Goal: Communication & Community: Ask a question

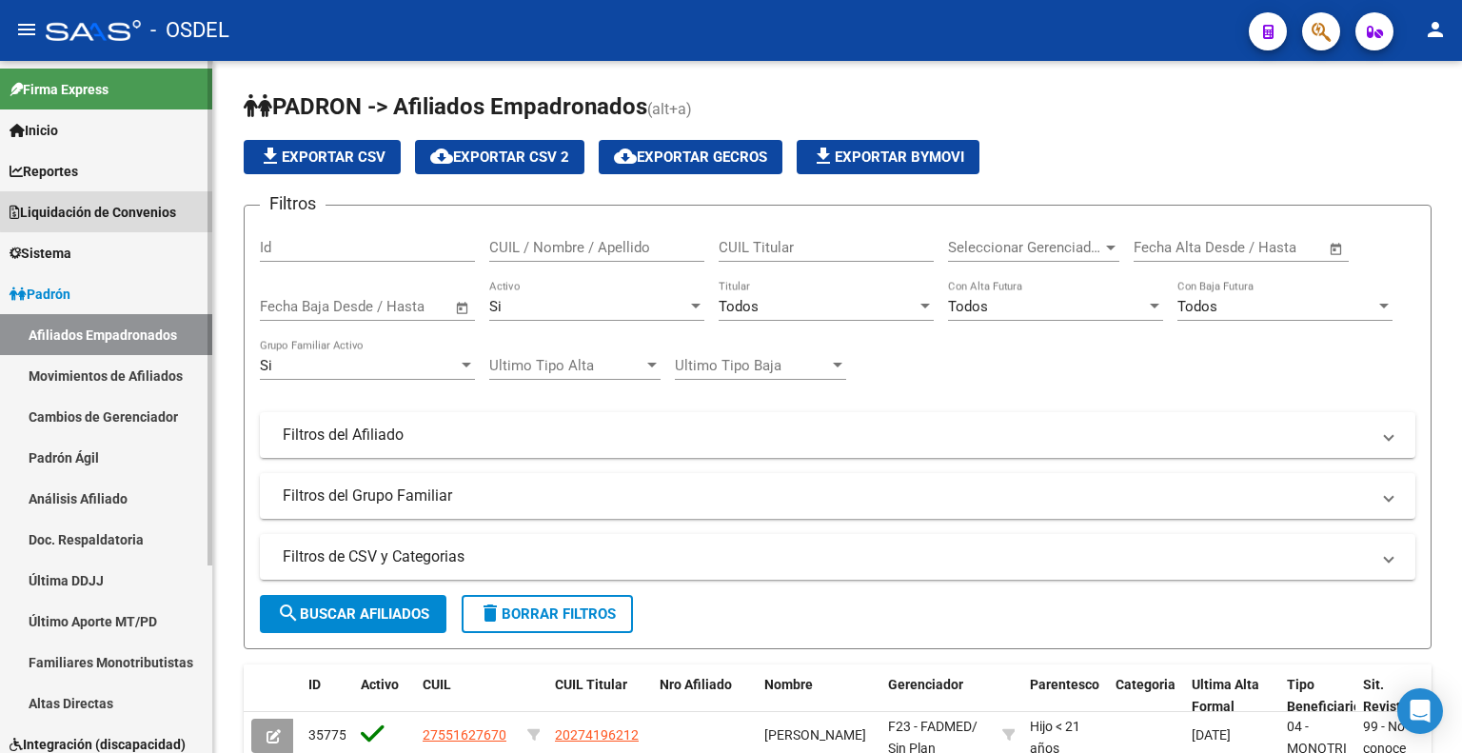
click at [160, 202] on span "Liquidación de Convenios" at bounding box center [93, 212] width 167 height 21
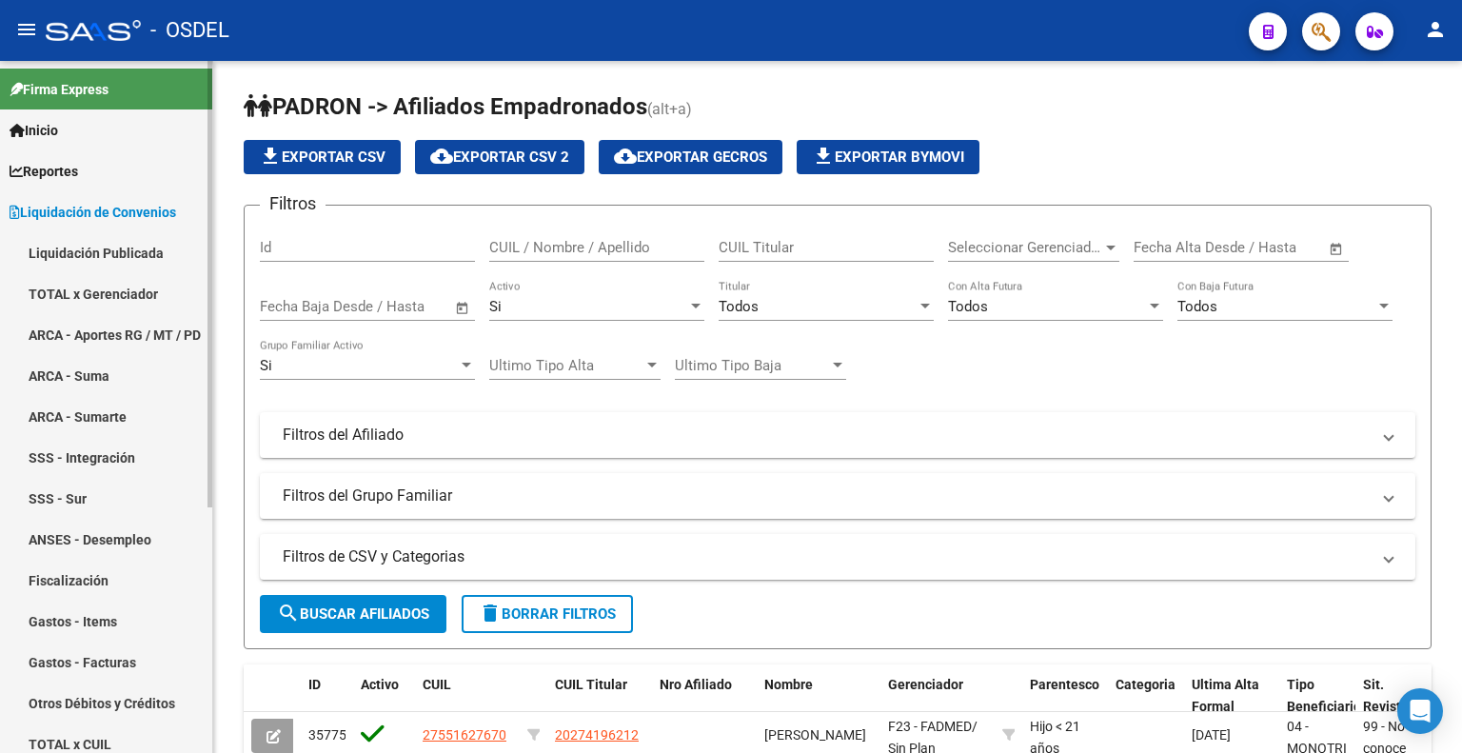
click at [146, 251] on link "Liquidación Publicada" at bounding box center [106, 252] width 212 height 41
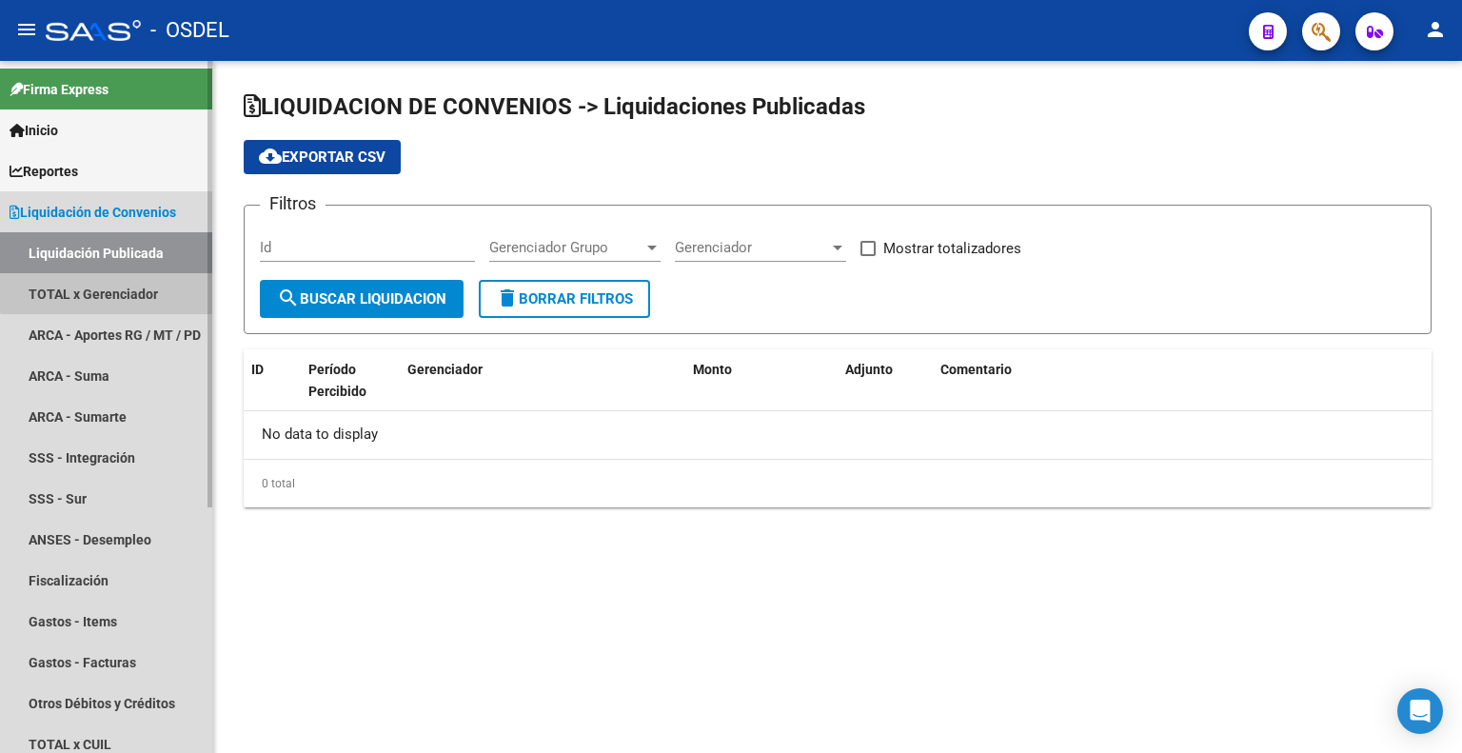
click at [142, 288] on link "TOTAL x Gerenciador" at bounding box center [106, 293] width 212 height 41
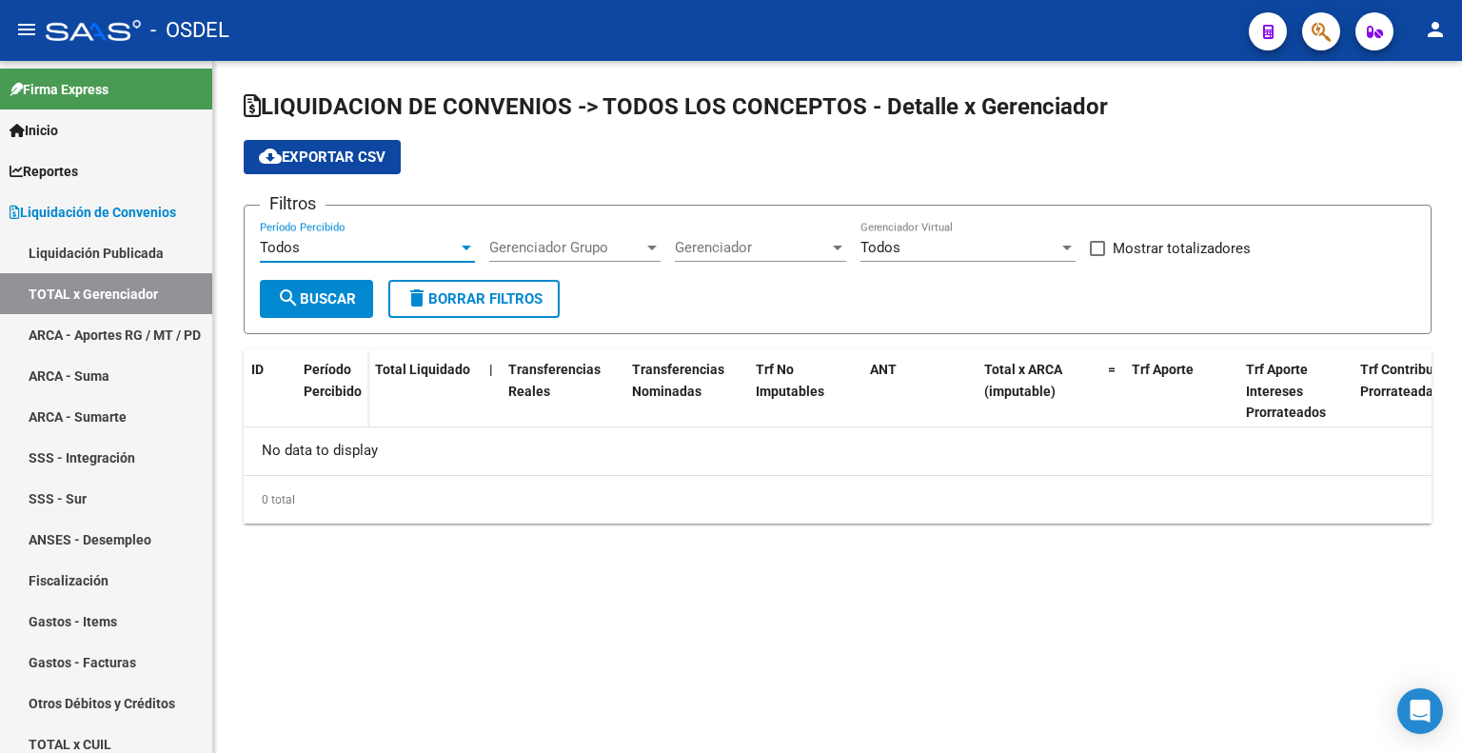
click at [344, 239] on div "Todos" at bounding box center [359, 247] width 198 height 17
click at [486, 166] on div at bounding box center [731, 376] width 1462 height 753
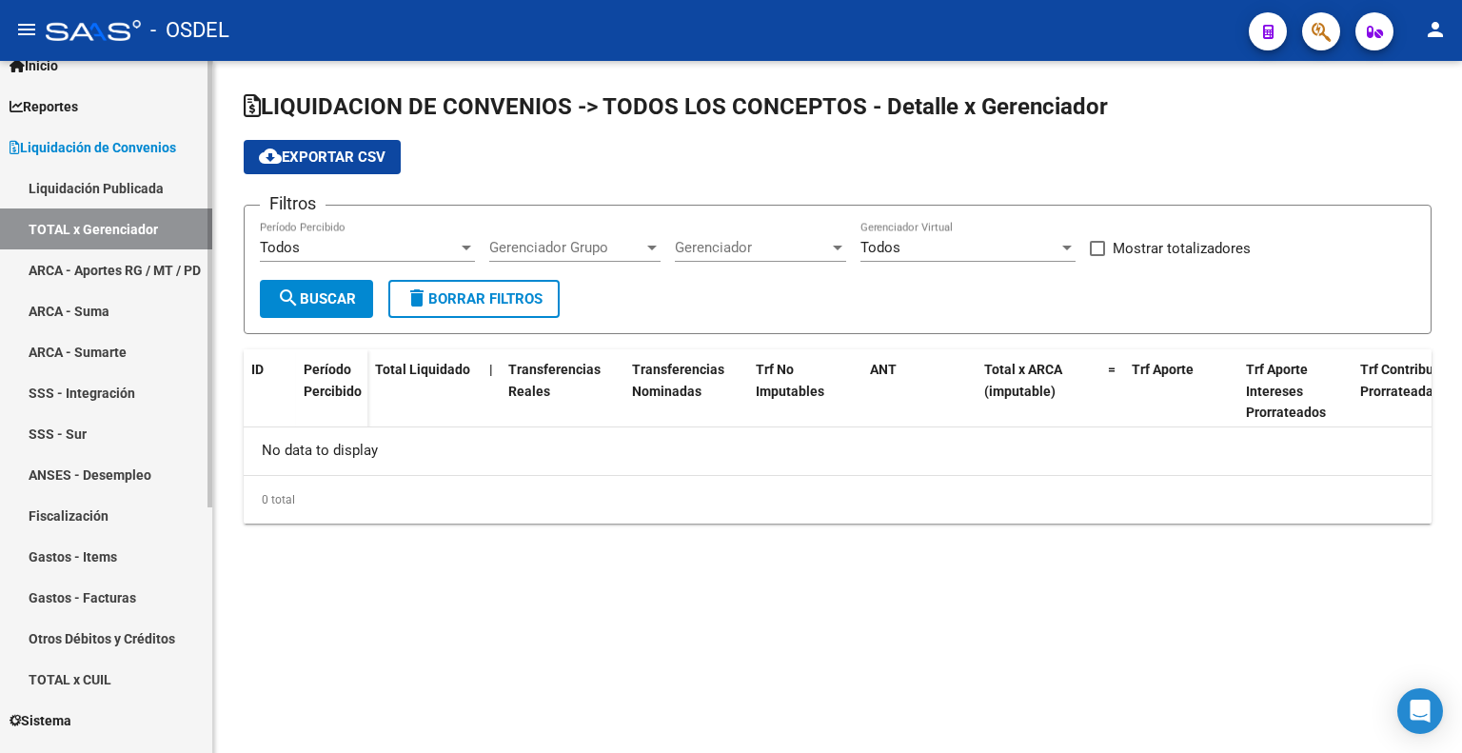
scroll to position [190, 0]
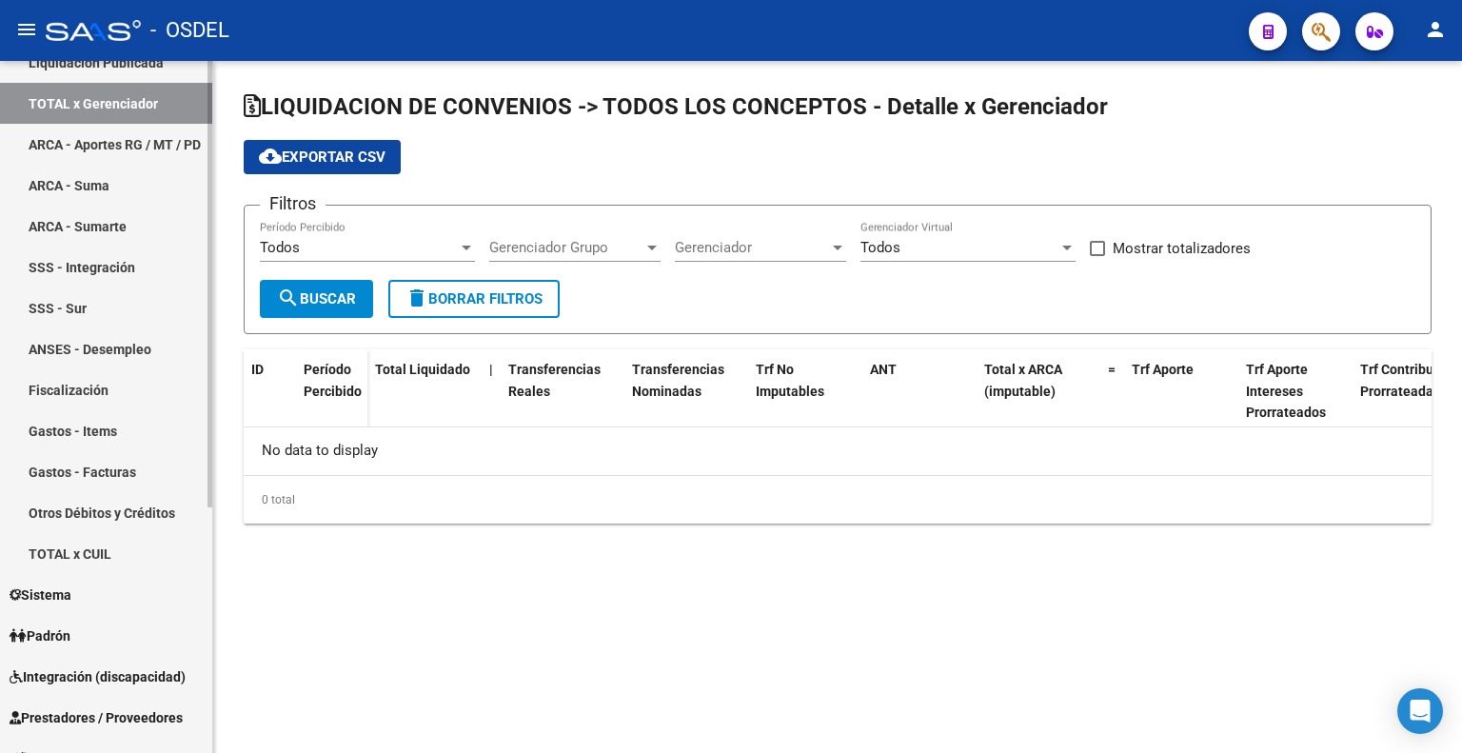
checkbox input "true"
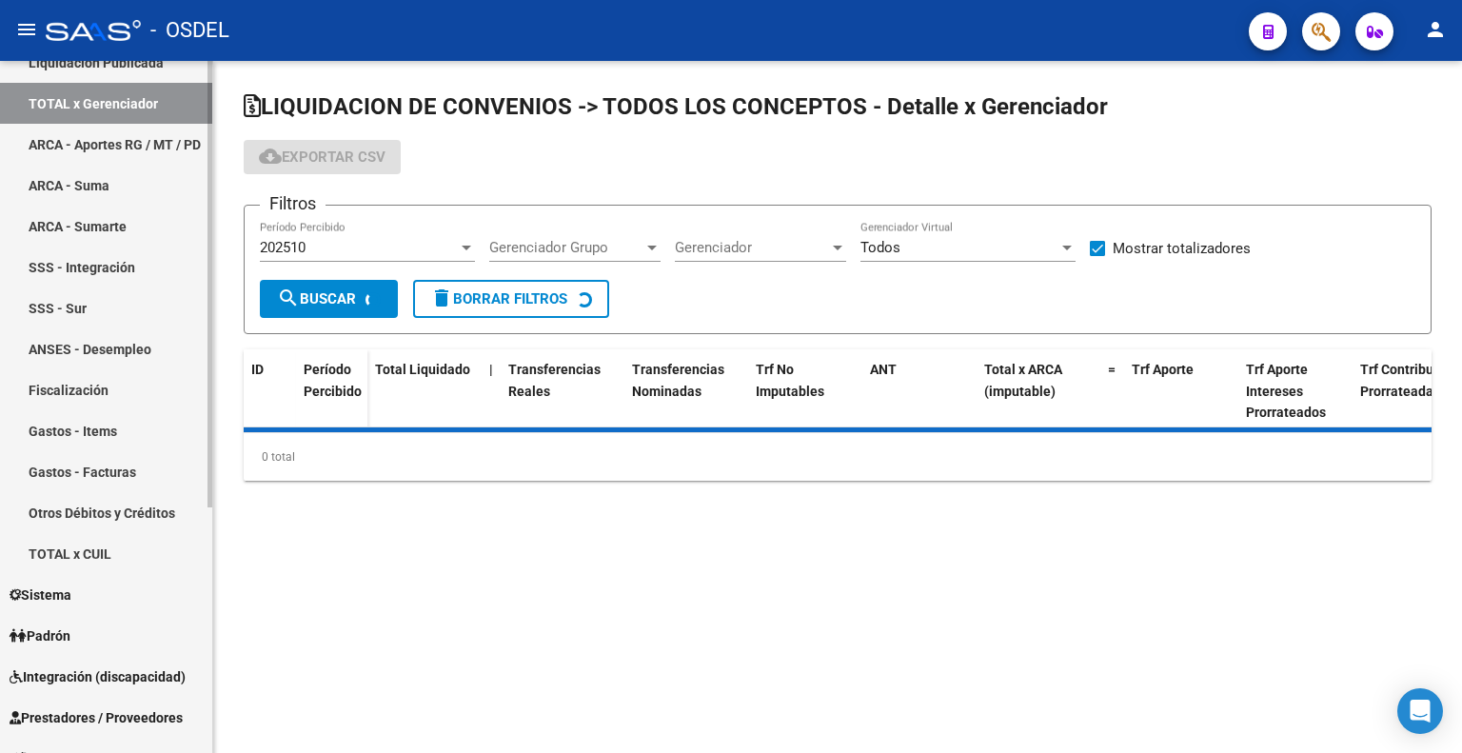
click at [87, 552] on link "TOTAL x CUIL" at bounding box center [106, 553] width 212 height 41
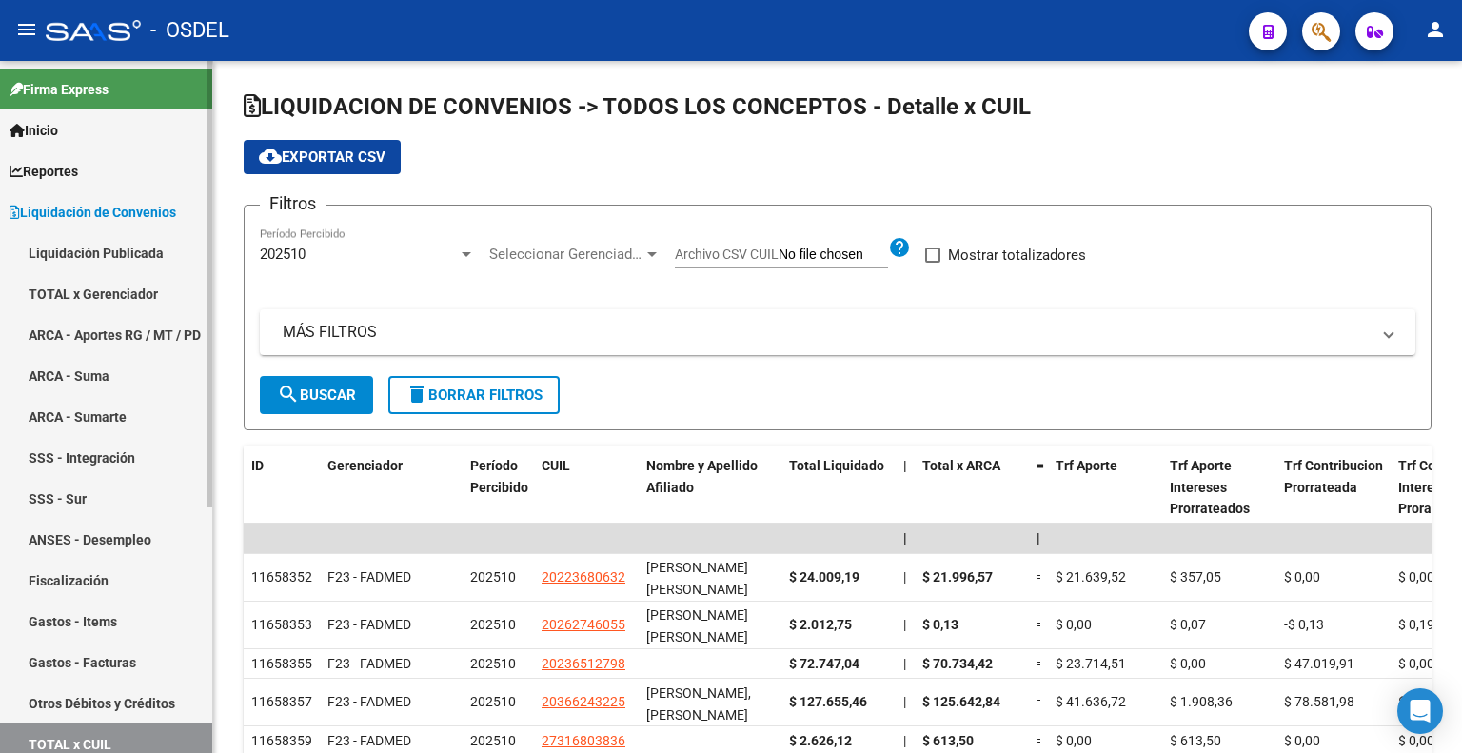
click at [116, 281] on link "TOTAL x Gerenciador" at bounding box center [106, 293] width 212 height 41
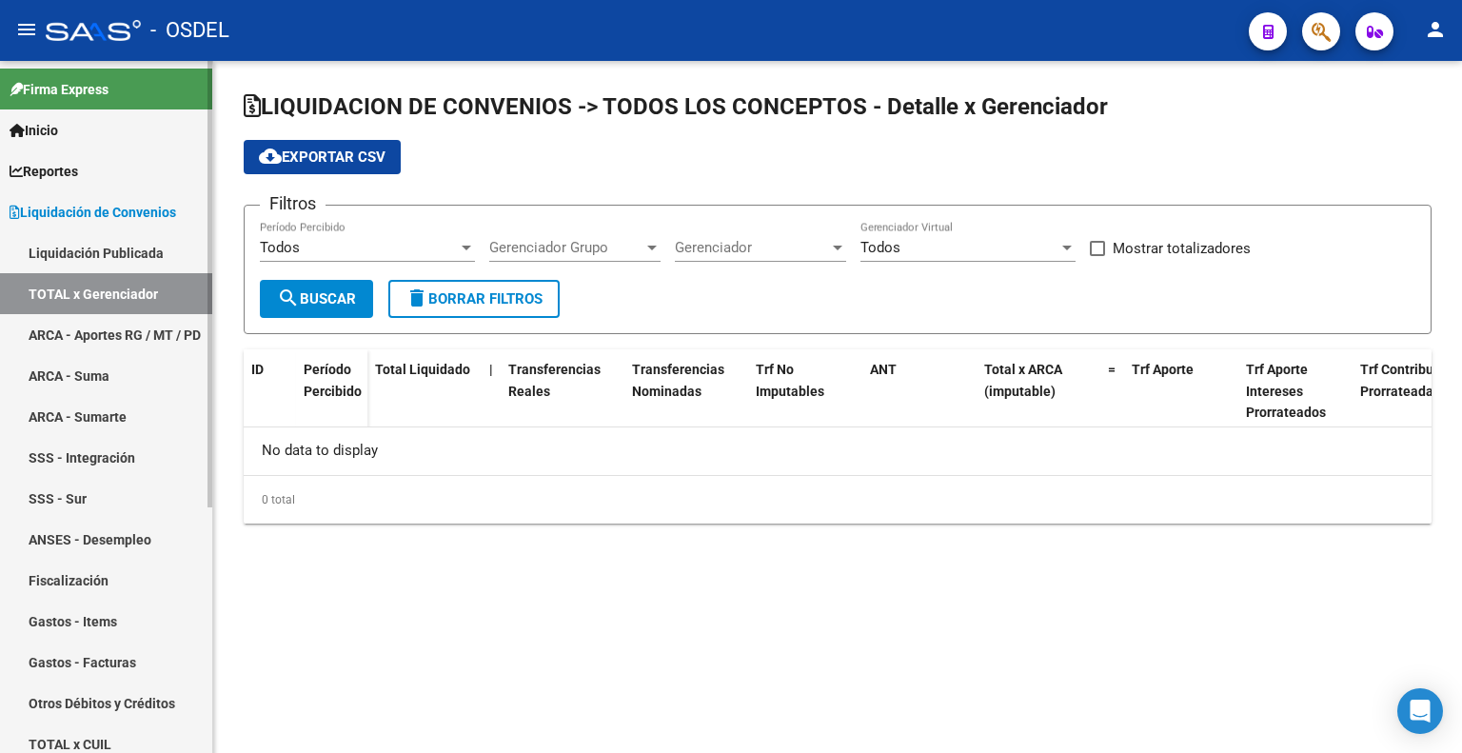
checkbox input "true"
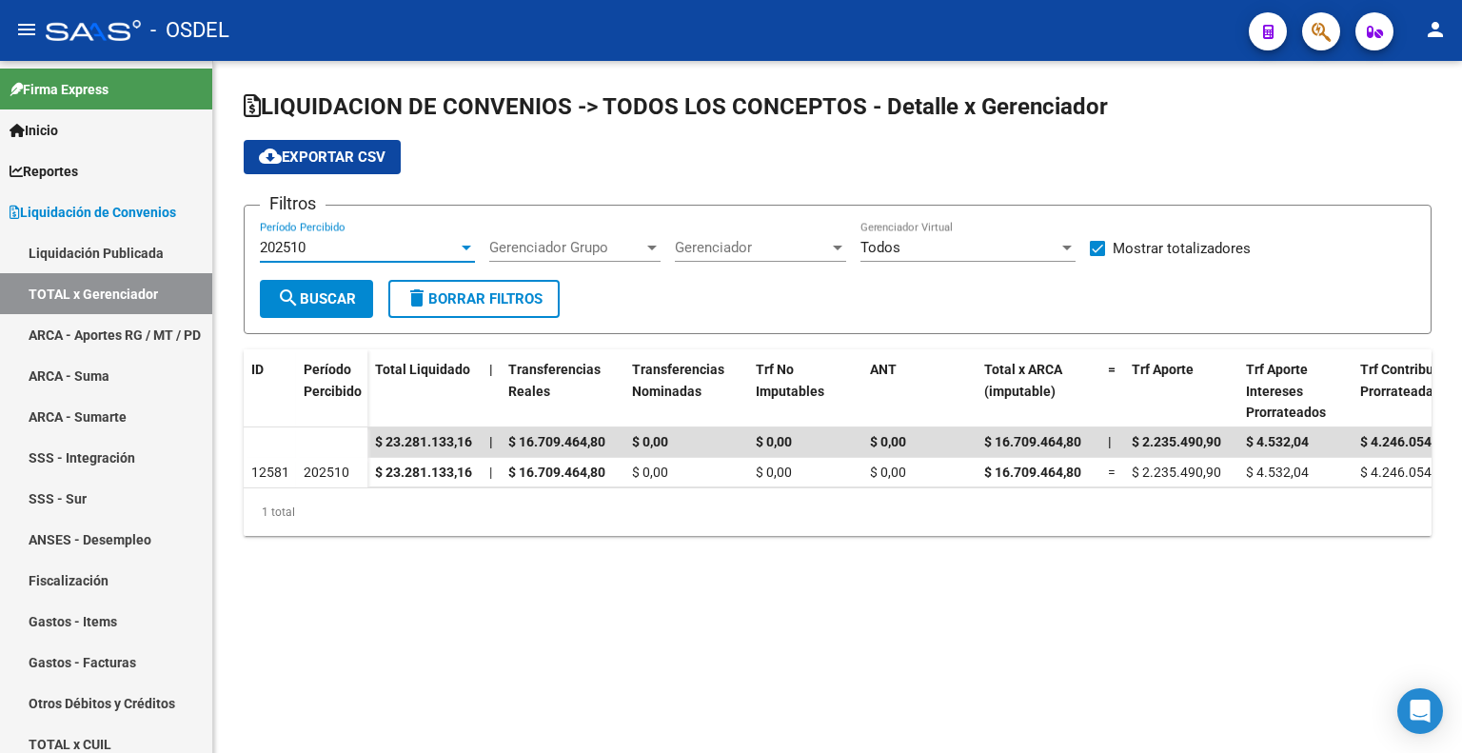
click at [374, 252] on div "202510" at bounding box center [359, 247] width 198 height 17
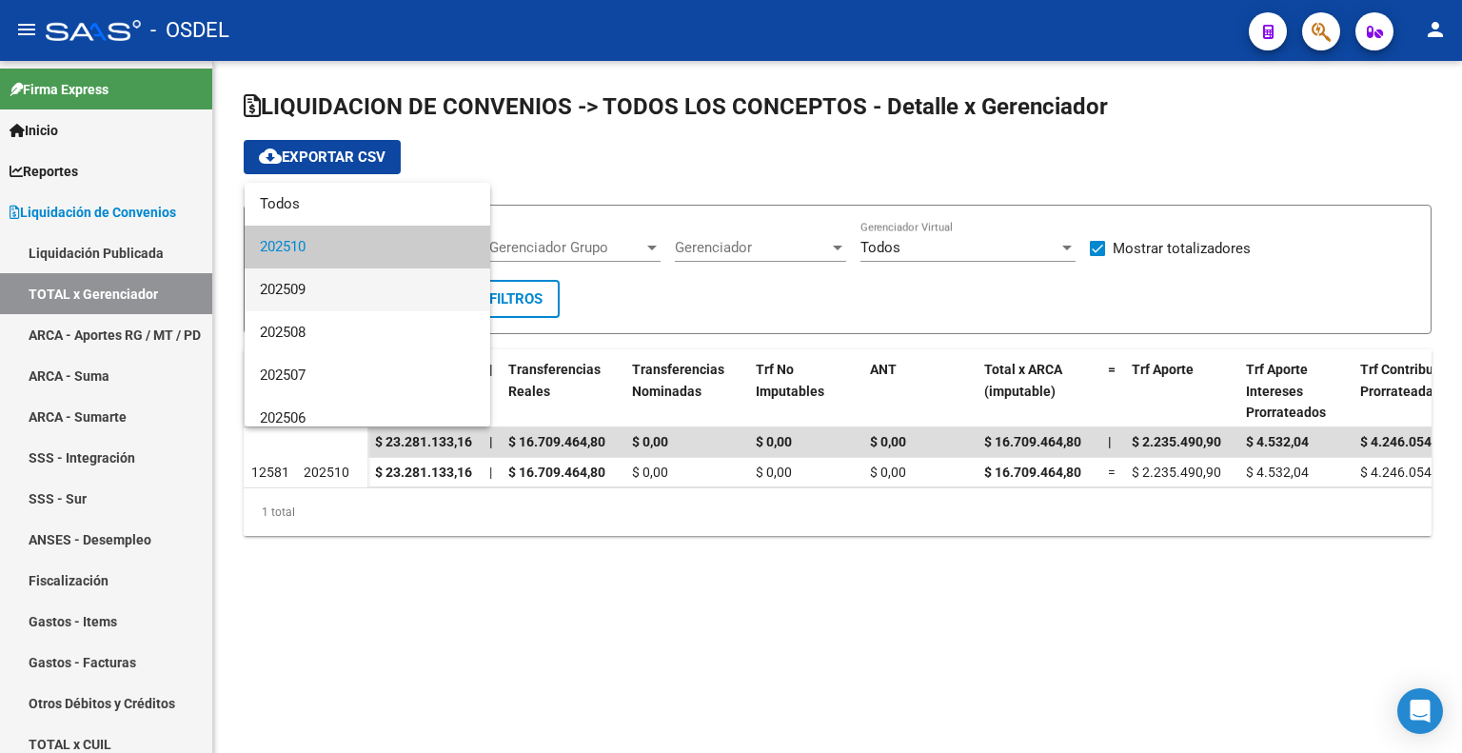
click at [347, 281] on span "202509" at bounding box center [367, 289] width 215 height 43
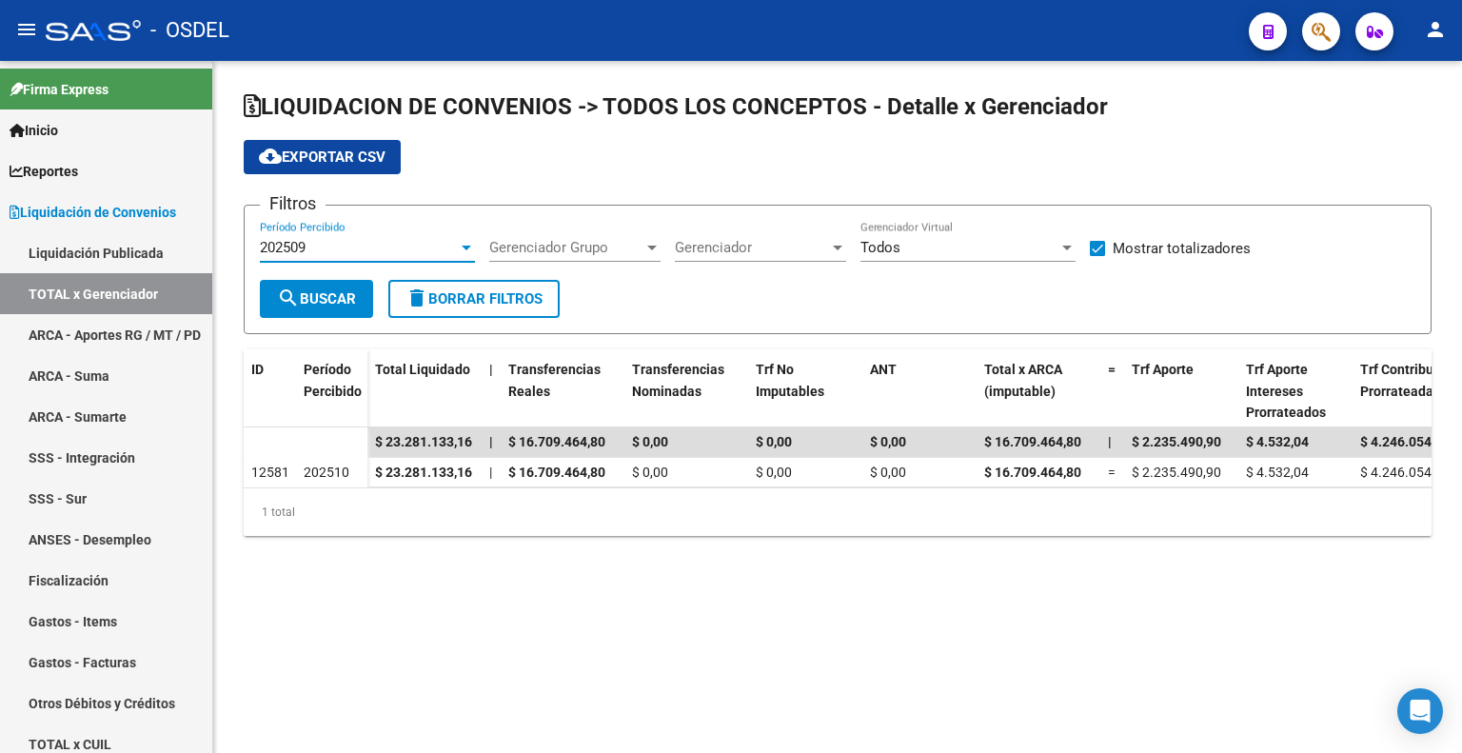
click at [316, 294] on span "search Buscar" at bounding box center [316, 298] width 79 height 17
click at [388, 242] on div "202509" at bounding box center [359, 247] width 198 height 17
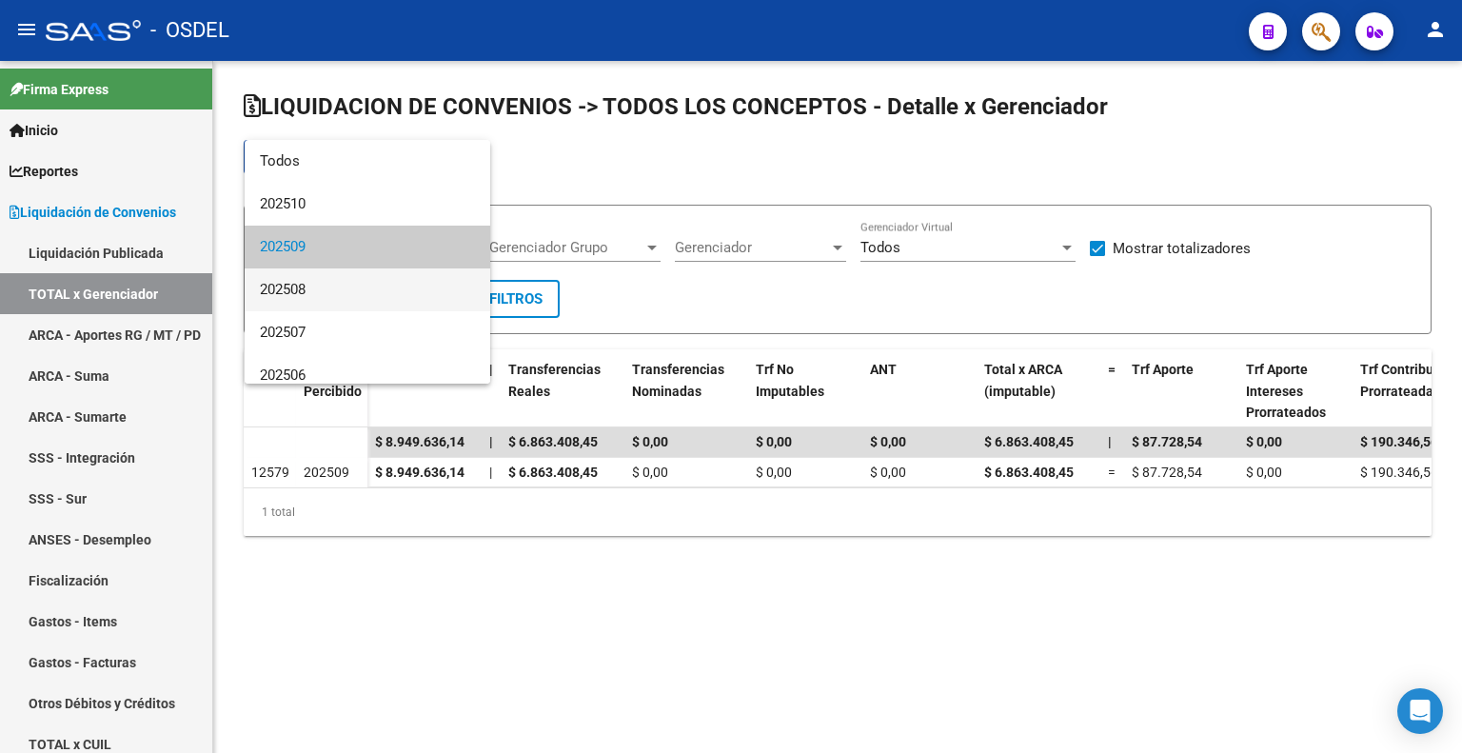
click at [364, 277] on span "202508" at bounding box center [367, 289] width 215 height 43
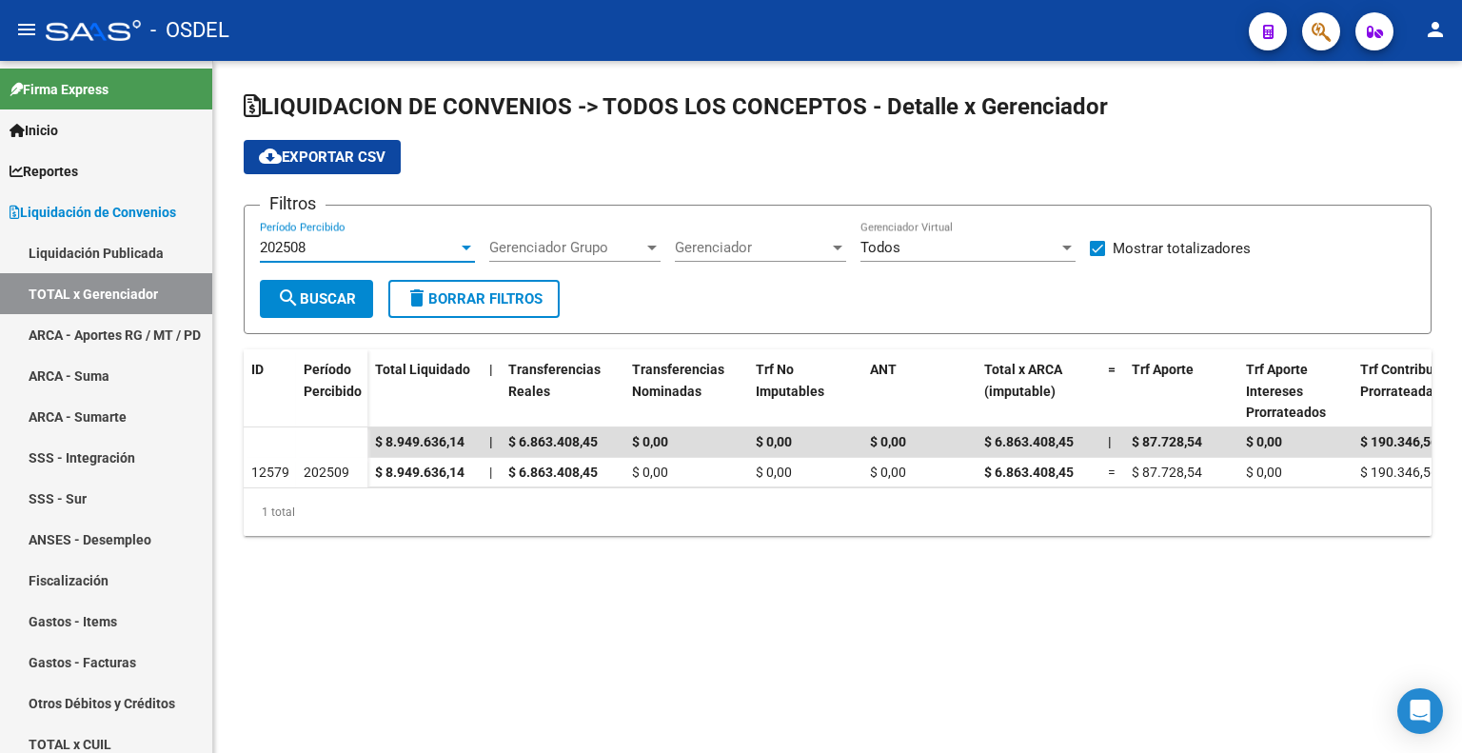
click at [331, 296] on span "search Buscar" at bounding box center [316, 298] width 79 height 17
click at [315, 247] on div "202508" at bounding box center [359, 247] width 198 height 17
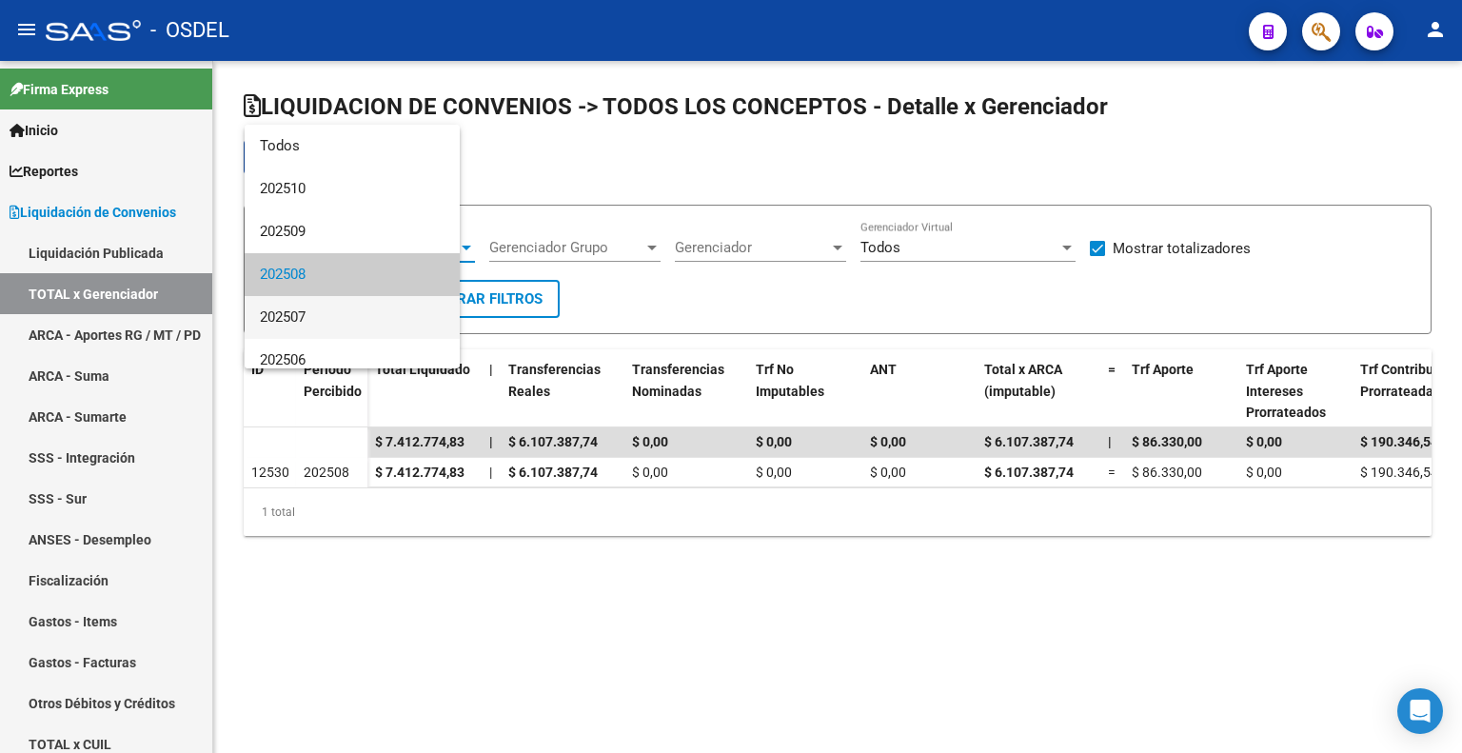
scroll to position [28, 0]
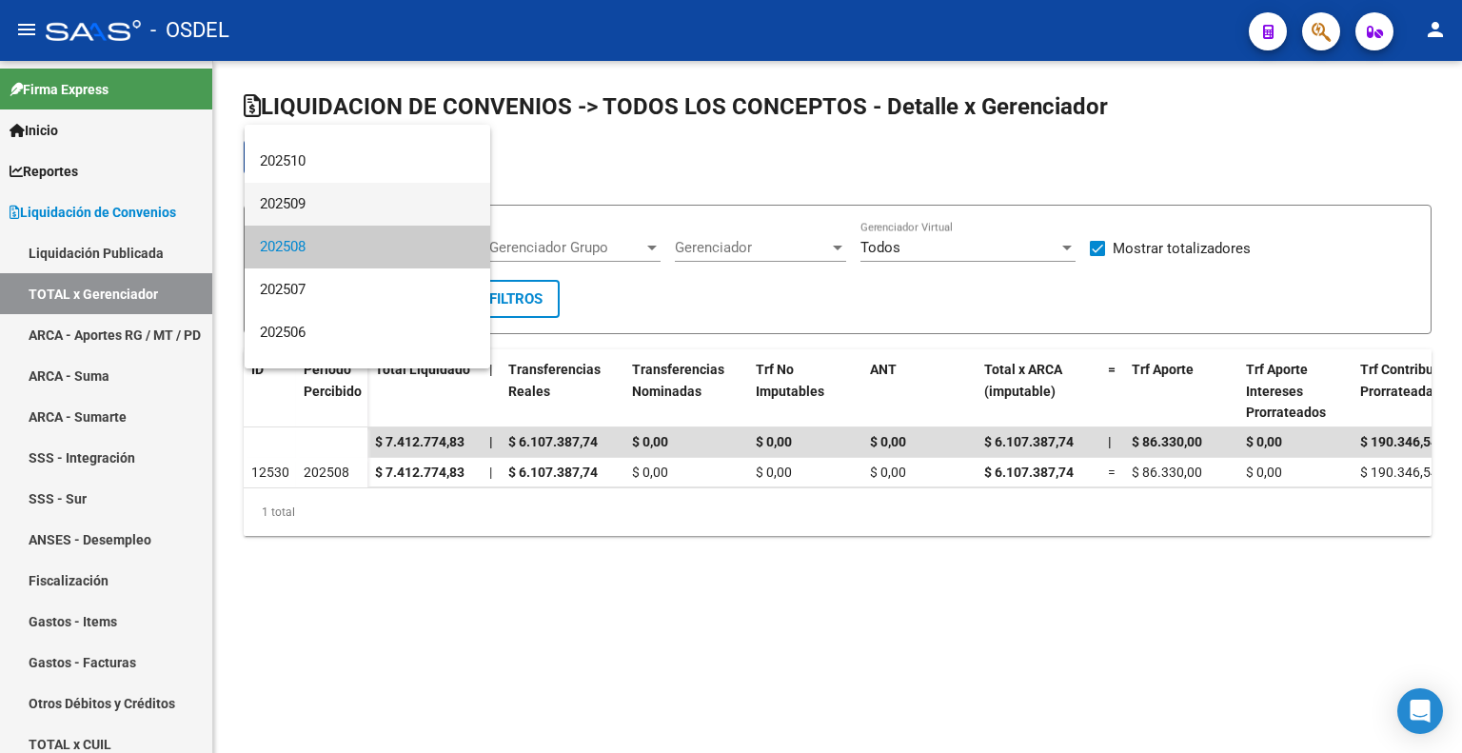
click at [353, 186] on span "202509" at bounding box center [367, 204] width 215 height 43
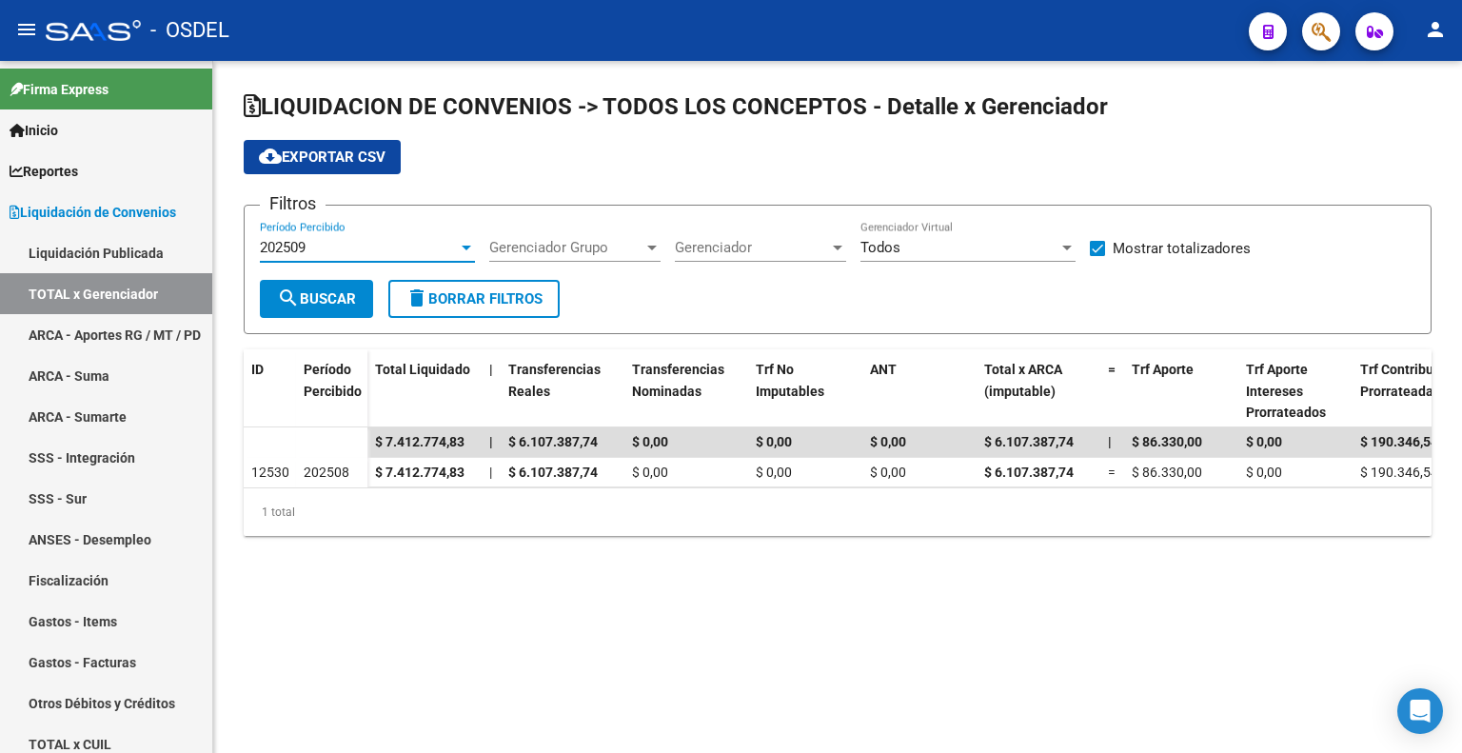
click at [326, 302] on span "search Buscar" at bounding box center [316, 298] width 79 height 17
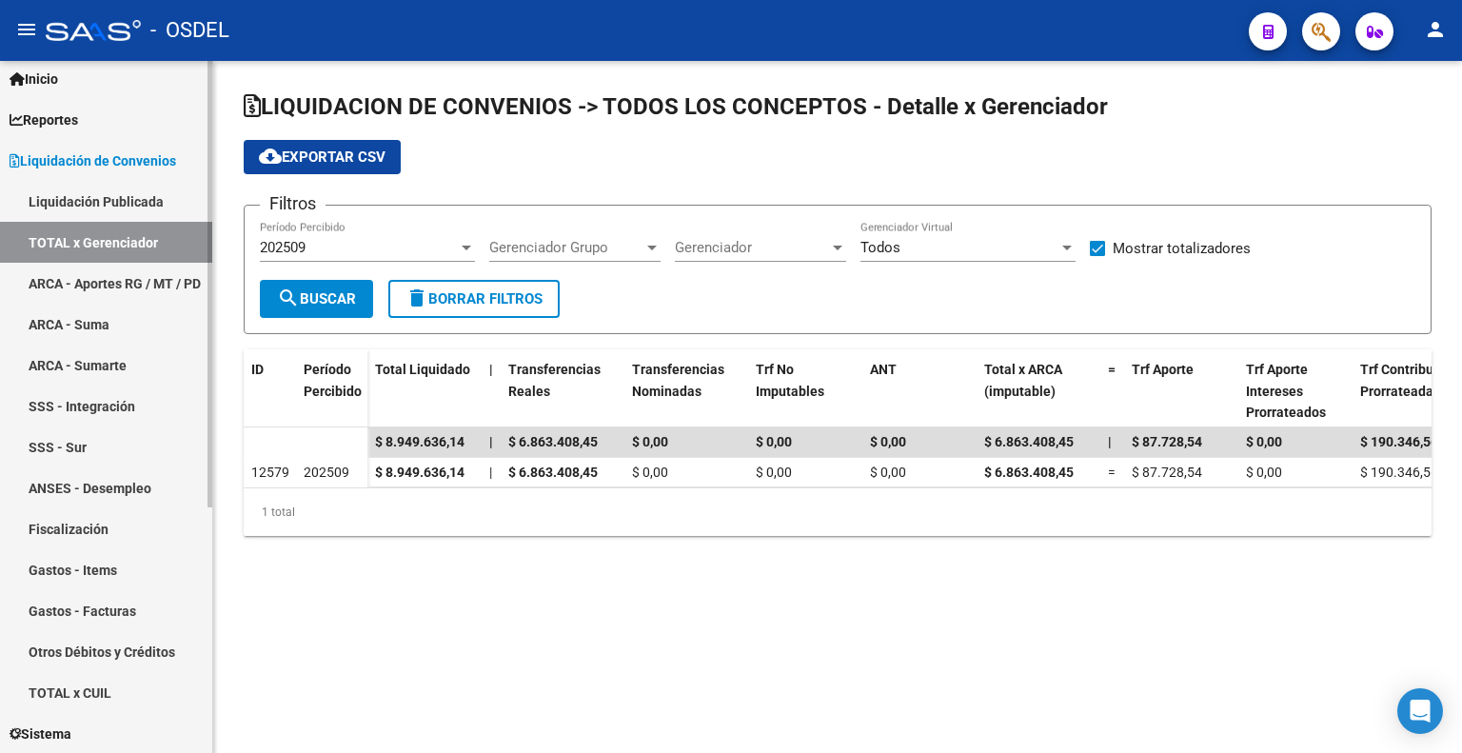
scroll to position [190, 0]
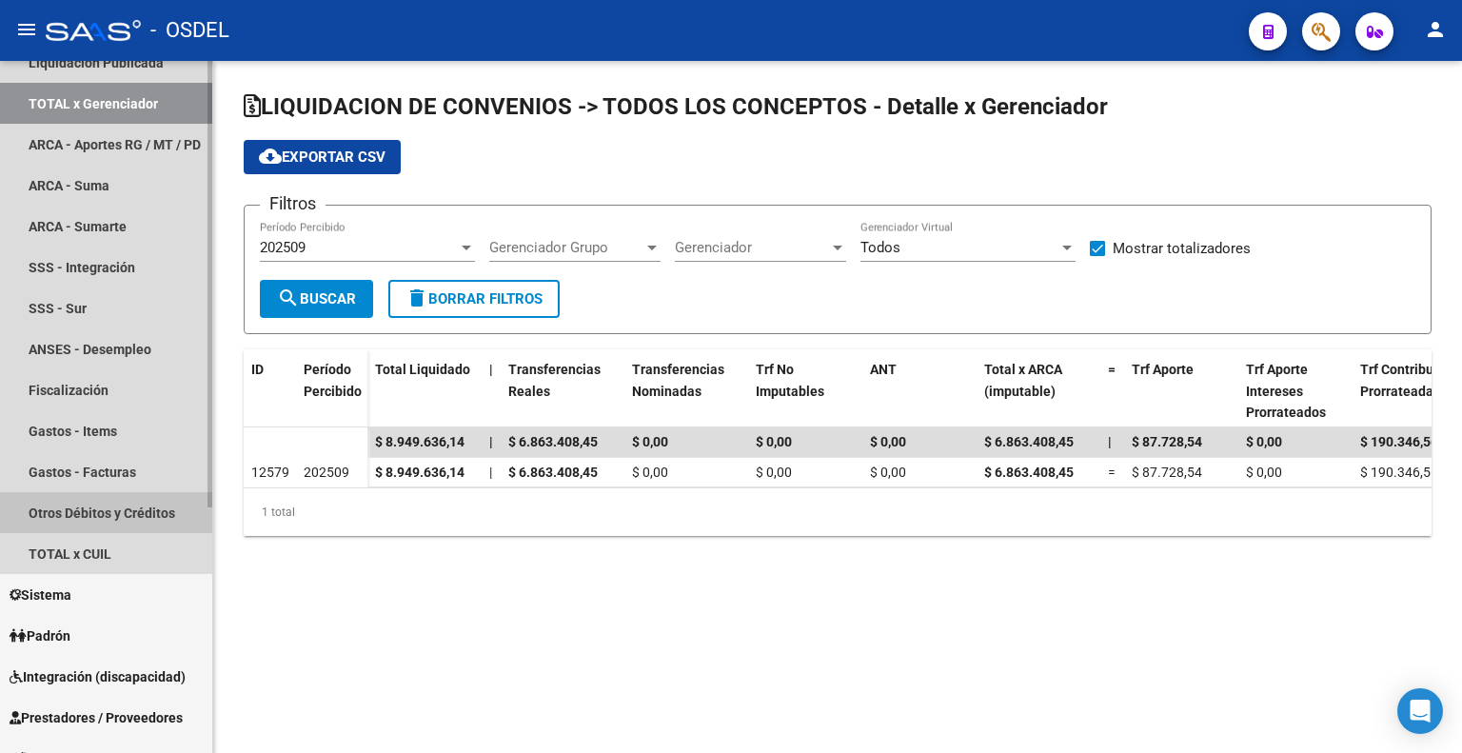
click at [150, 517] on link "Otros Débitos y Créditos" at bounding box center [106, 512] width 212 height 41
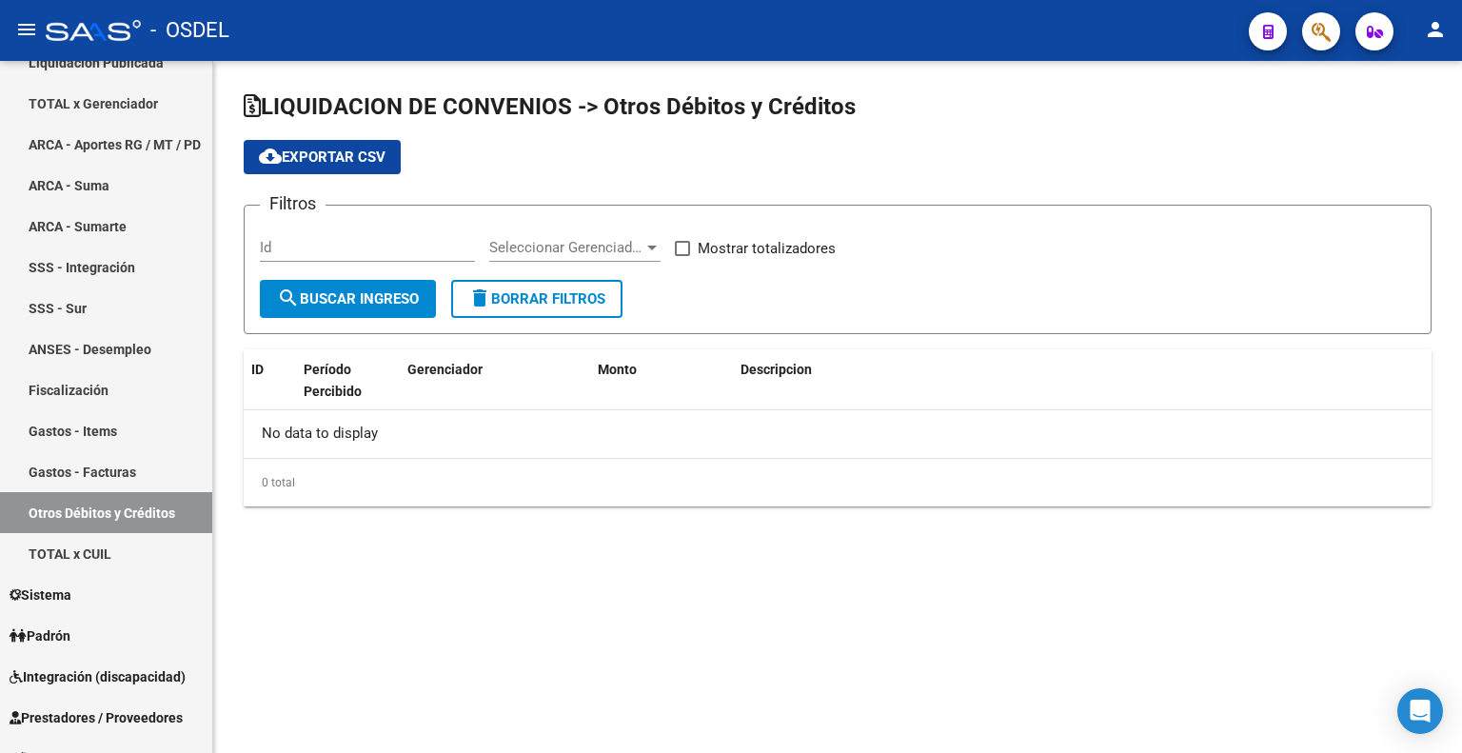
click at [344, 286] on button "search Buscar Ingreso" at bounding box center [348, 299] width 176 height 38
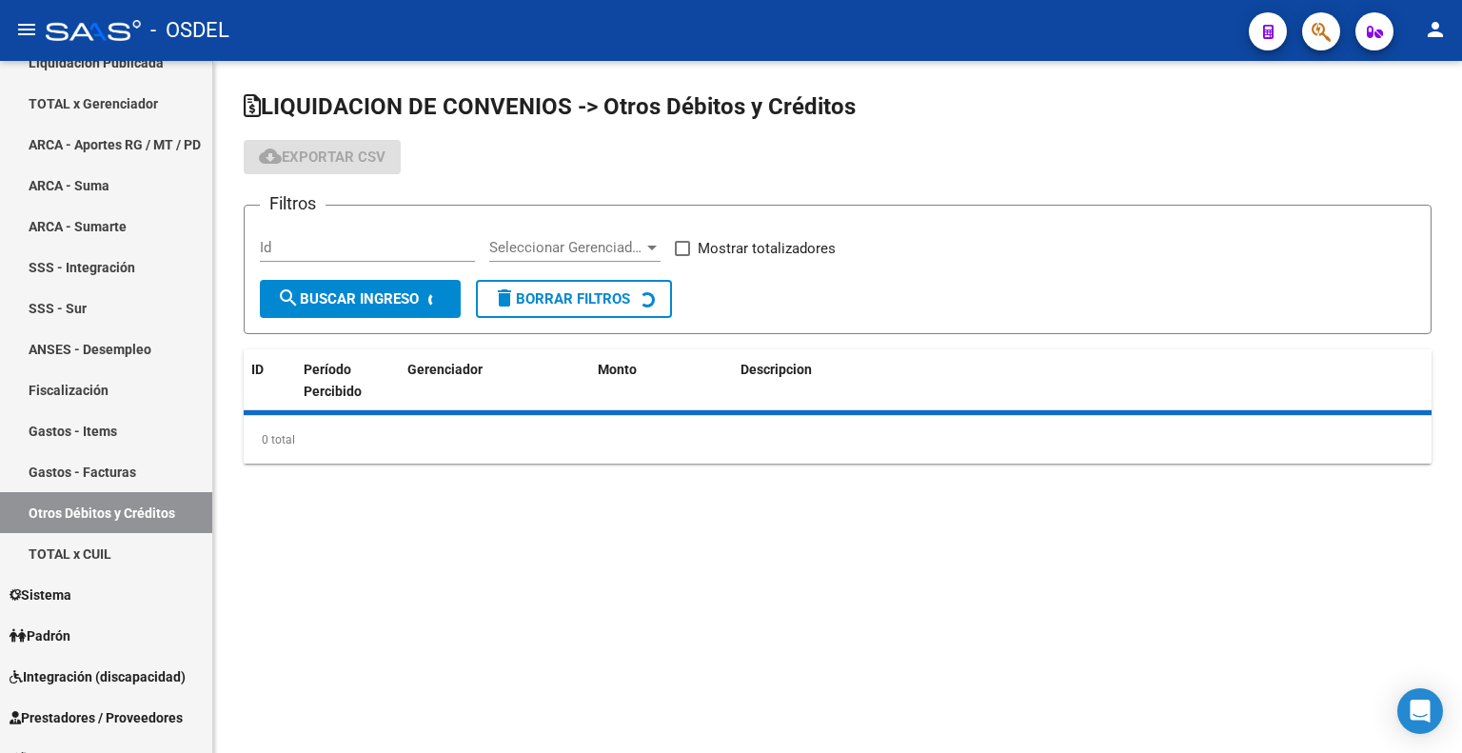
checkbox input "true"
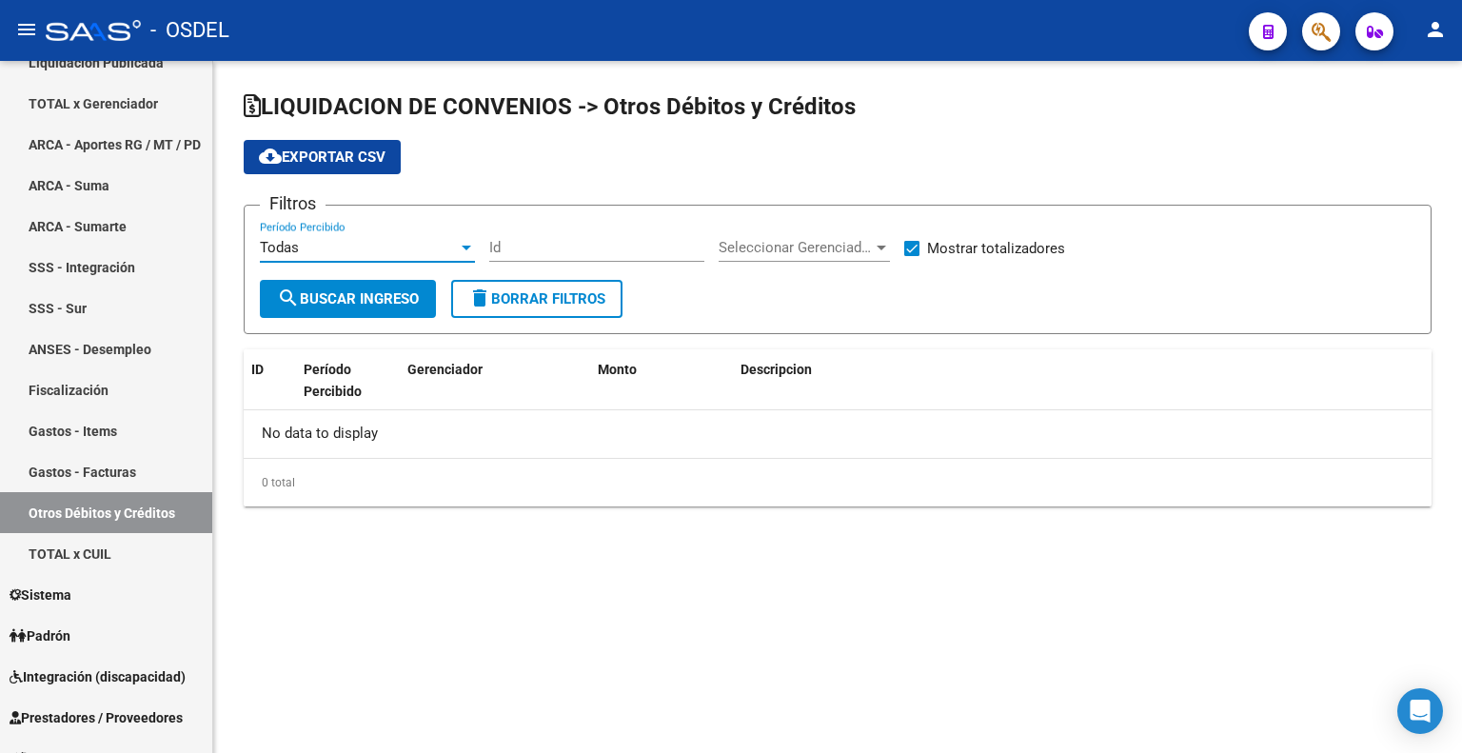
click at [355, 253] on div "Todas" at bounding box center [359, 247] width 198 height 17
click at [96, 471] on div at bounding box center [731, 376] width 1462 height 753
click at [98, 466] on link "Gastos - Facturas" at bounding box center [106, 471] width 212 height 41
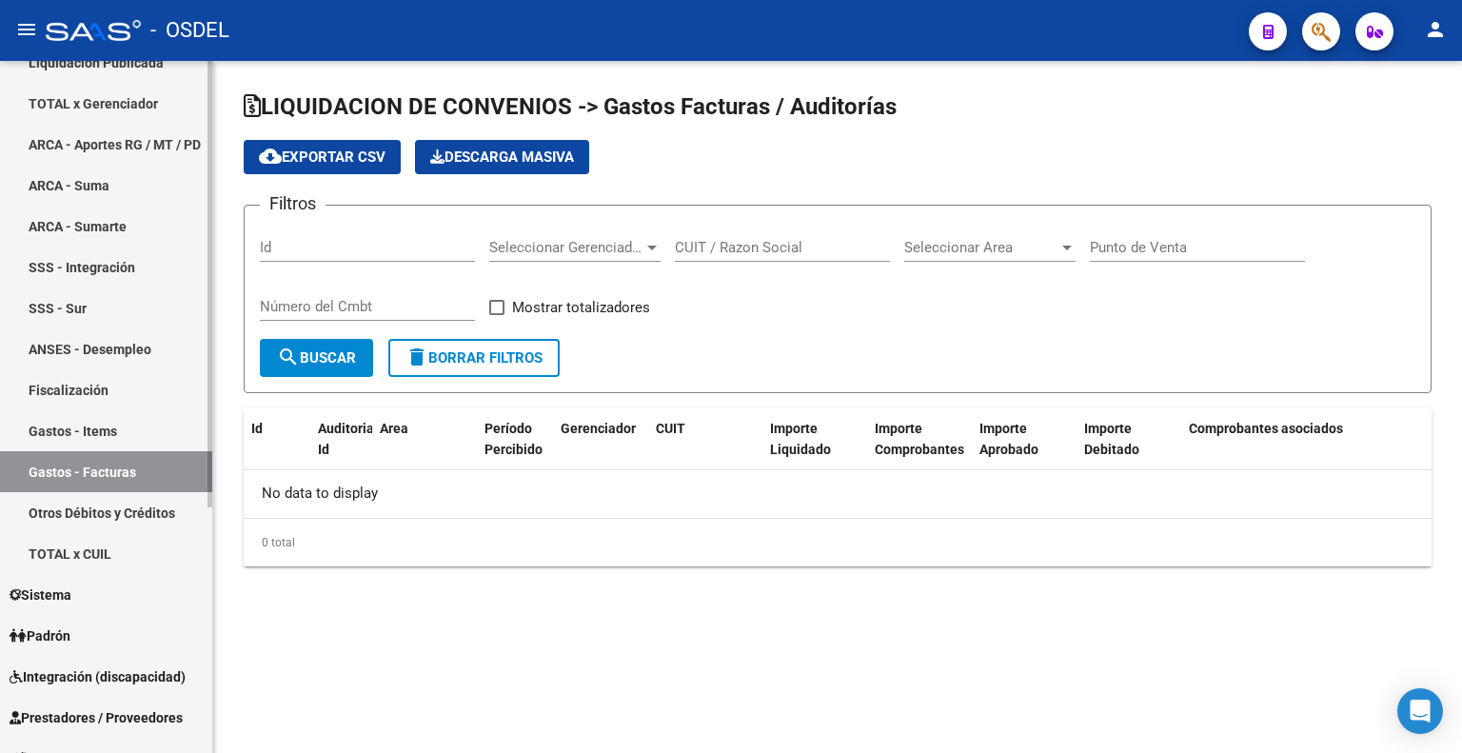
checkbox input "true"
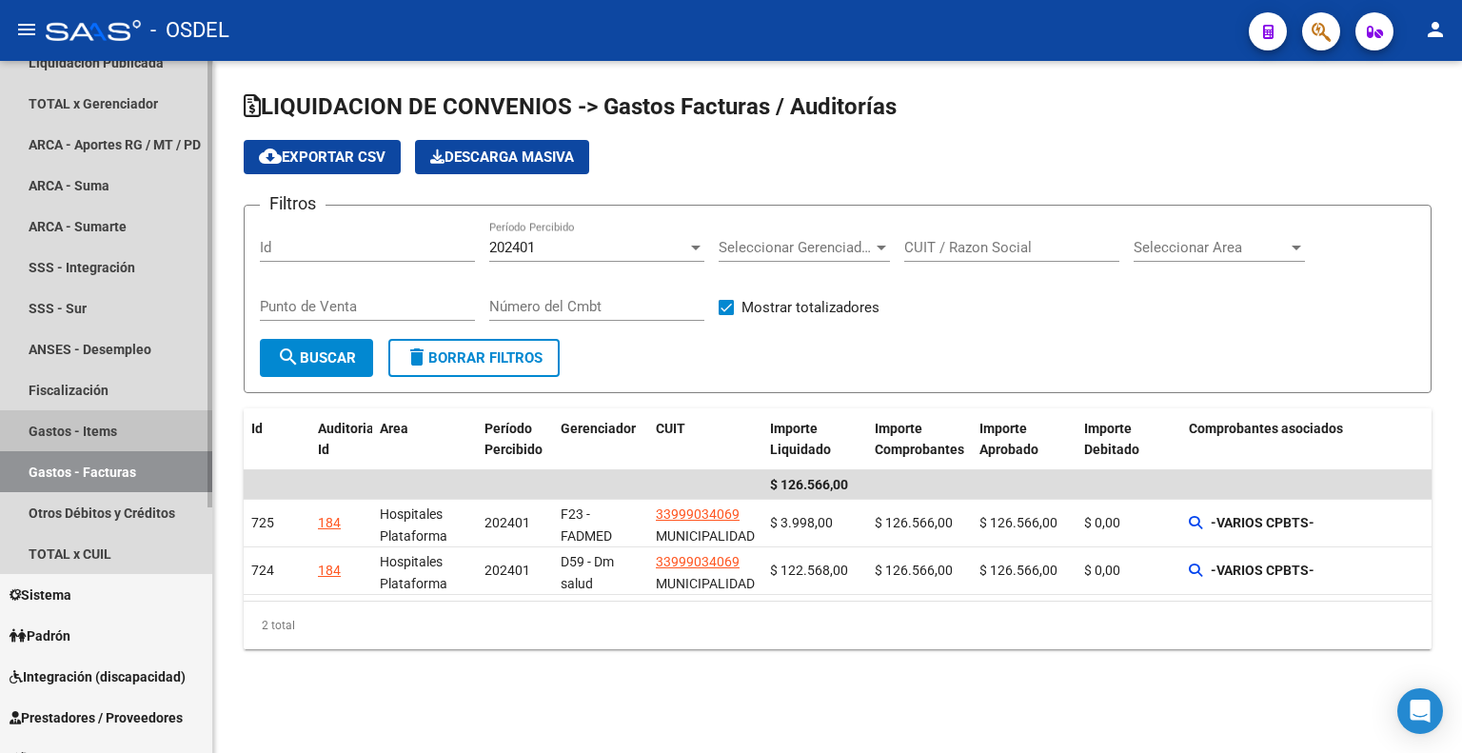
click at [106, 416] on link "Gastos - Items" at bounding box center [106, 430] width 212 height 41
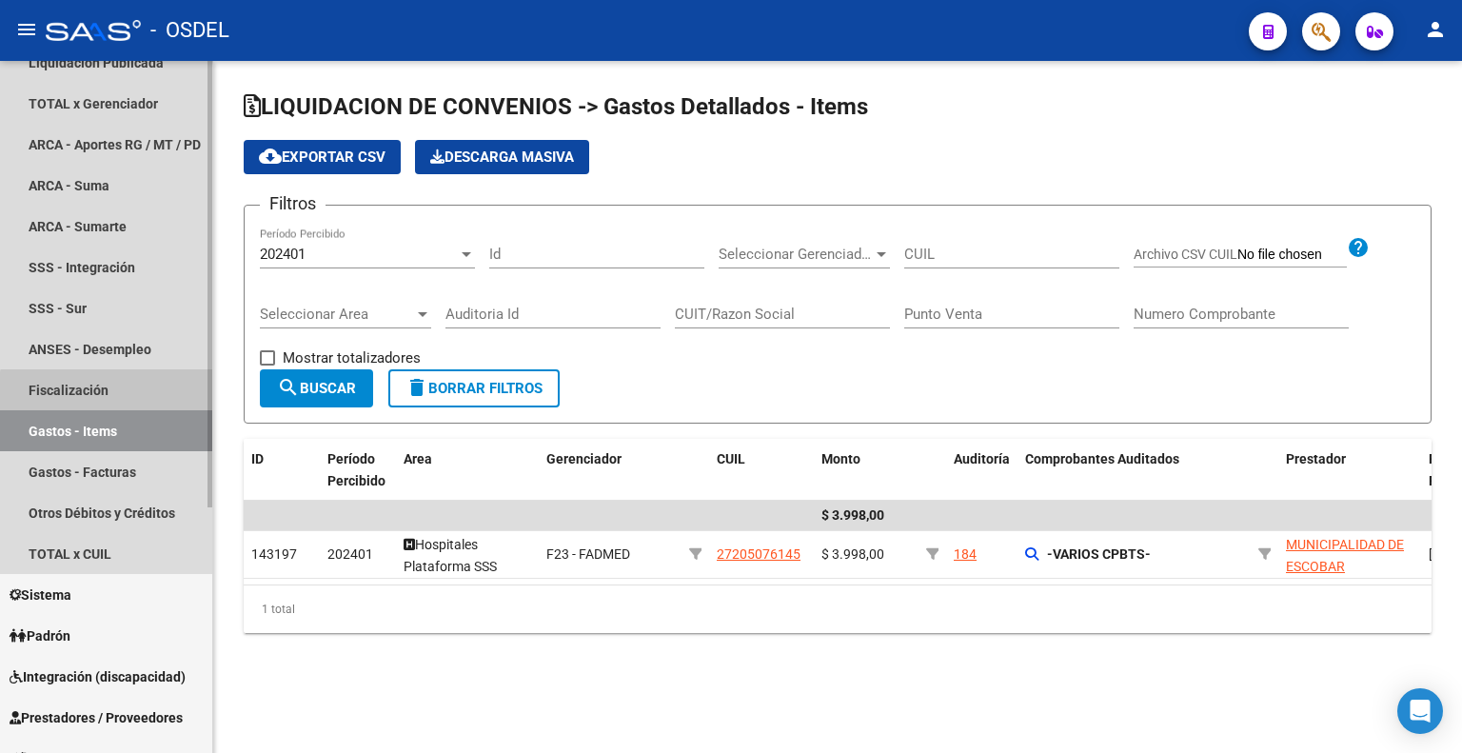
click at [115, 397] on link "Fiscalización" at bounding box center [106, 389] width 212 height 41
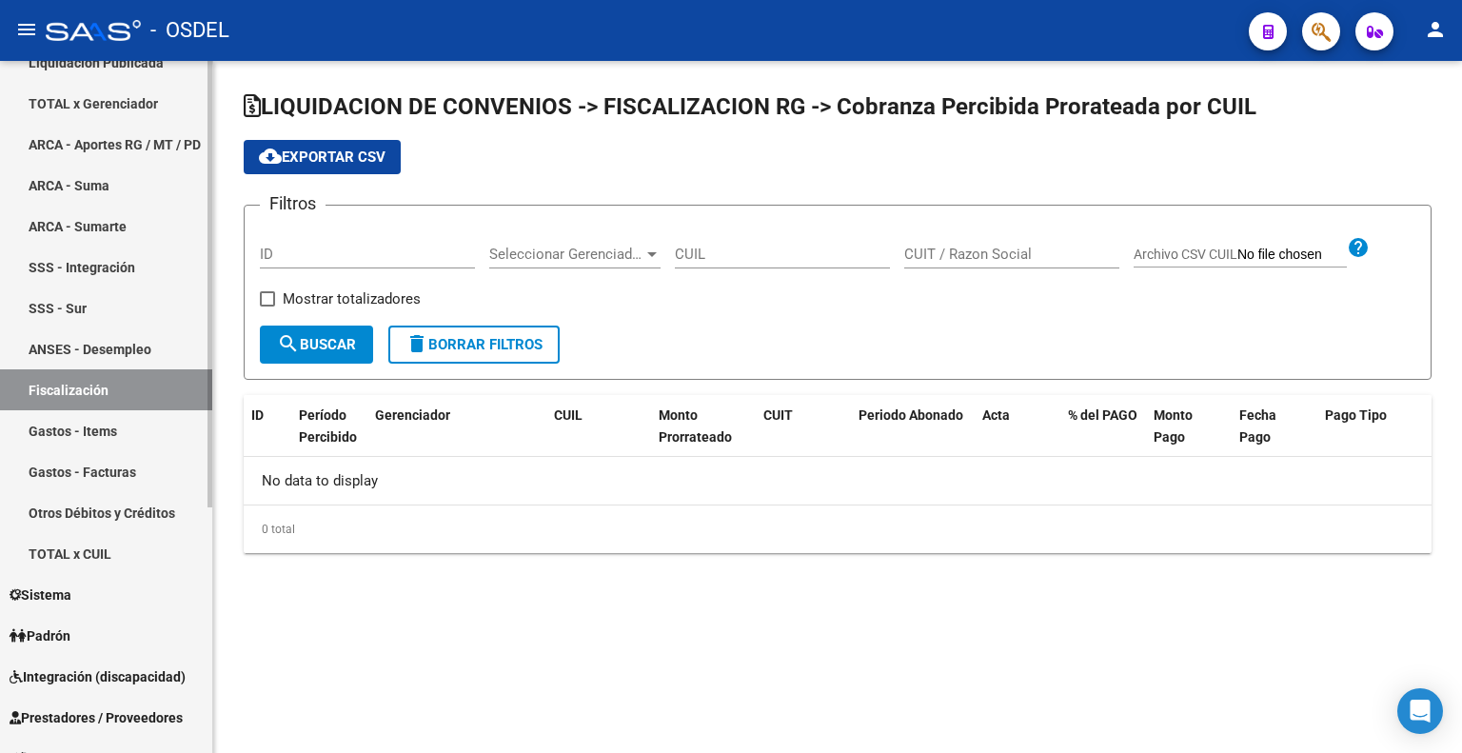
click at [120, 361] on link "ANSES - Desempleo" at bounding box center [106, 348] width 212 height 41
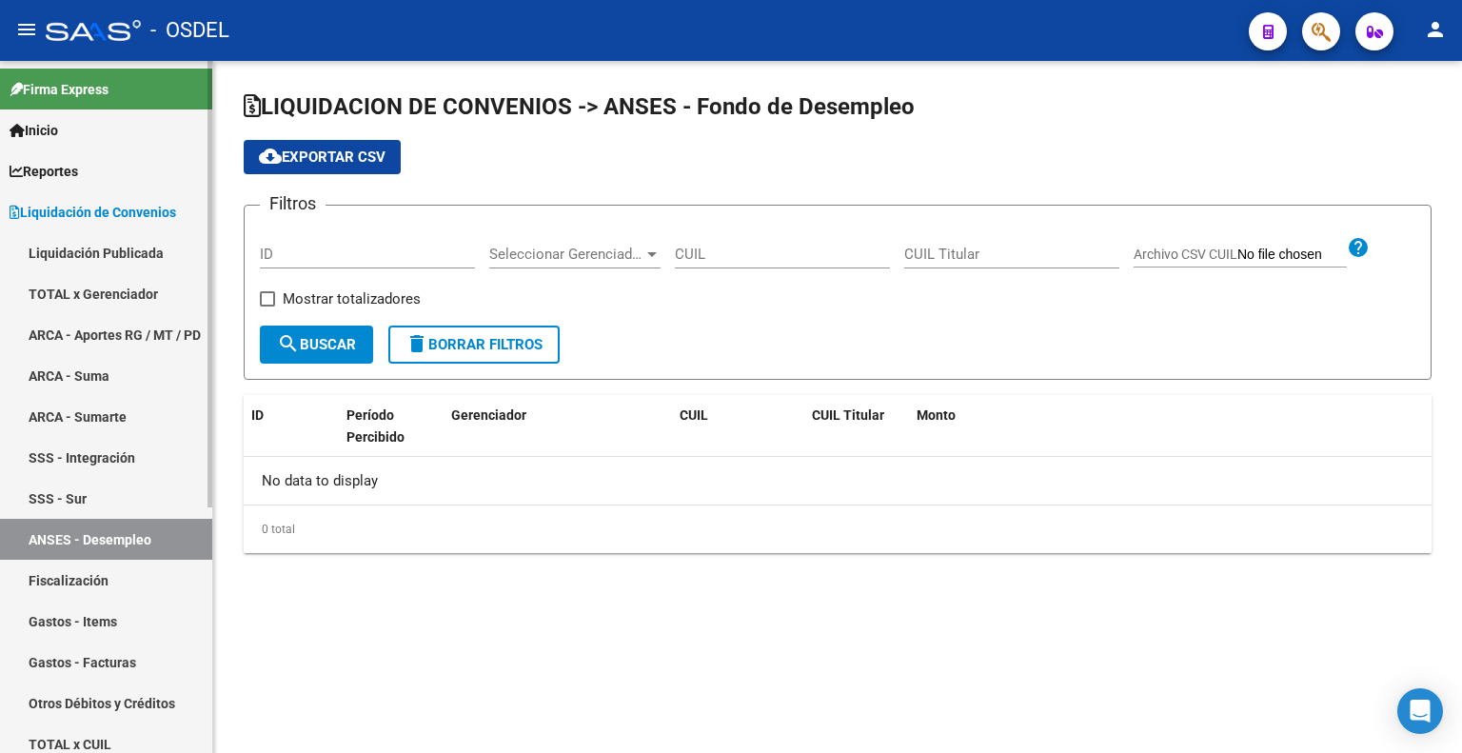
checkbox input "true"
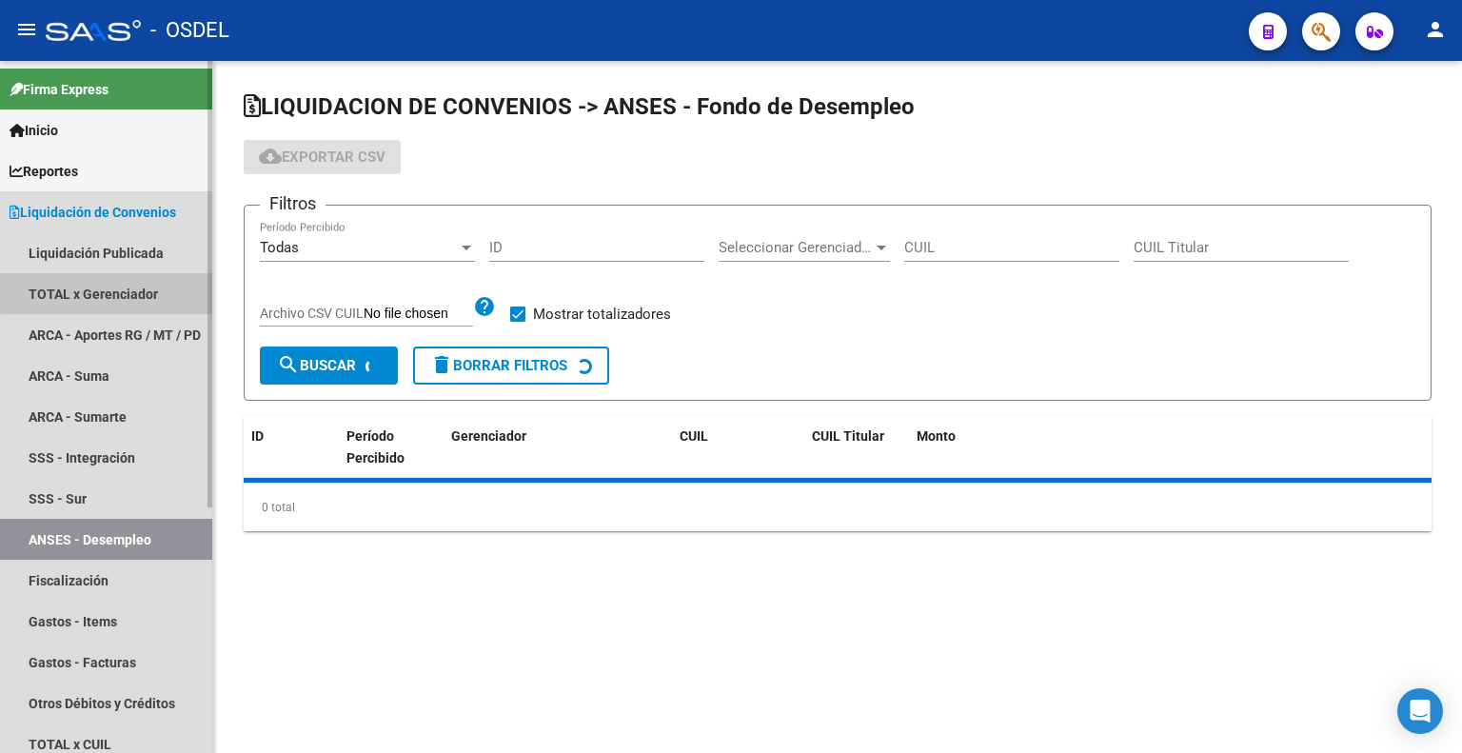
click at [112, 284] on link "TOTAL x Gerenciador" at bounding box center [106, 293] width 212 height 41
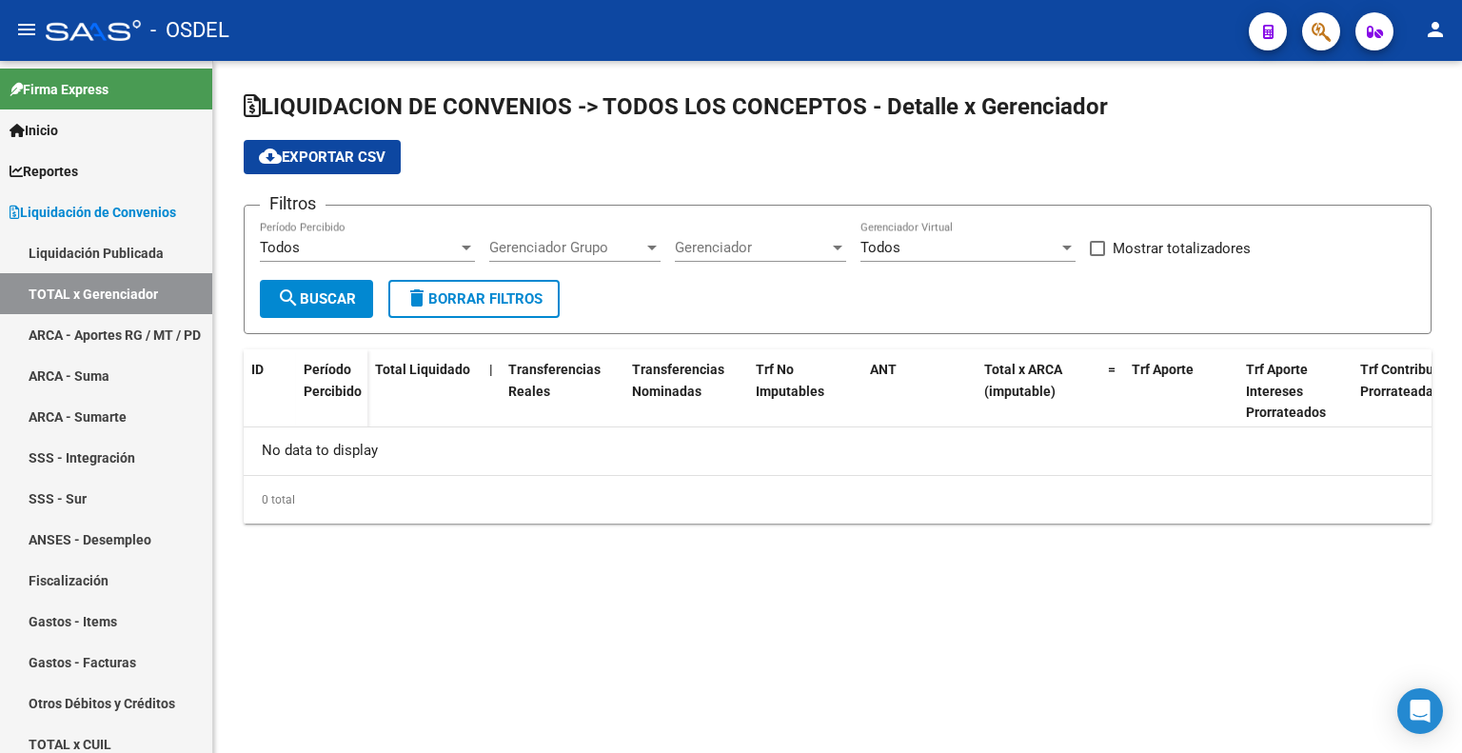
checkbox input "true"
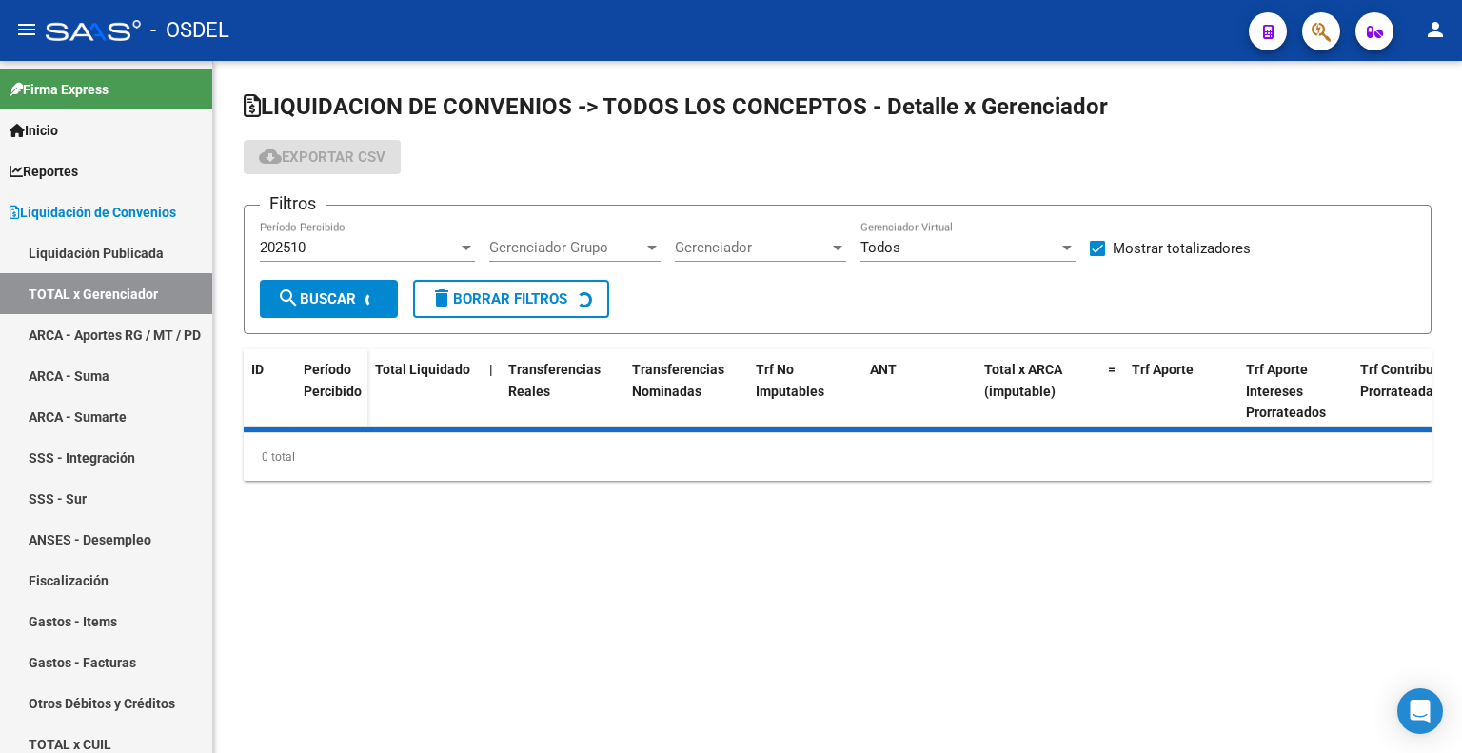
click at [454, 243] on div "202510" at bounding box center [359, 247] width 198 height 17
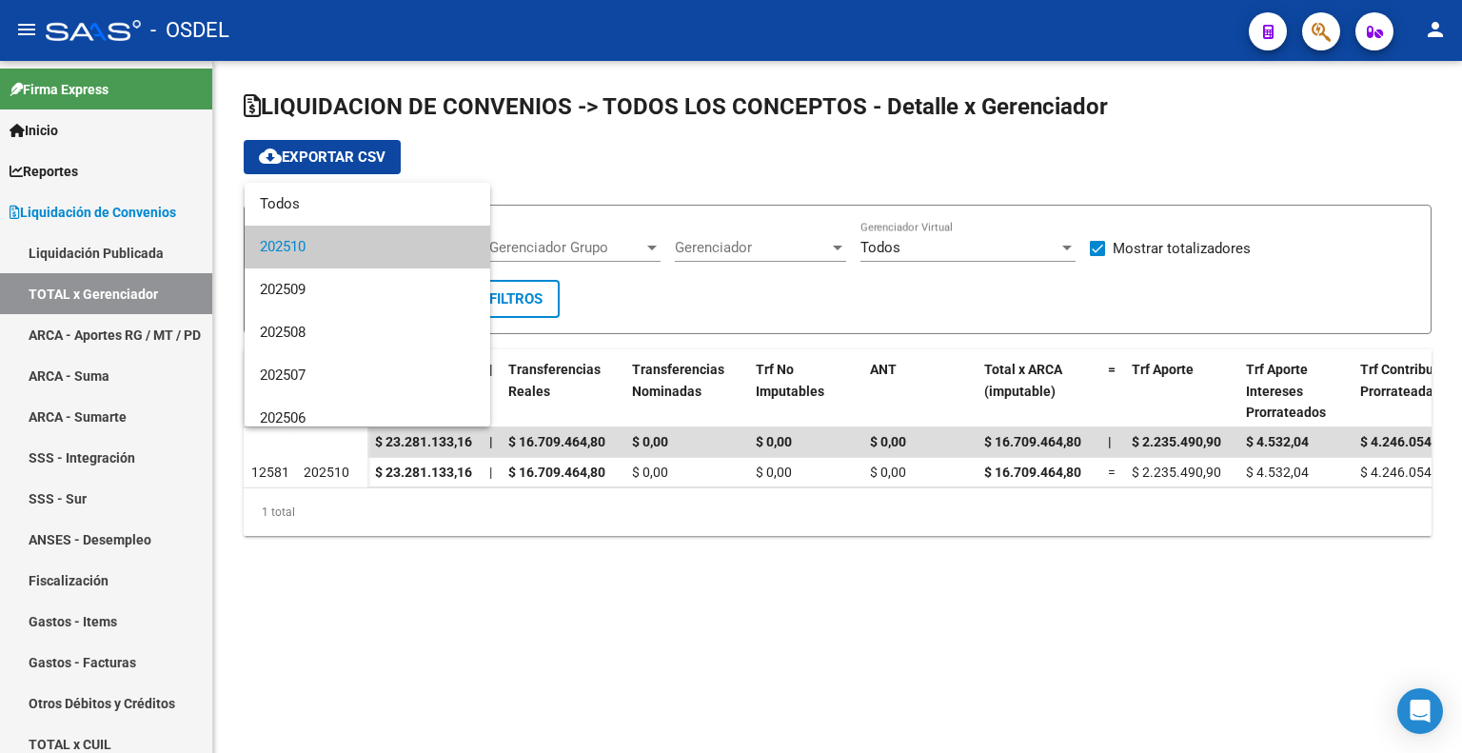
click at [351, 249] on span "202510" at bounding box center [367, 247] width 215 height 43
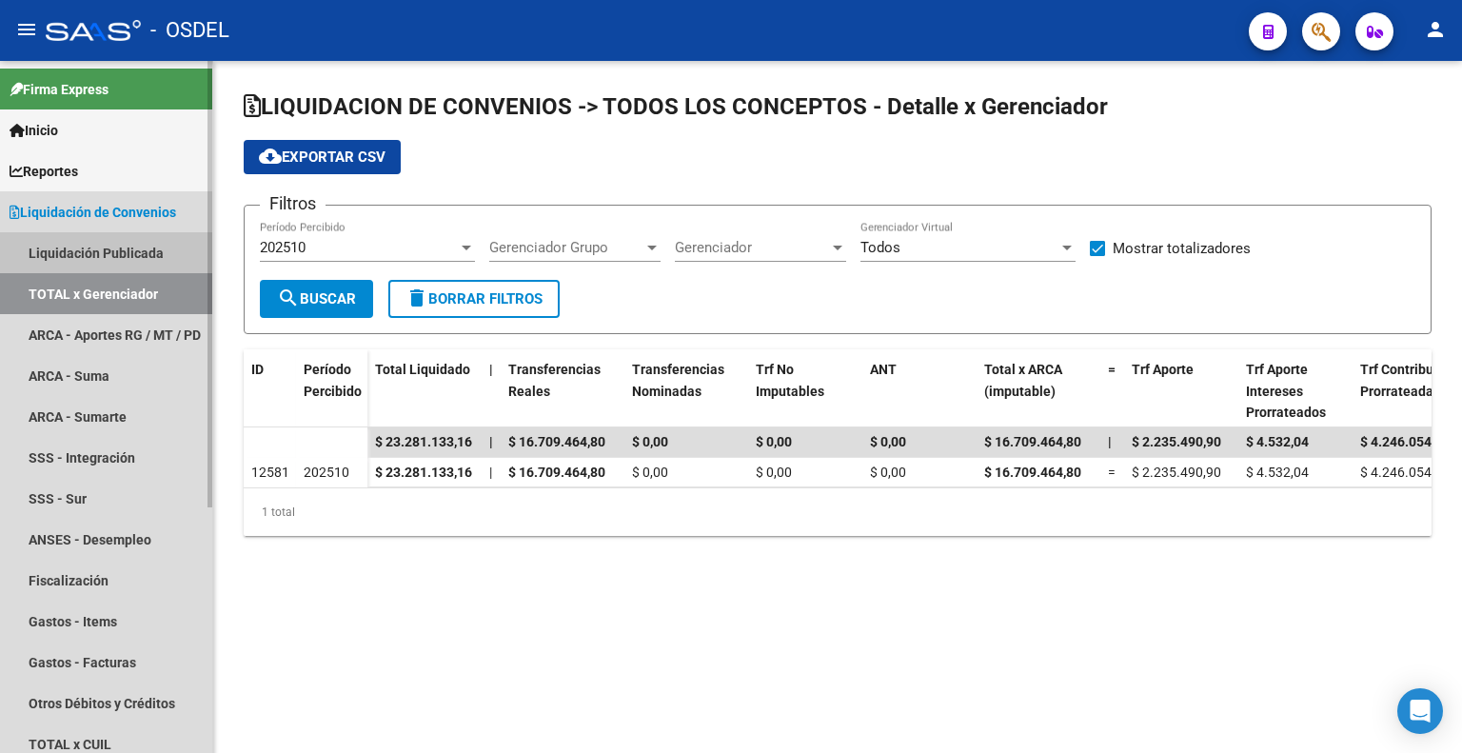
click at [100, 257] on link "Liquidación Publicada" at bounding box center [106, 252] width 212 height 41
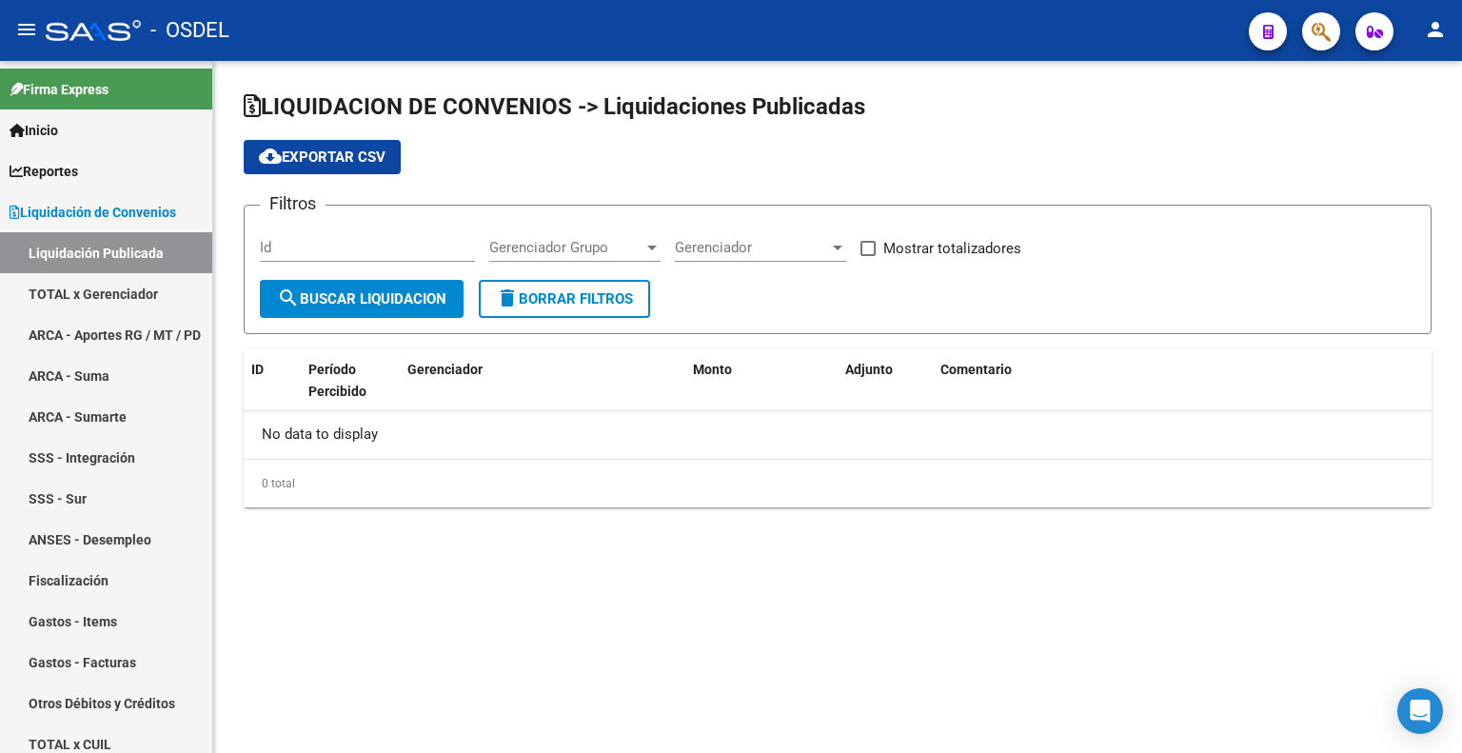
checkbox input "true"
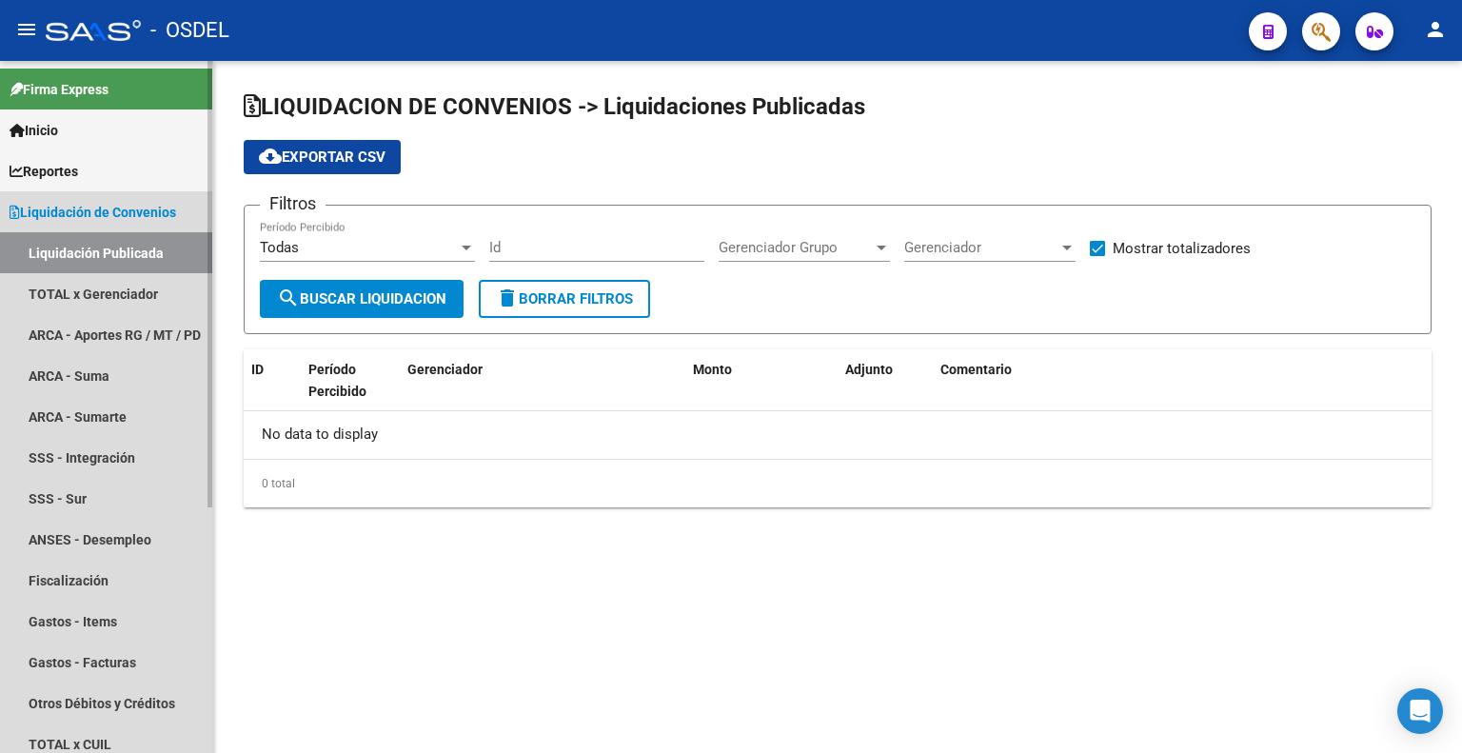
click at [148, 209] on span "Liquidación de Convenios" at bounding box center [93, 212] width 167 height 21
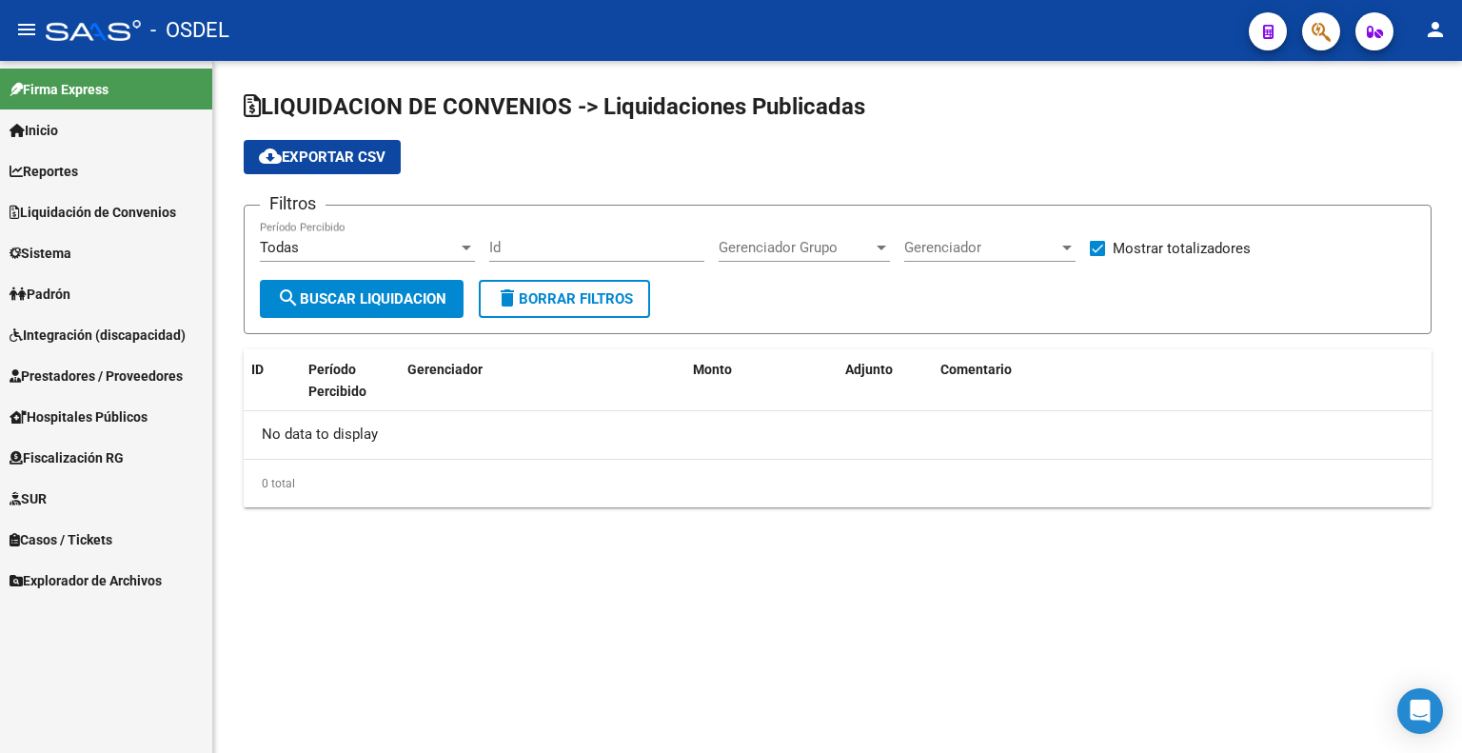
click at [133, 291] on link "Padrón" at bounding box center [106, 293] width 212 height 41
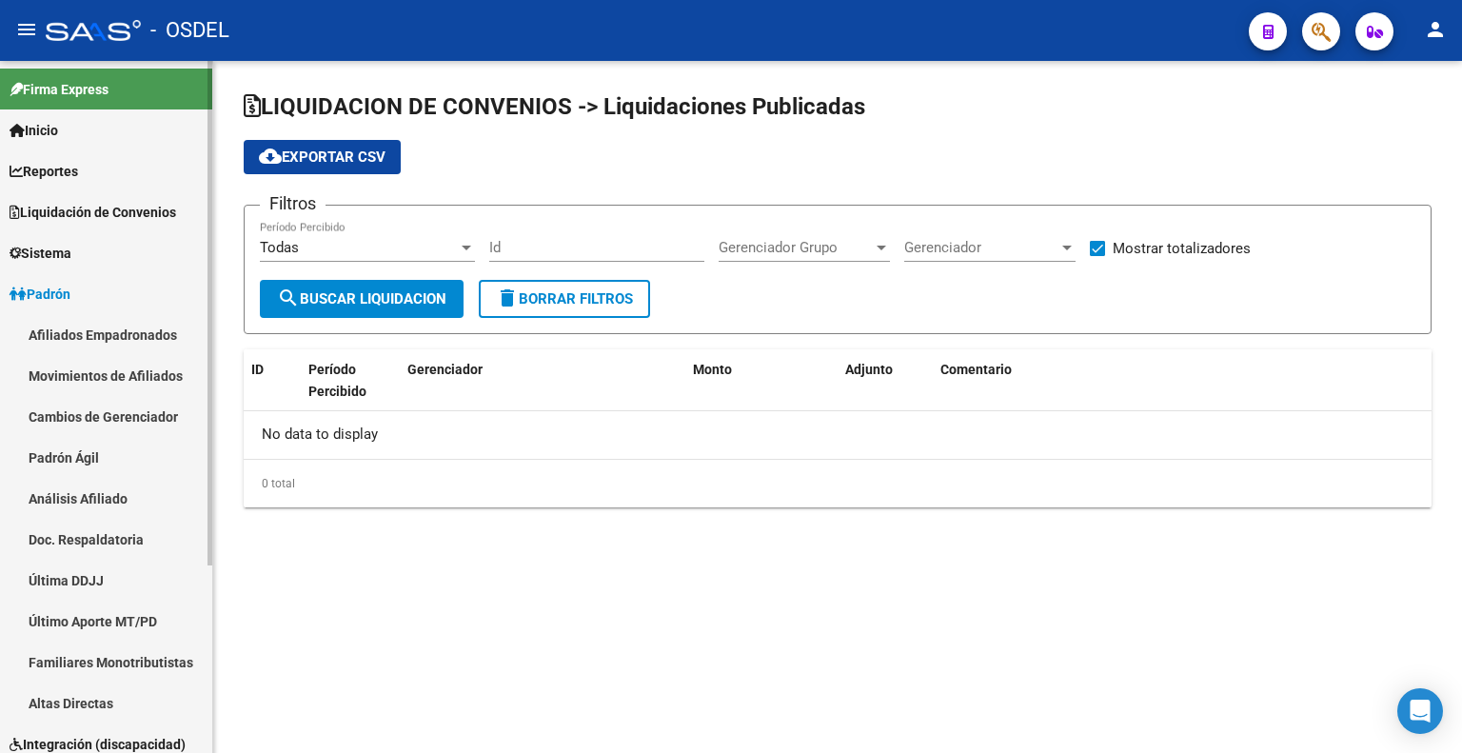
click at [69, 466] on link "Padrón Ágil" at bounding box center [106, 457] width 212 height 41
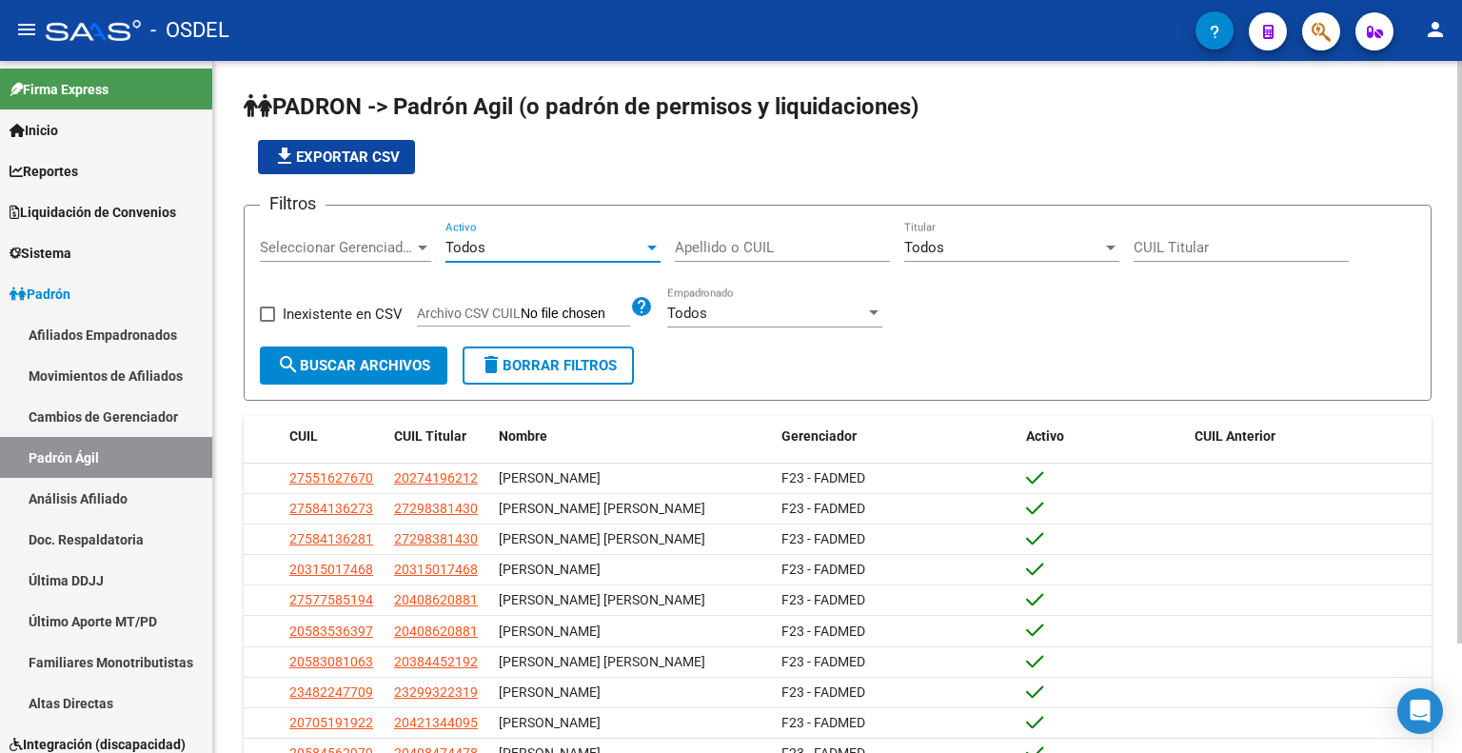
click at [504, 242] on div "Todos" at bounding box center [544, 247] width 198 height 17
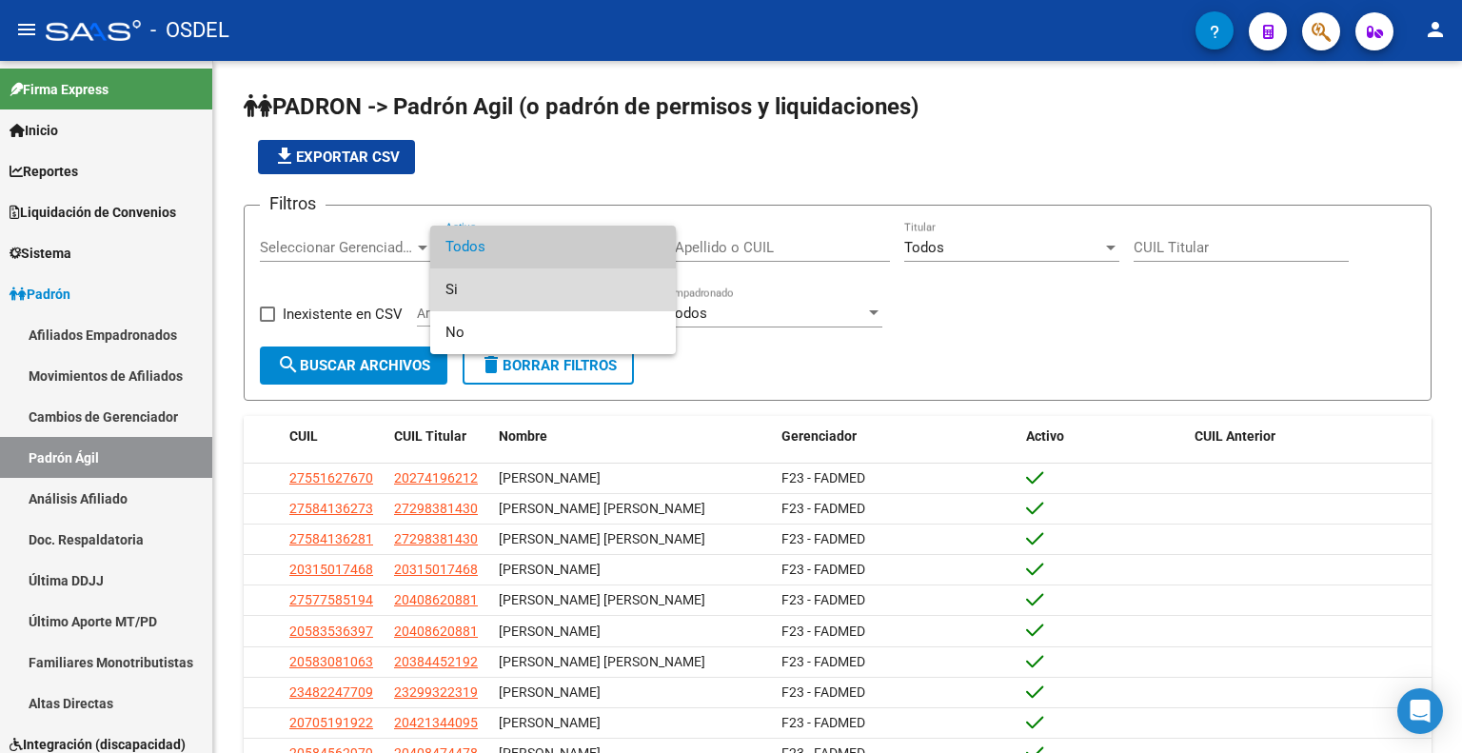
click at [522, 281] on span "Si" at bounding box center [552, 289] width 215 height 43
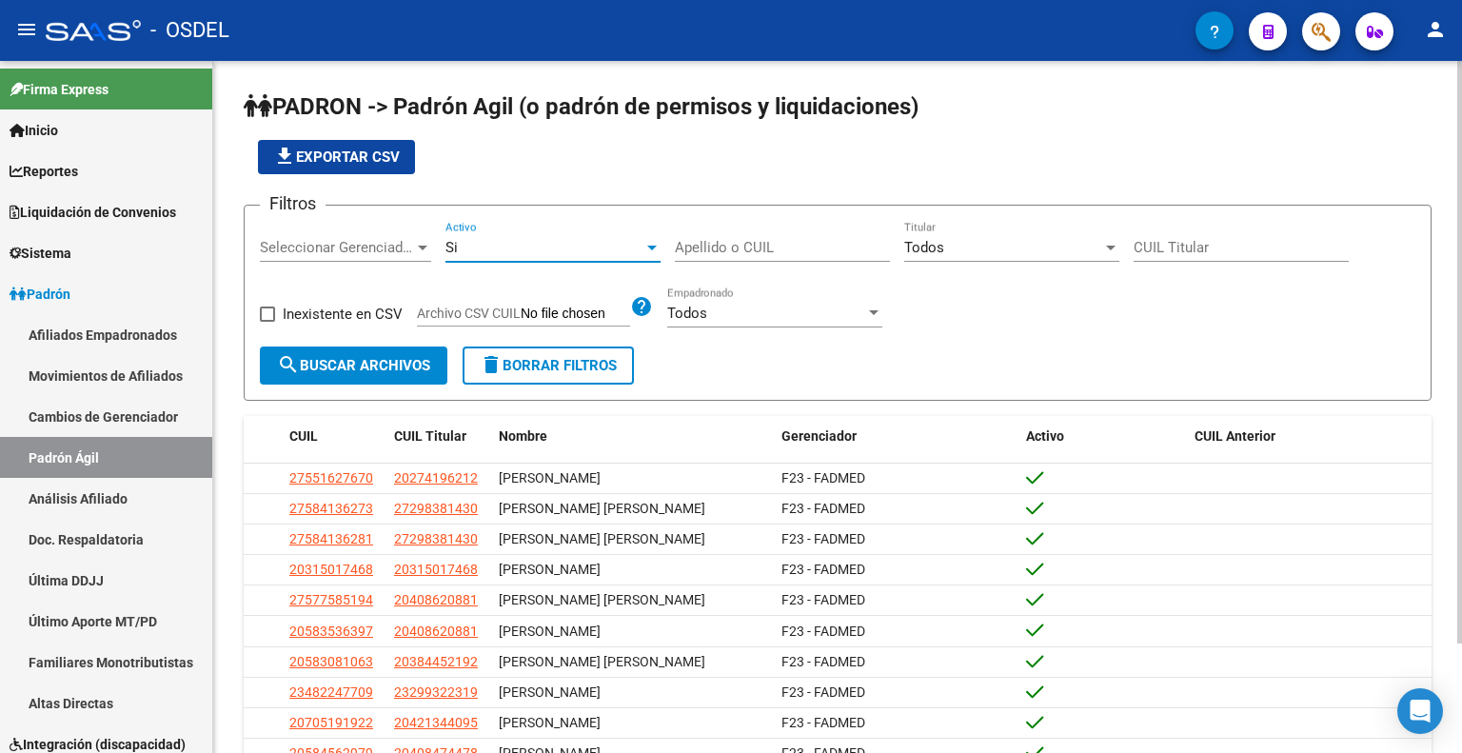
click at [755, 297] on div "Todos Empadronado" at bounding box center [774, 306] width 215 height 41
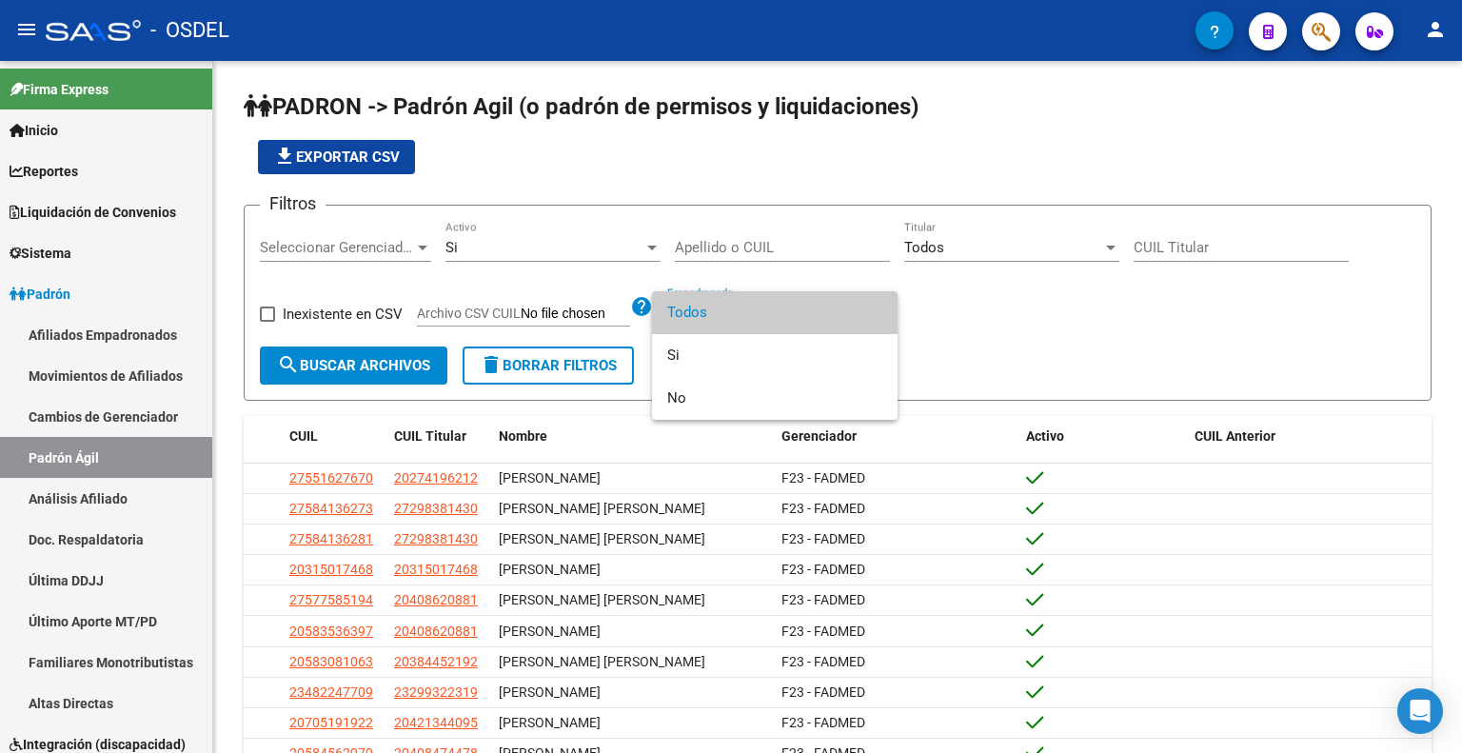
click at [760, 297] on span "Todos" at bounding box center [774, 312] width 215 height 43
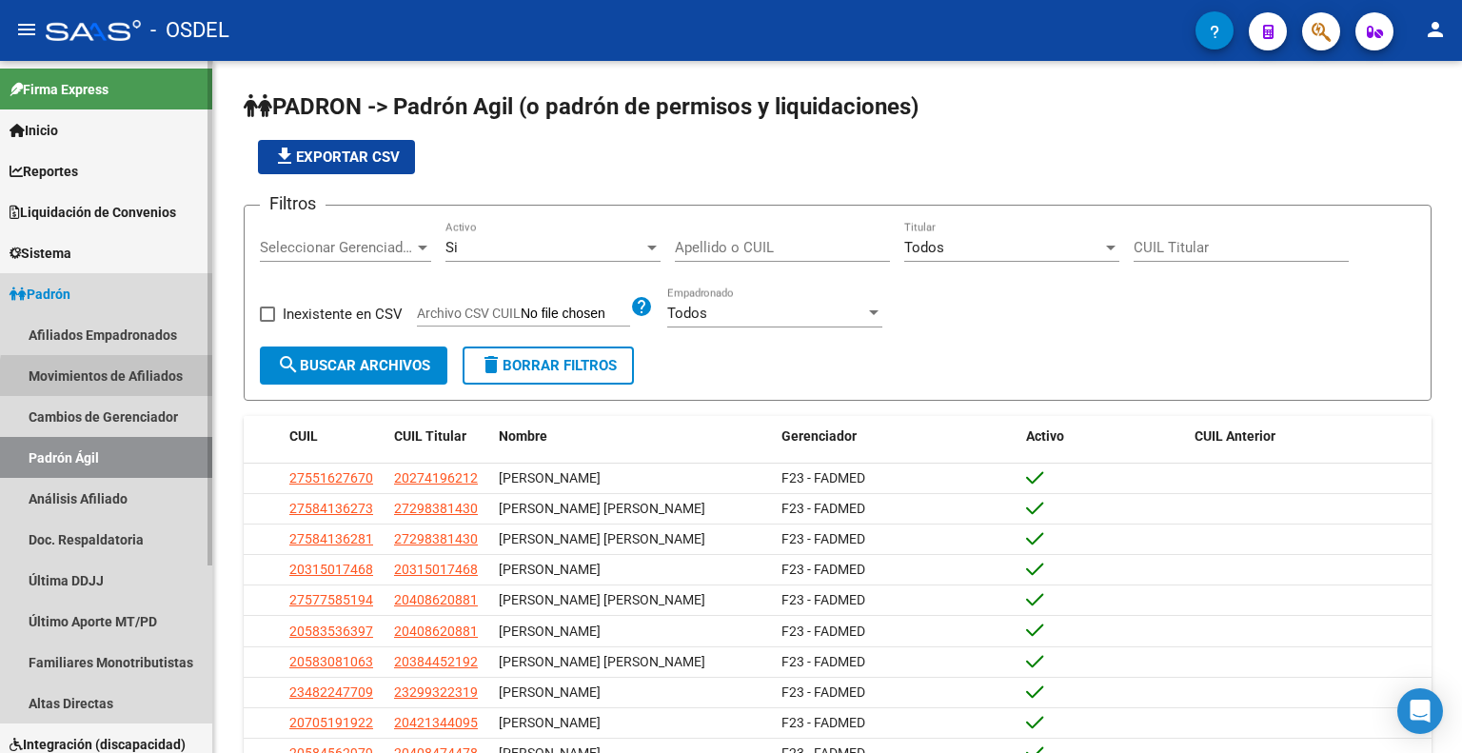
click at [158, 383] on link "Movimientos de Afiliados" at bounding box center [106, 375] width 212 height 41
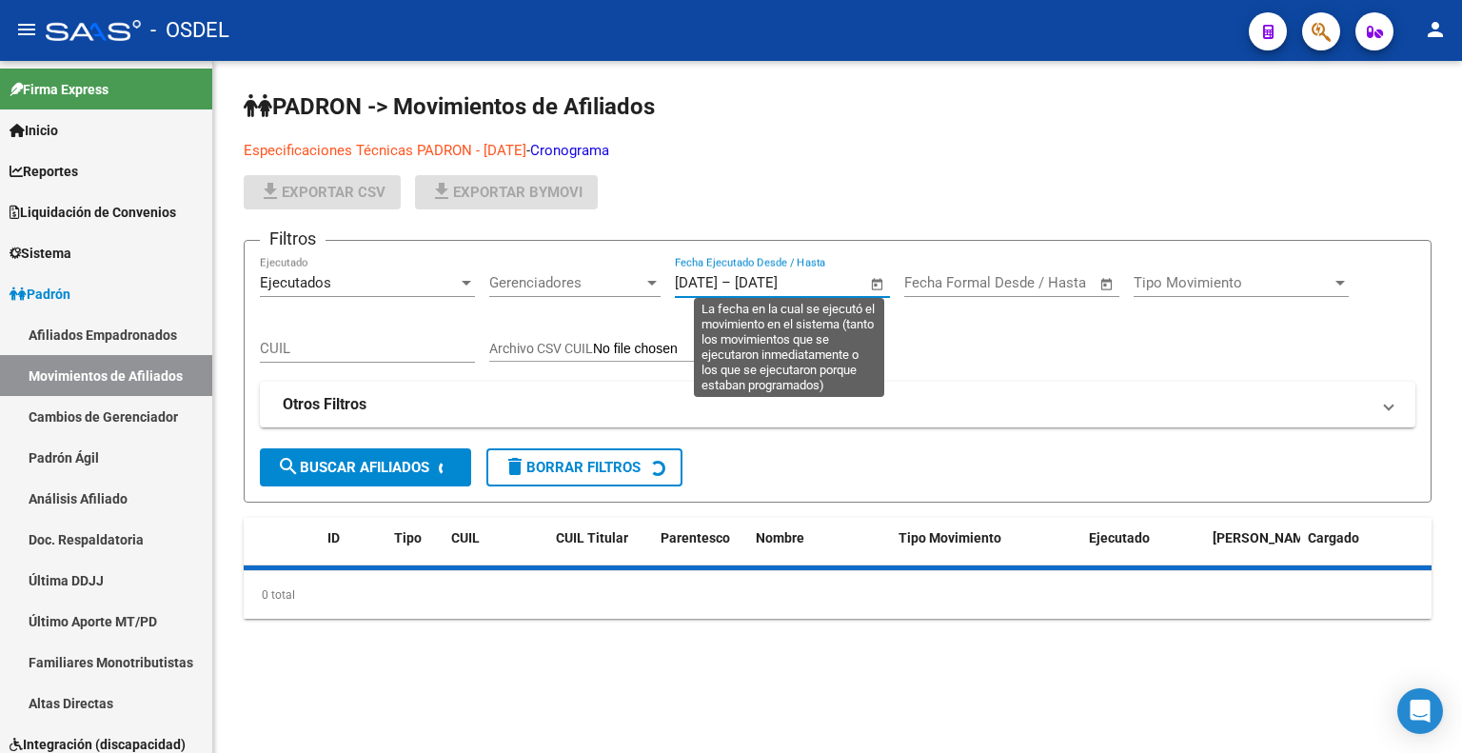
click at [827, 285] on input "[DATE]" at bounding box center [781, 282] width 92 height 17
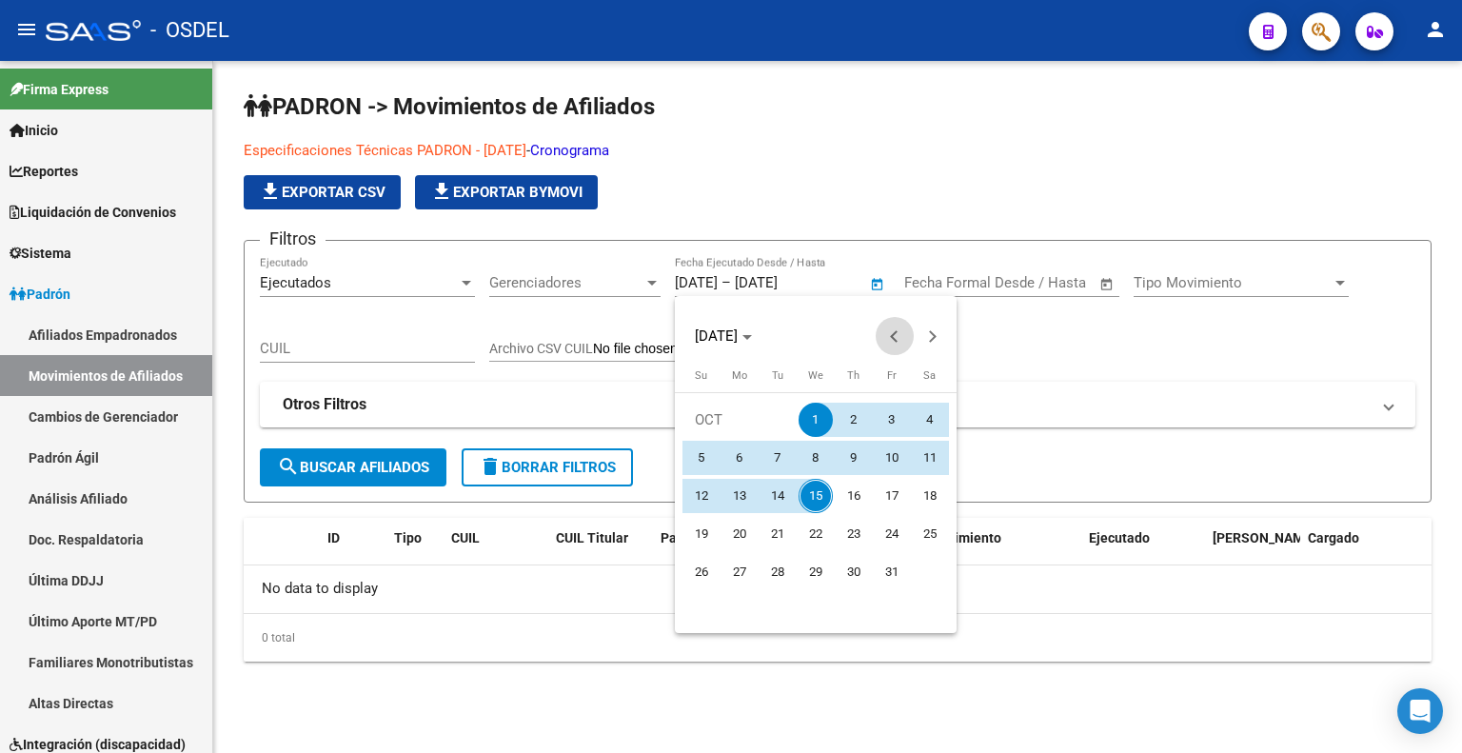
click at [898, 338] on button "Previous month" at bounding box center [895, 336] width 38 height 38
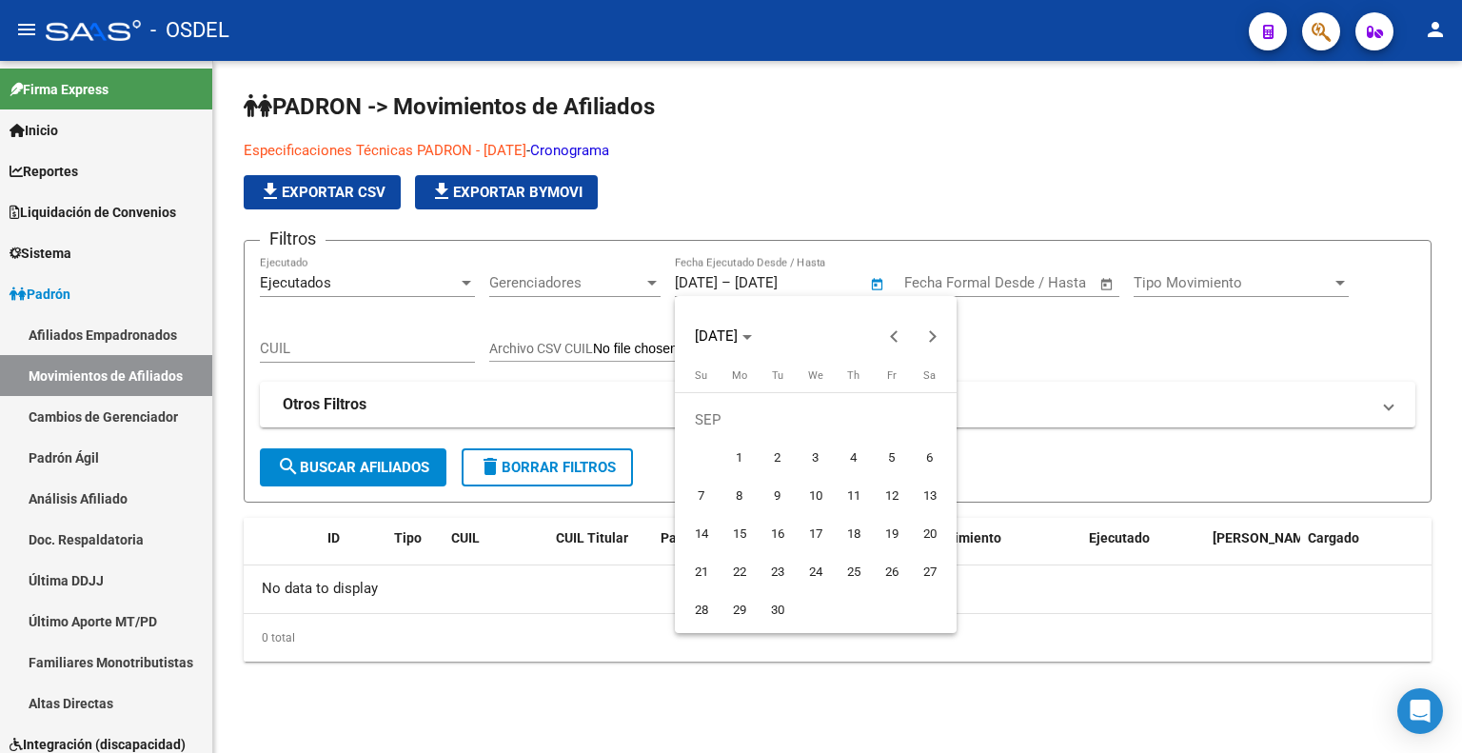
click at [733, 460] on span "1" at bounding box center [739, 458] width 34 height 34
type input "[DATE]"
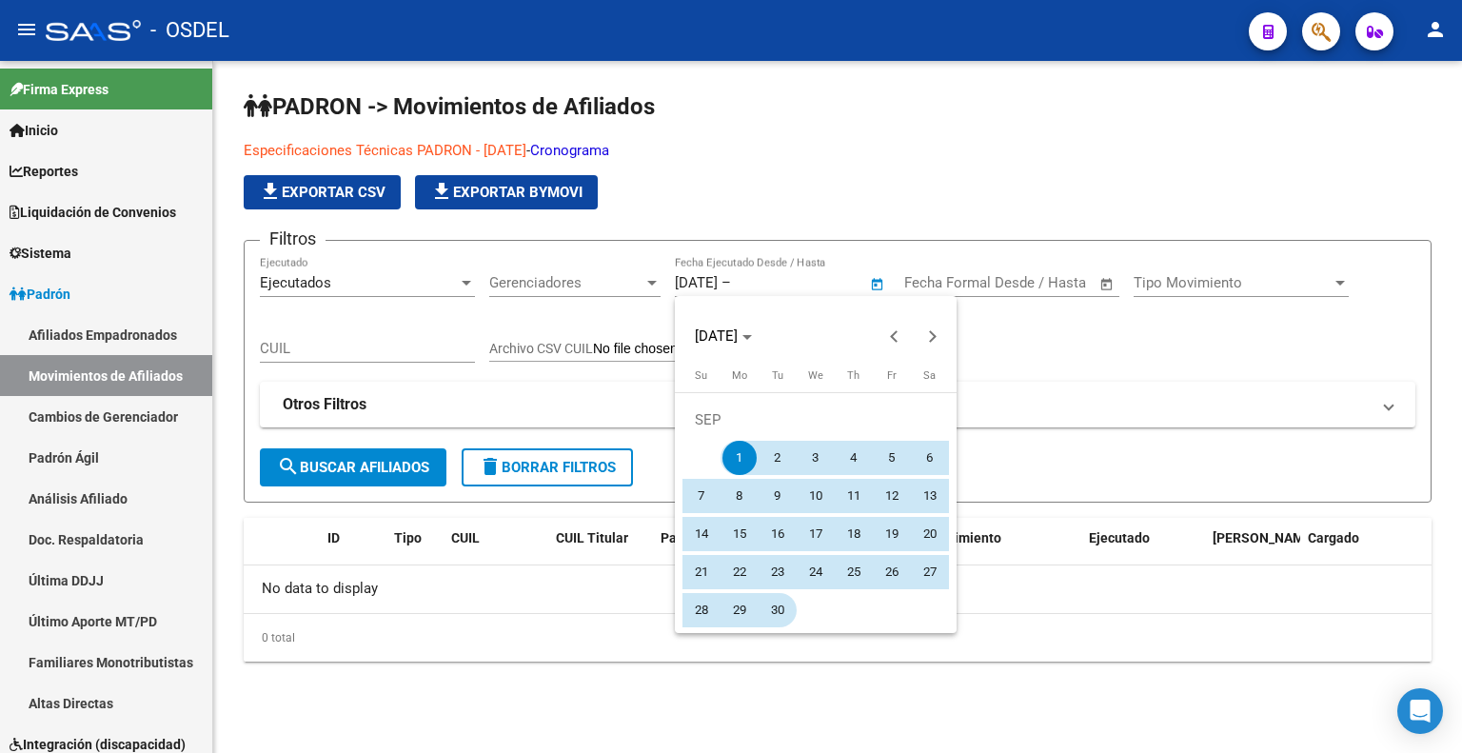
click at [783, 607] on span "30" at bounding box center [777, 610] width 34 height 34
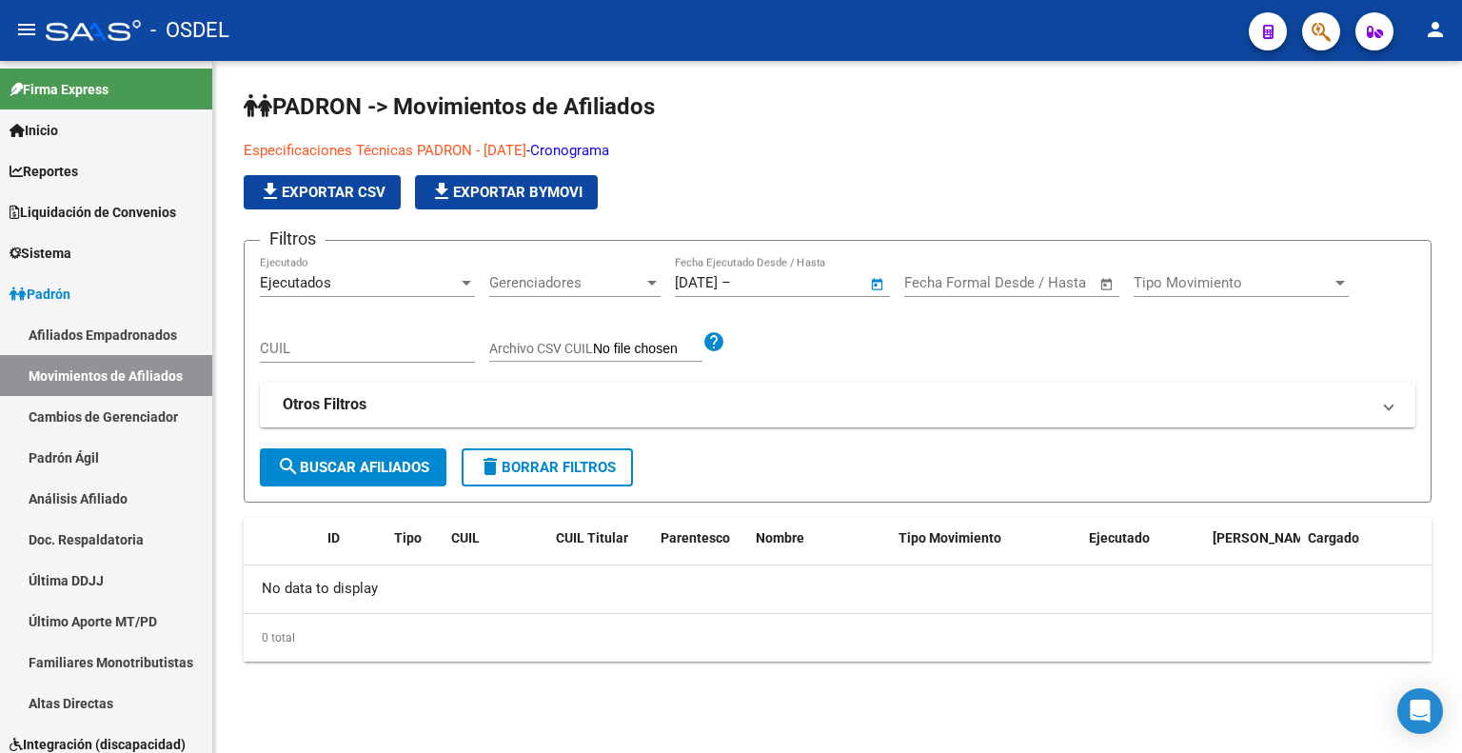
type input "[DATE]"
click at [1181, 292] on div "Tipo Movimiento Tipo Movimiento" at bounding box center [1241, 276] width 215 height 41
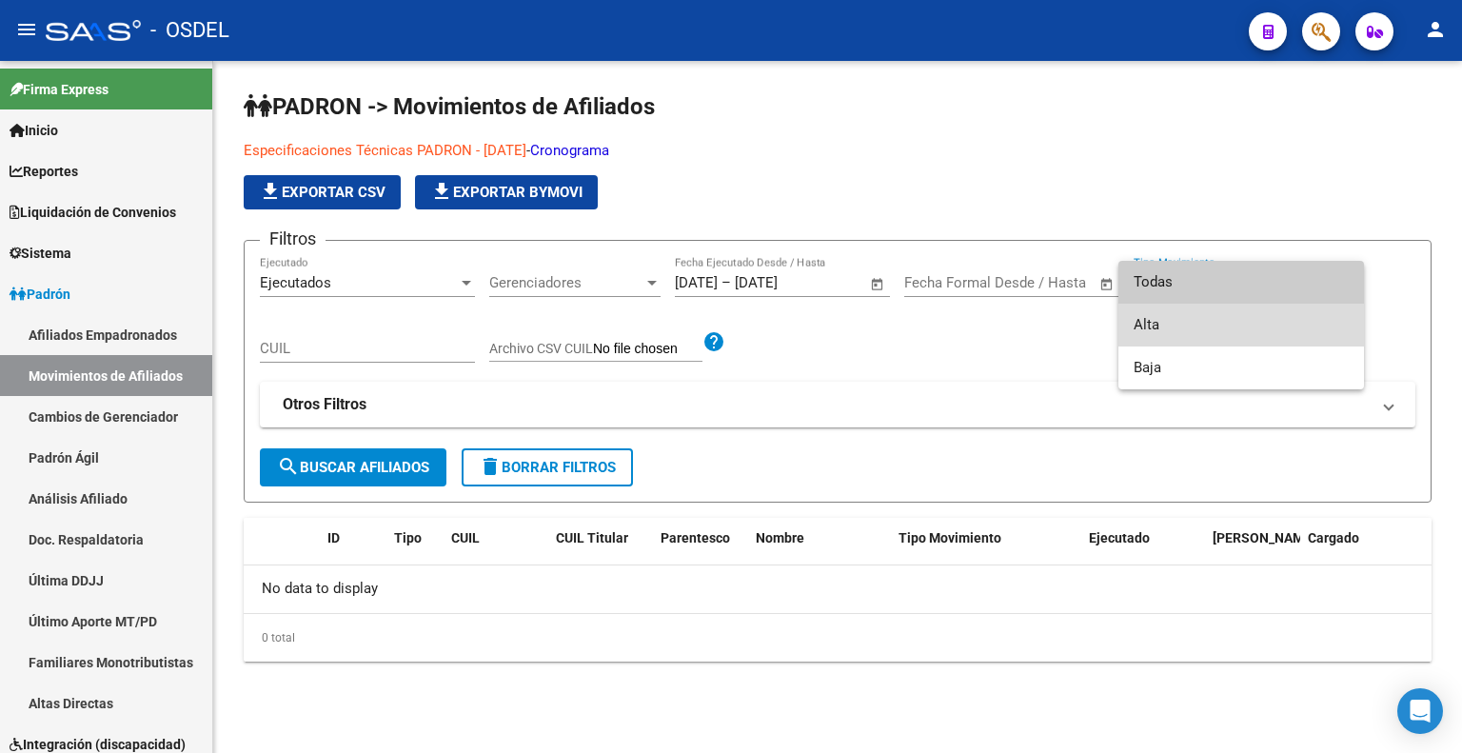
click at [1179, 315] on span "Alta" at bounding box center [1241, 325] width 215 height 43
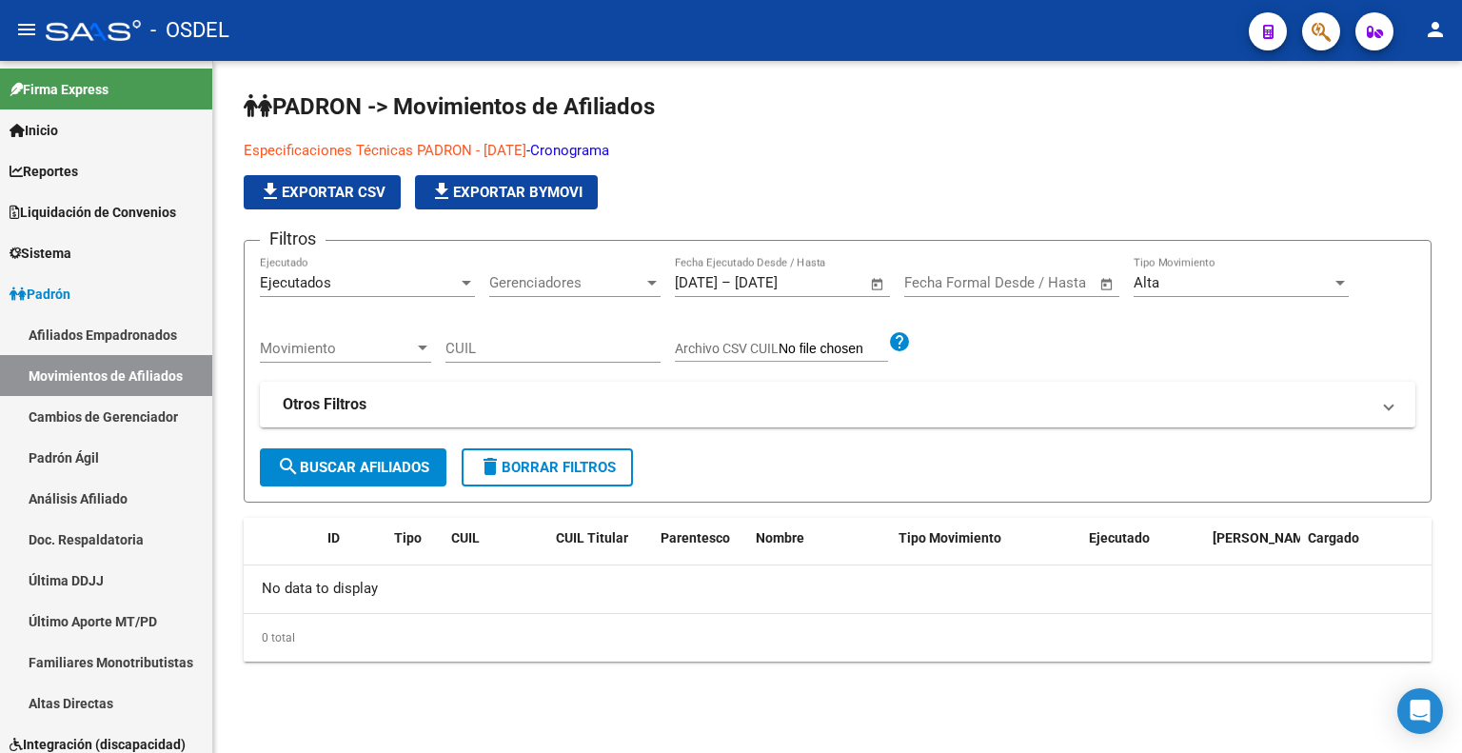
click at [443, 292] on div "Ejecutados Ejecutado" at bounding box center [367, 276] width 215 height 41
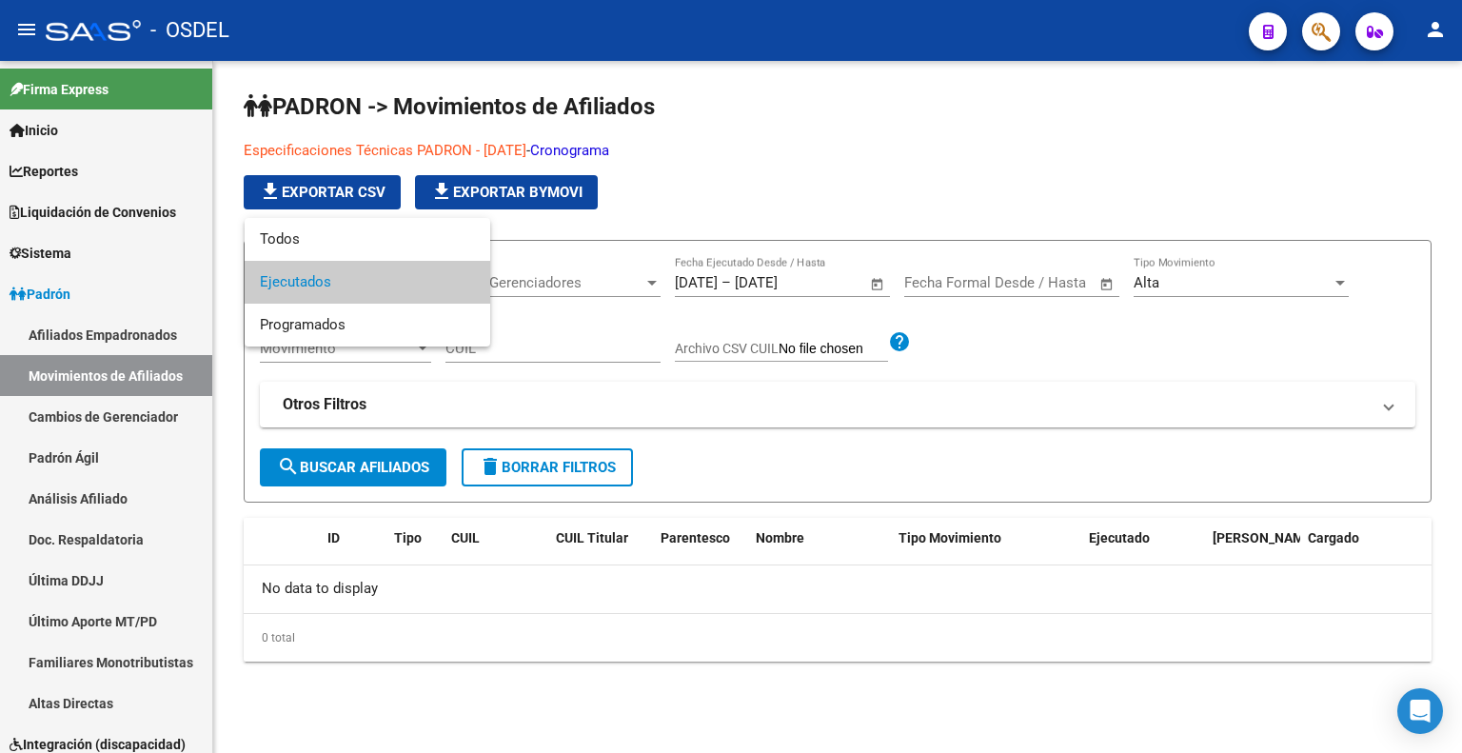
click at [443, 289] on span "Ejecutados" at bounding box center [367, 282] width 215 height 43
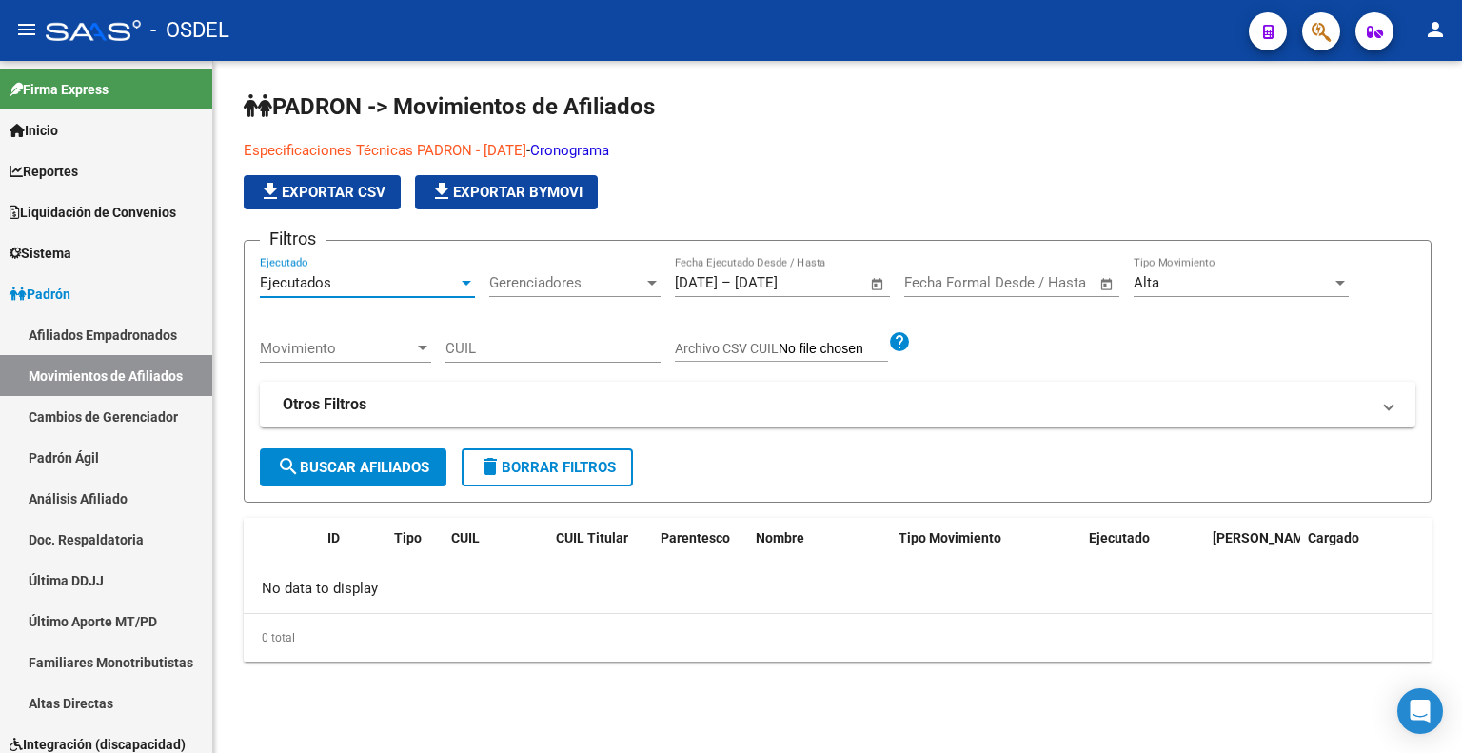
click at [384, 460] on span "search Buscar Afiliados" at bounding box center [353, 467] width 152 height 17
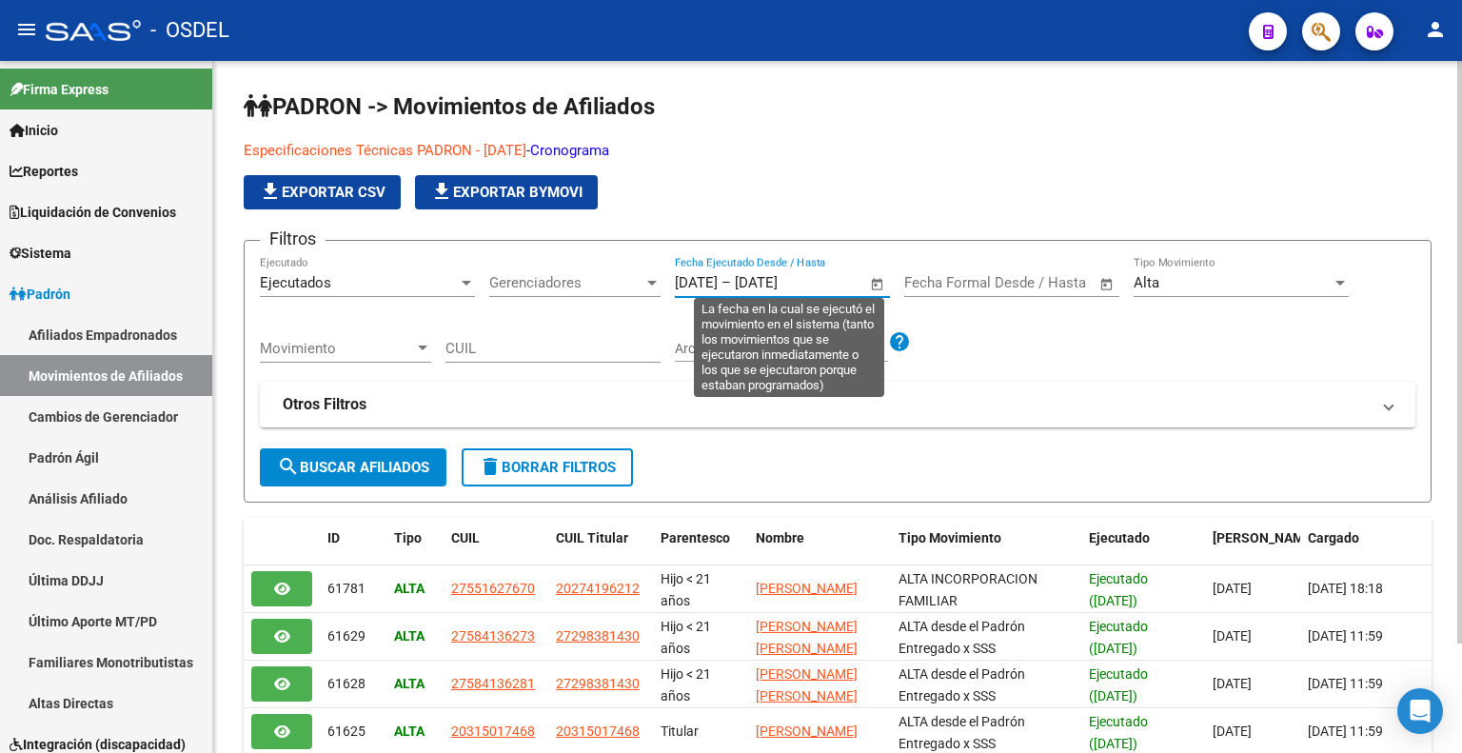
click at [827, 285] on input "[DATE]" at bounding box center [781, 282] width 92 height 17
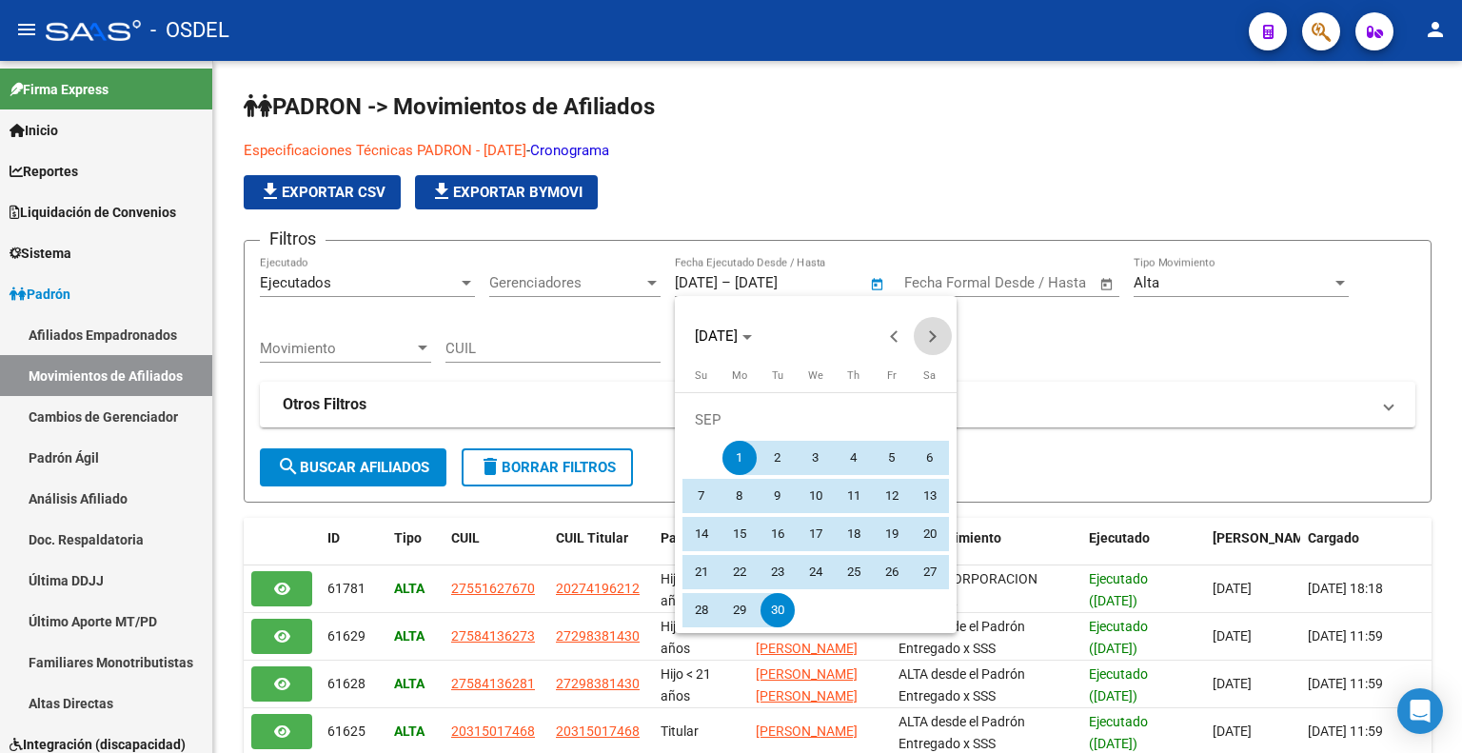
click at [925, 334] on button "Next month" at bounding box center [933, 336] width 38 height 38
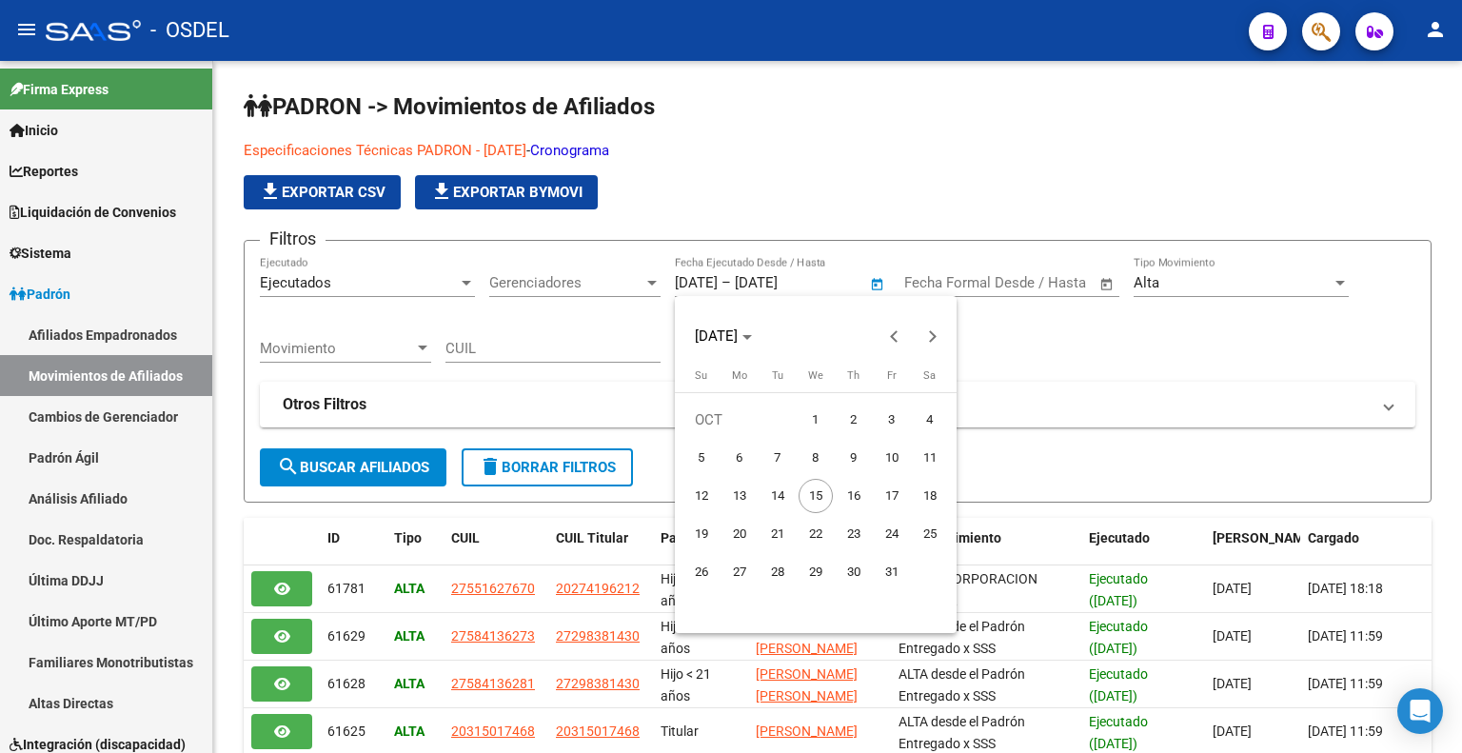
click at [1011, 334] on div at bounding box center [731, 376] width 1462 height 753
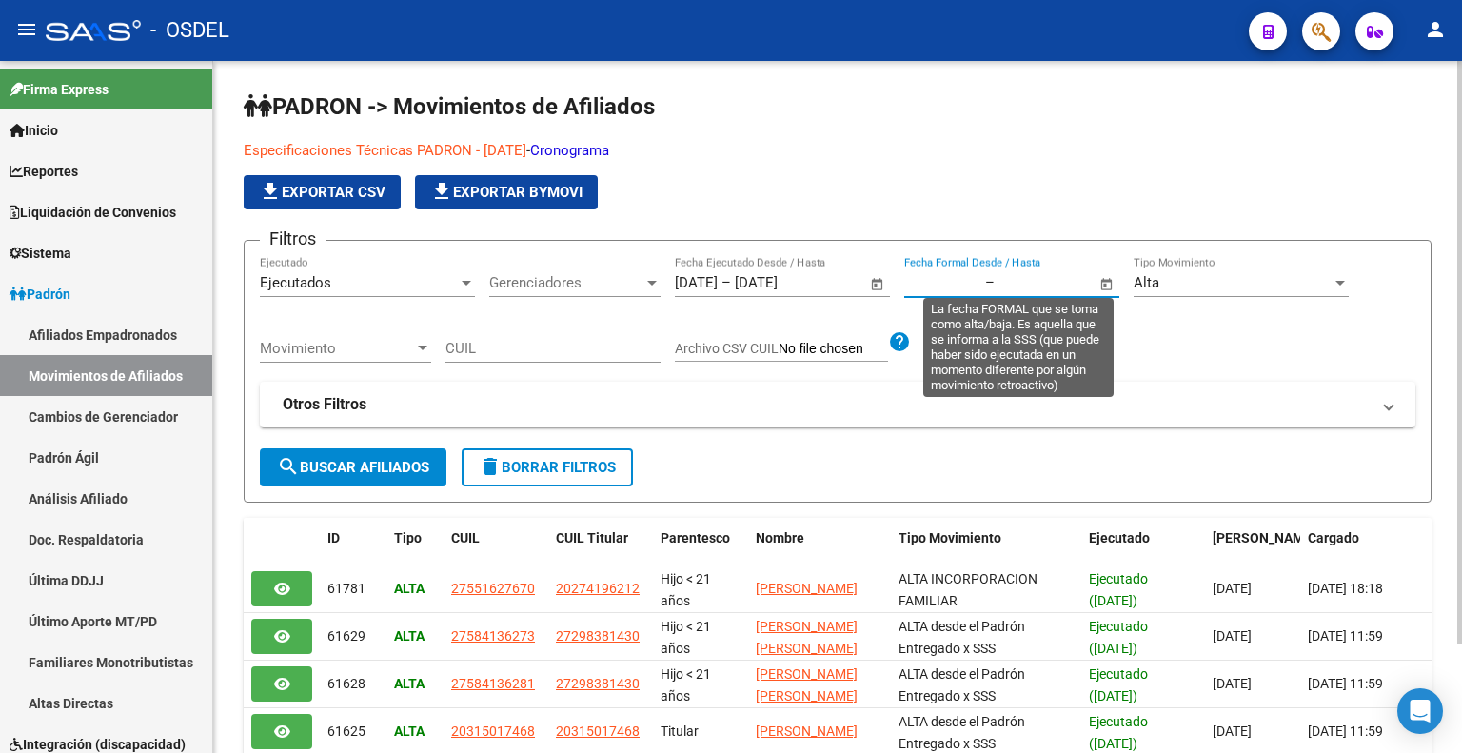
click at [940, 286] on input "text" at bounding box center [942, 282] width 77 height 17
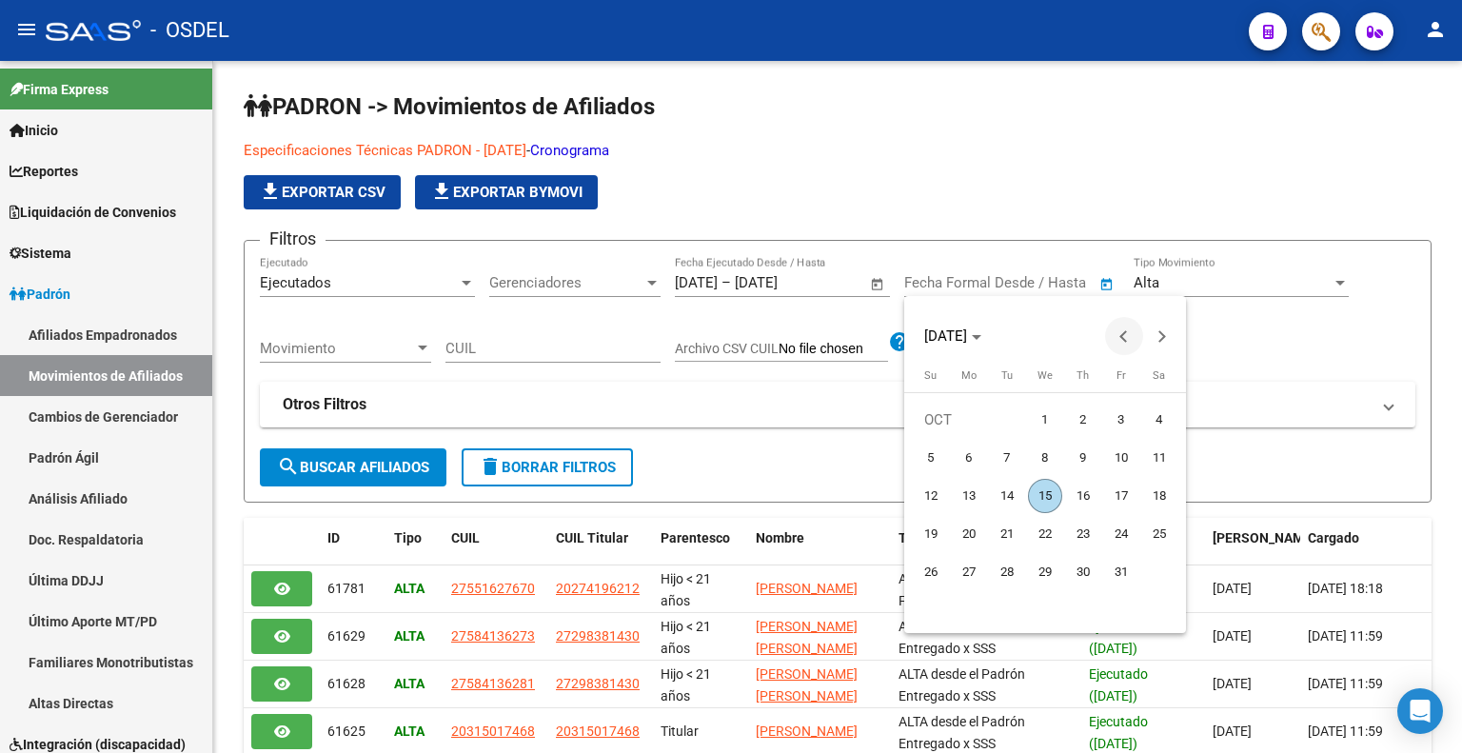
click at [1126, 330] on button "Previous month" at bounding box center [1124, 336] width 38 height 38
click at [977, 461] on span "1" at bounding box center [969, 458] width 34 height 34
type input "[DATE]"
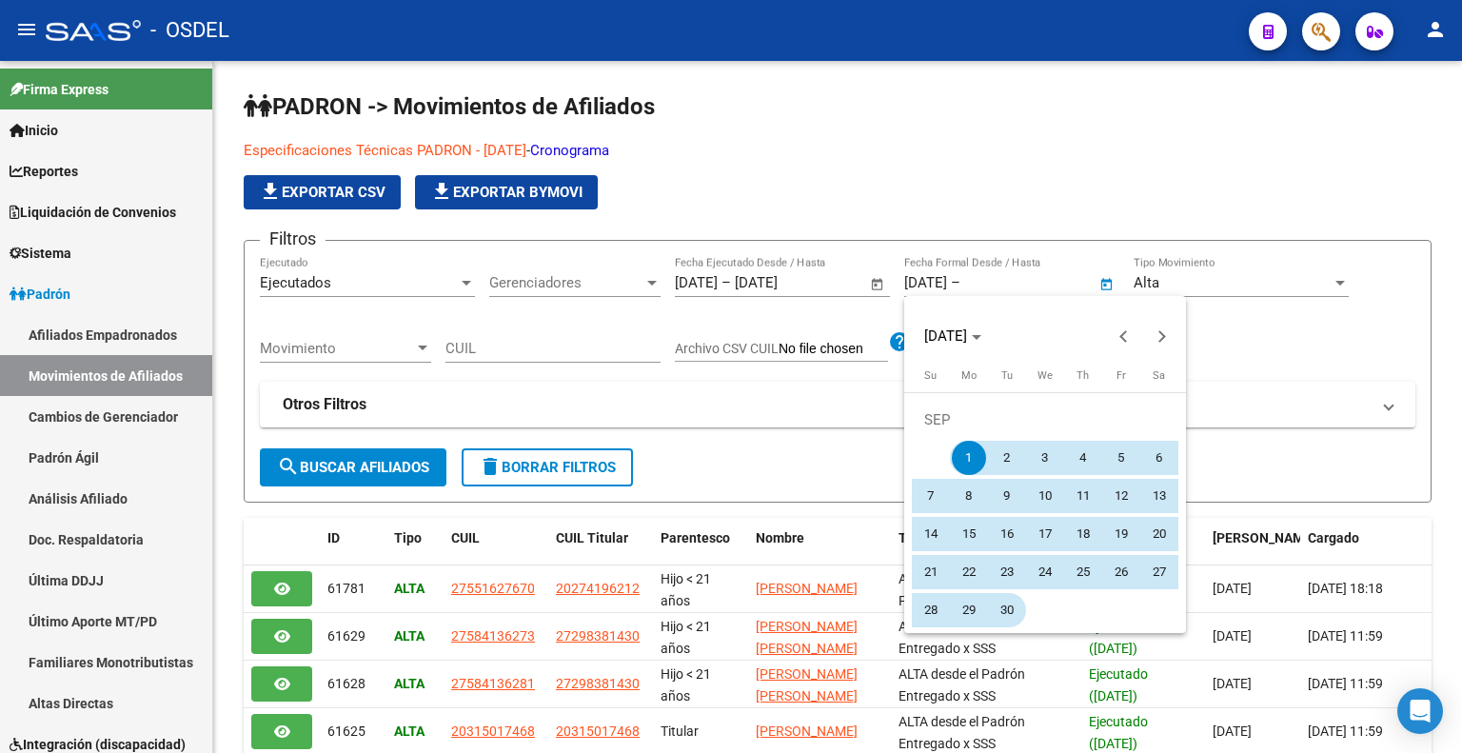
click at [1006, 603] on span "30" at bounding box center [1007, 610] width 34 height 34
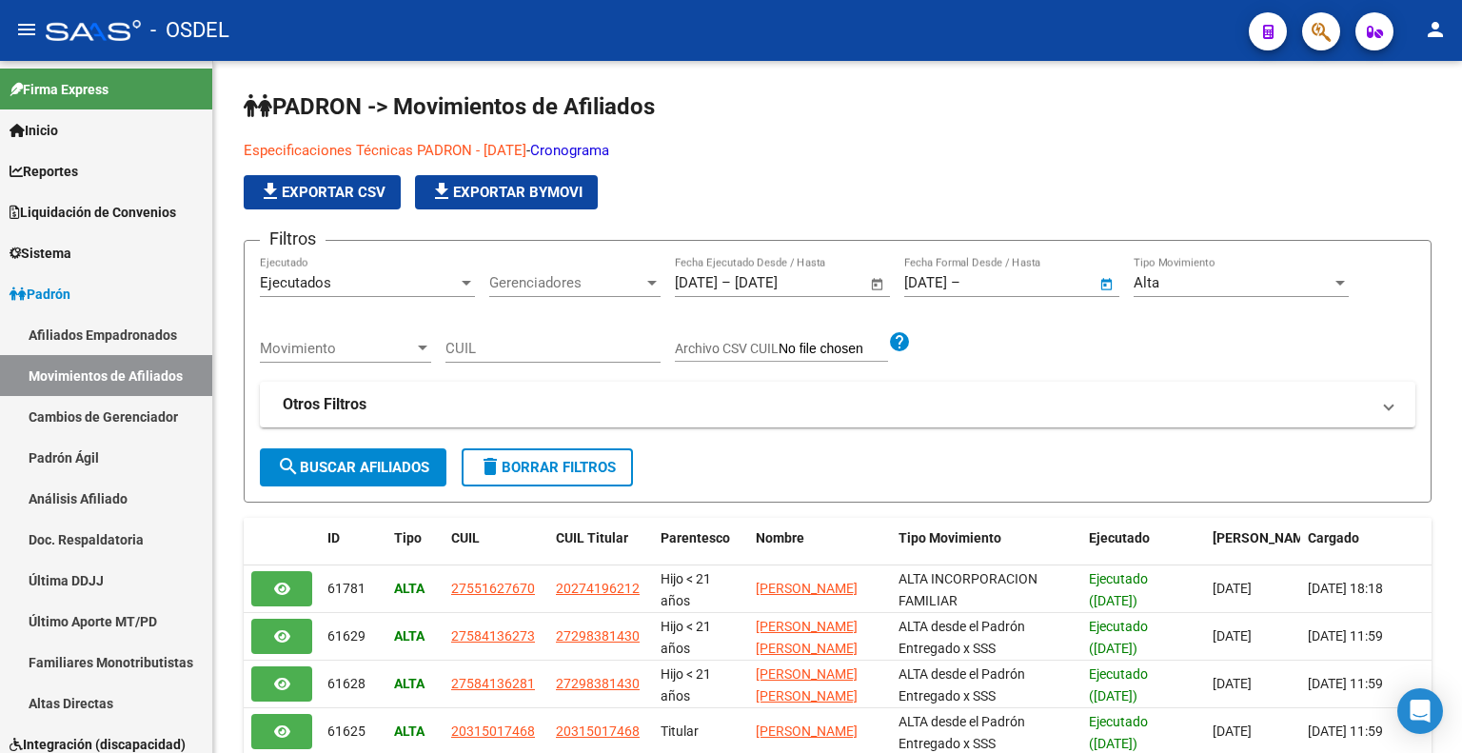
type input "[DATE]"
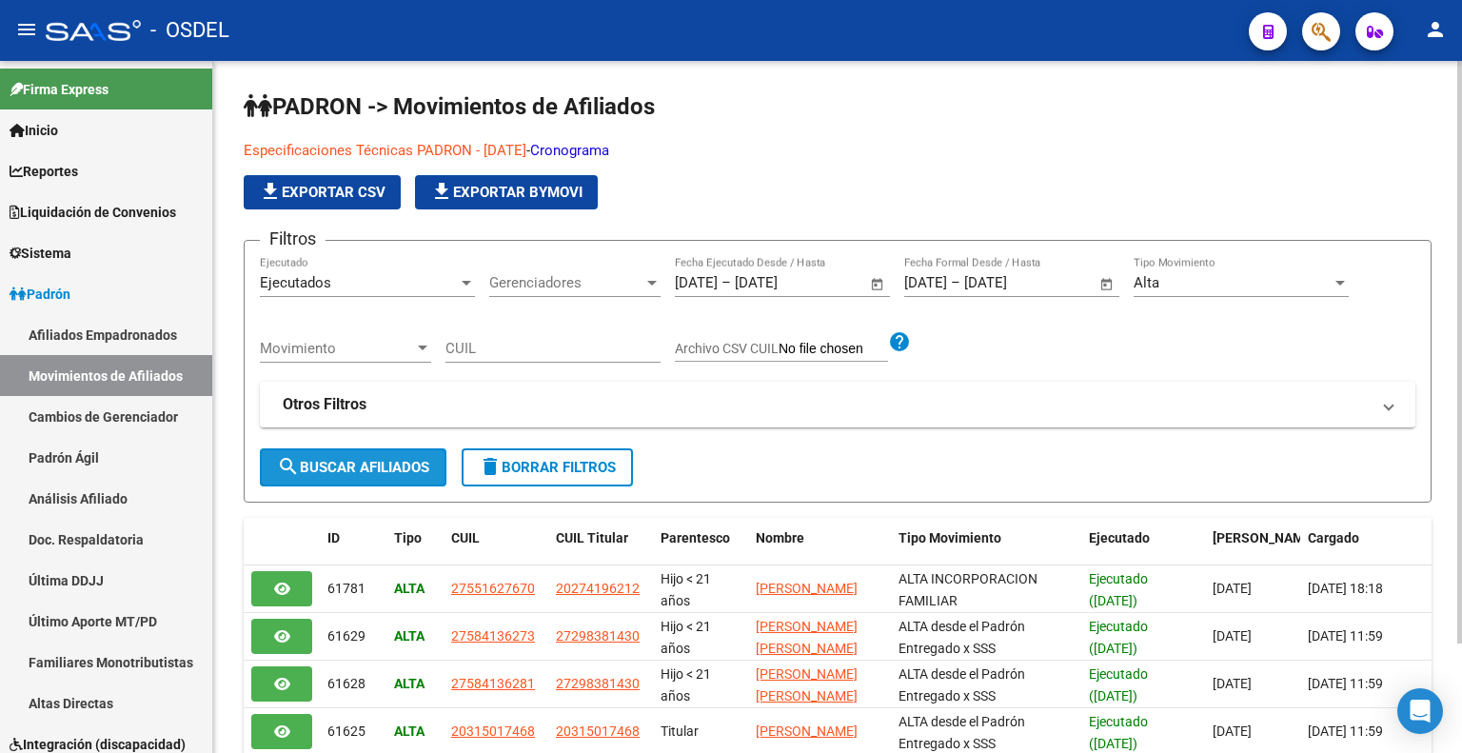
click at [327, 471] on span "search Buscar Afiliados" at bounding box center [353, 467] width 152 height 17
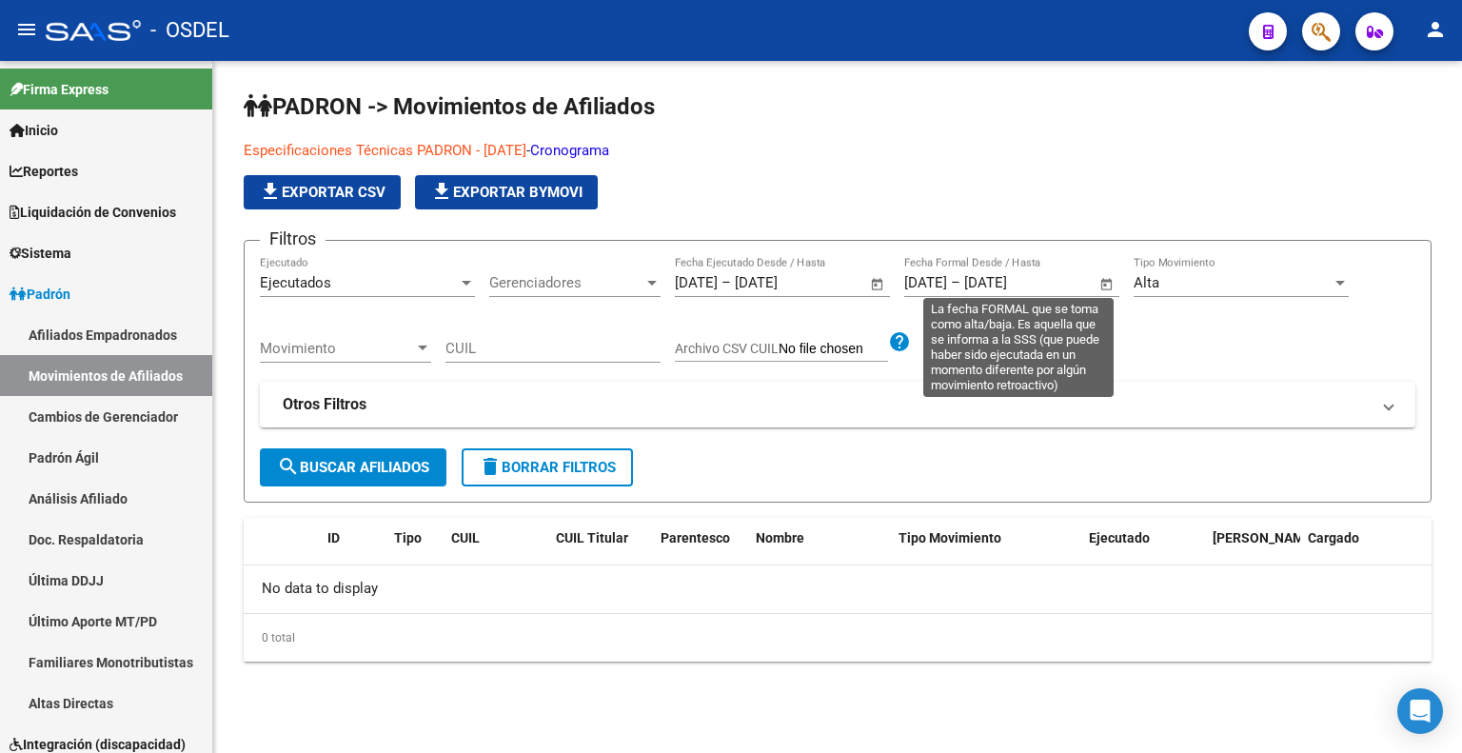
click at [1035, 276] on input "[DATE]" at bounding box center [1010, 282] width 92 height 17
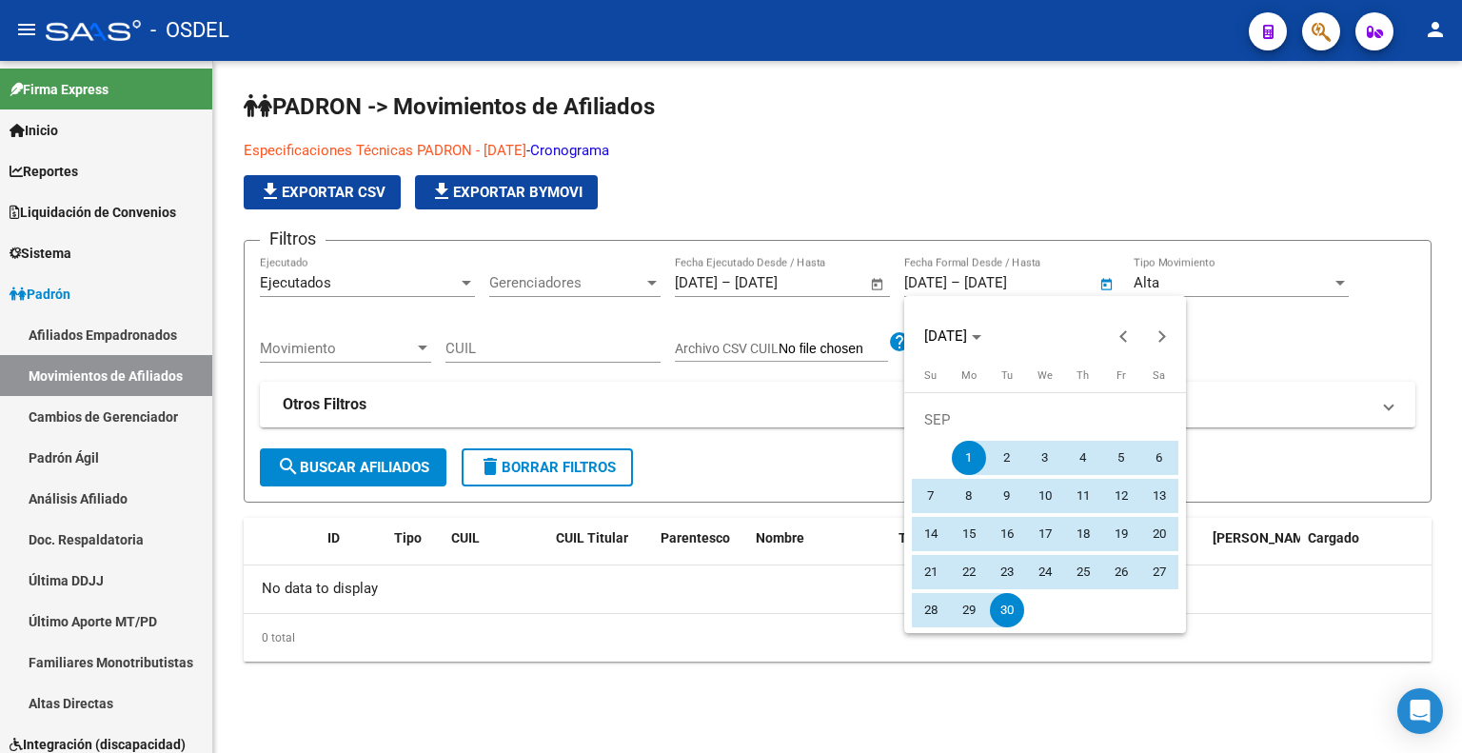
click at [783, 319] on div at bounding box center [731, 376] width 1462 height 753
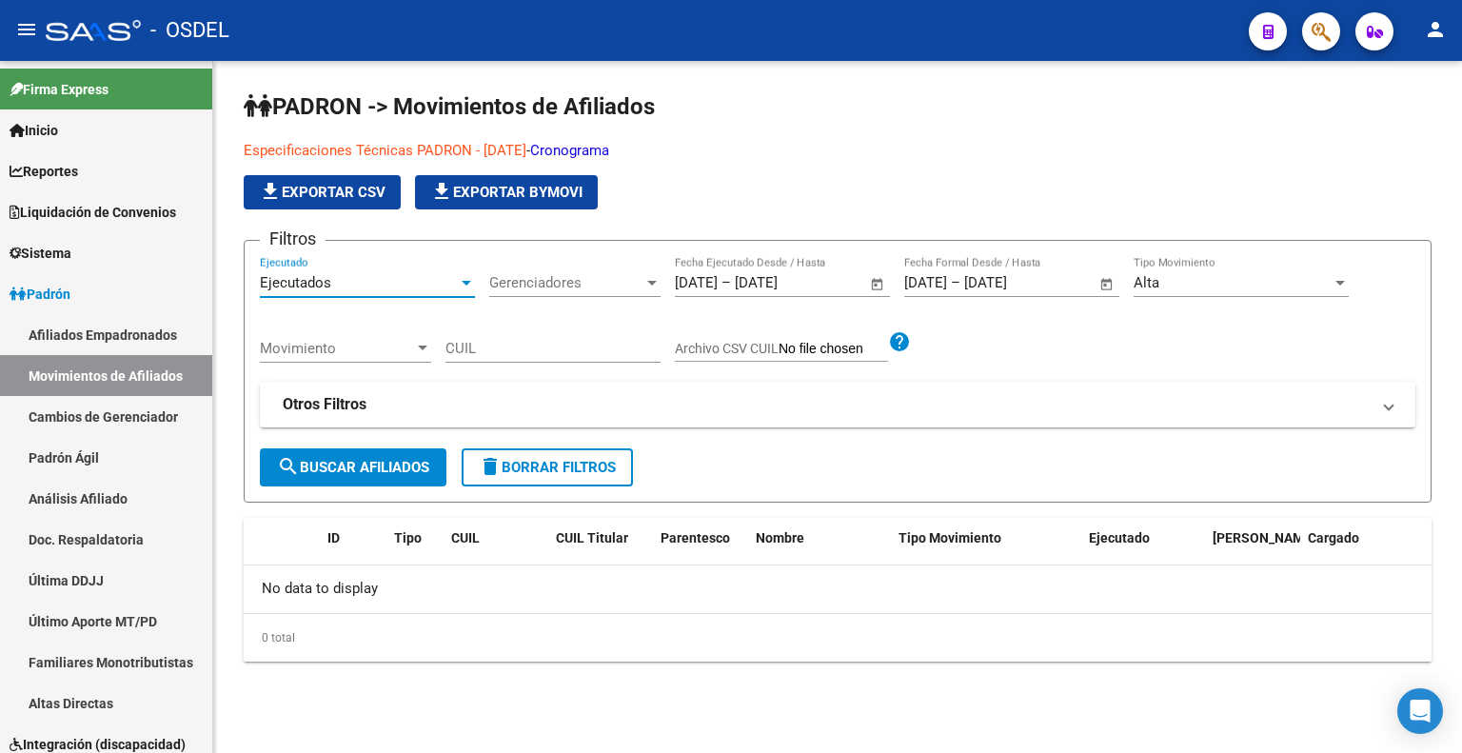
click at [301, 282] on span "Ejecutados" at bounding box center [295, 282] width 71 height 17
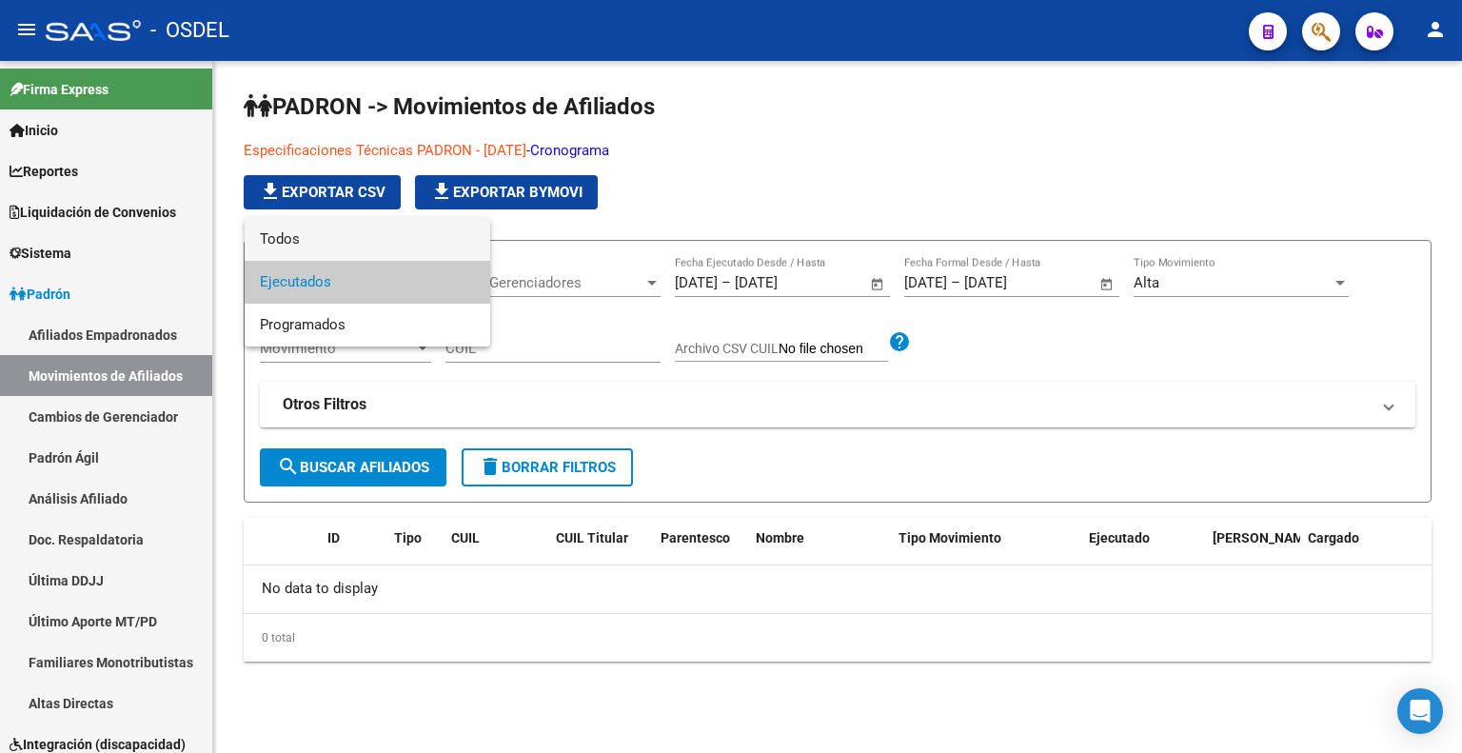
click at [315, 242] on span "Todos" at bounding box center [367, 239] width 215 height 43
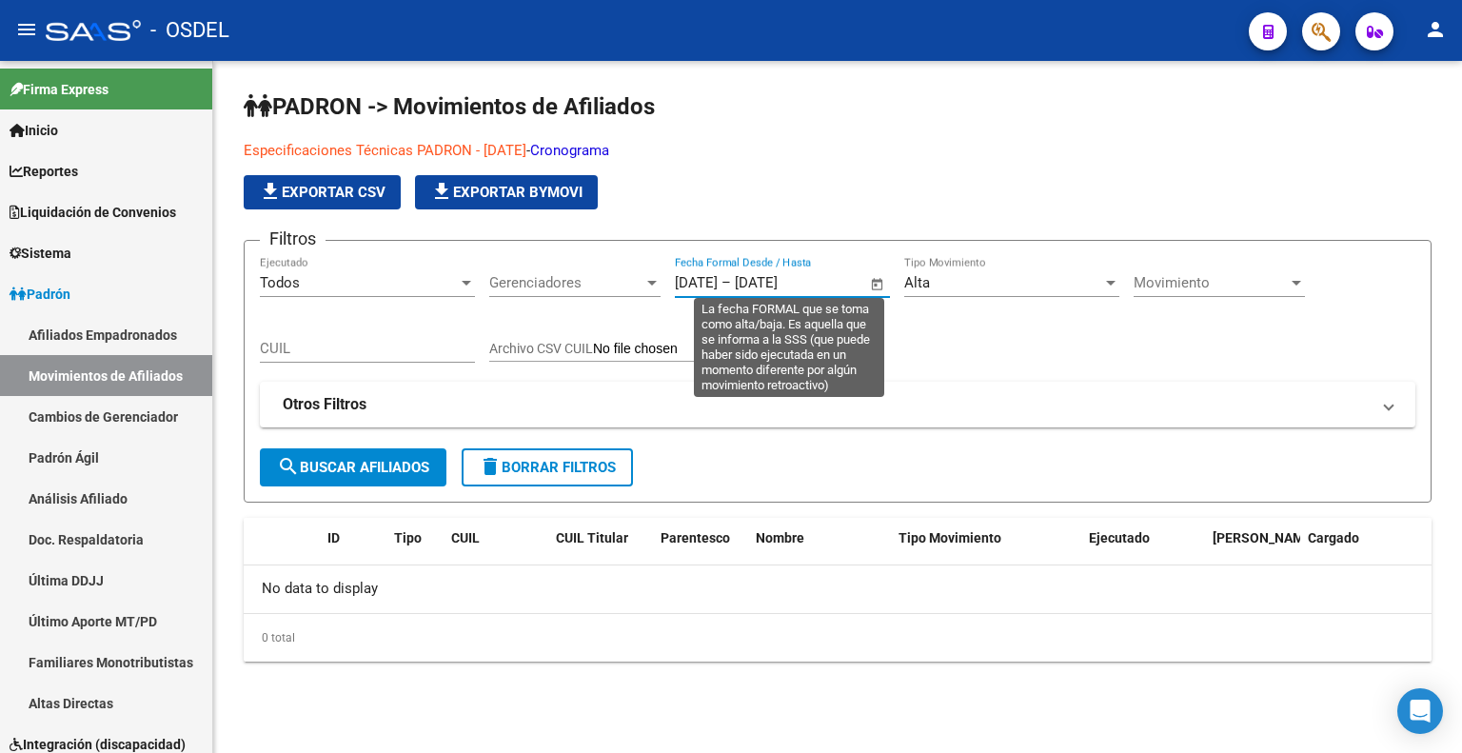
click at [717, 279] on input "[DATE]" at bounding box center [696, 282] width 43 height 17
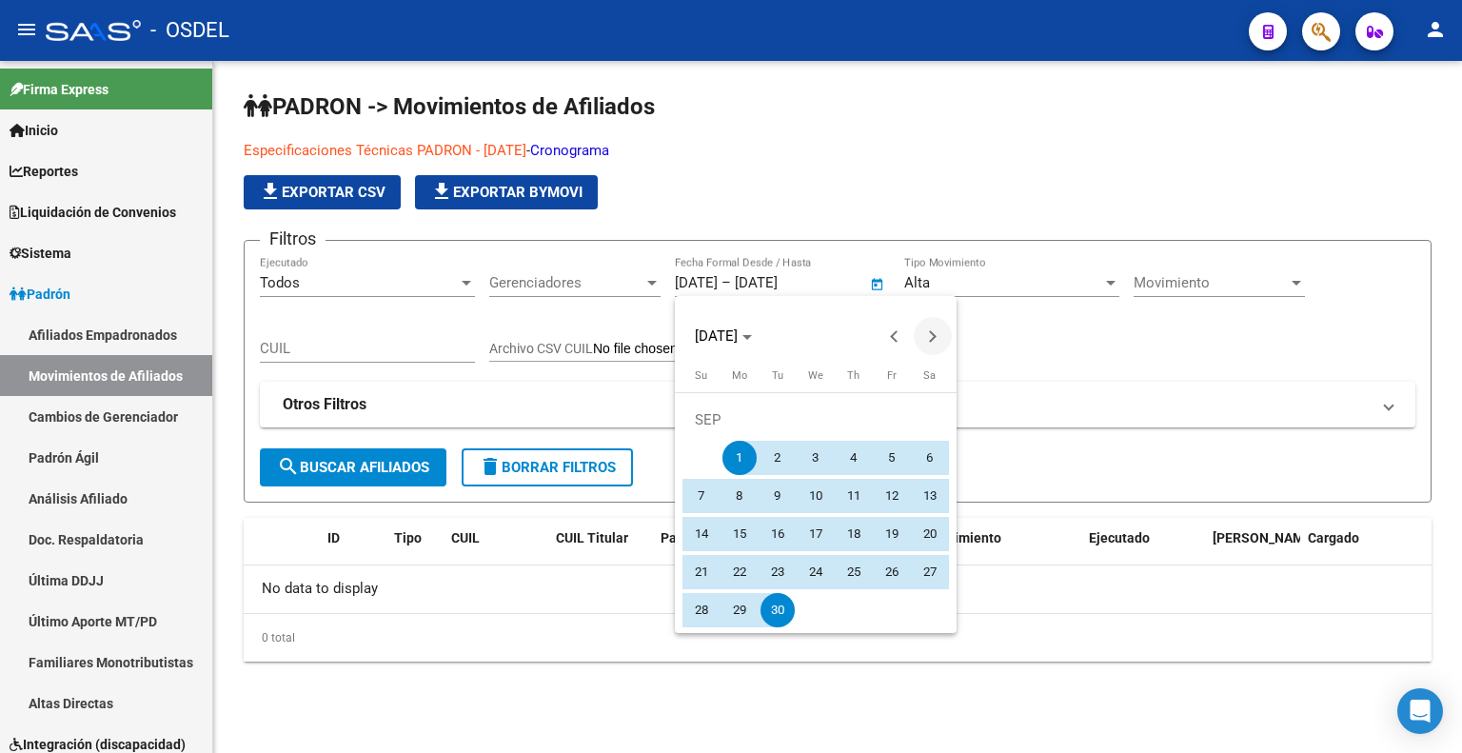
click at [939, 326] on span "Next month" at bounding box center [933, 336] width 38 height 38
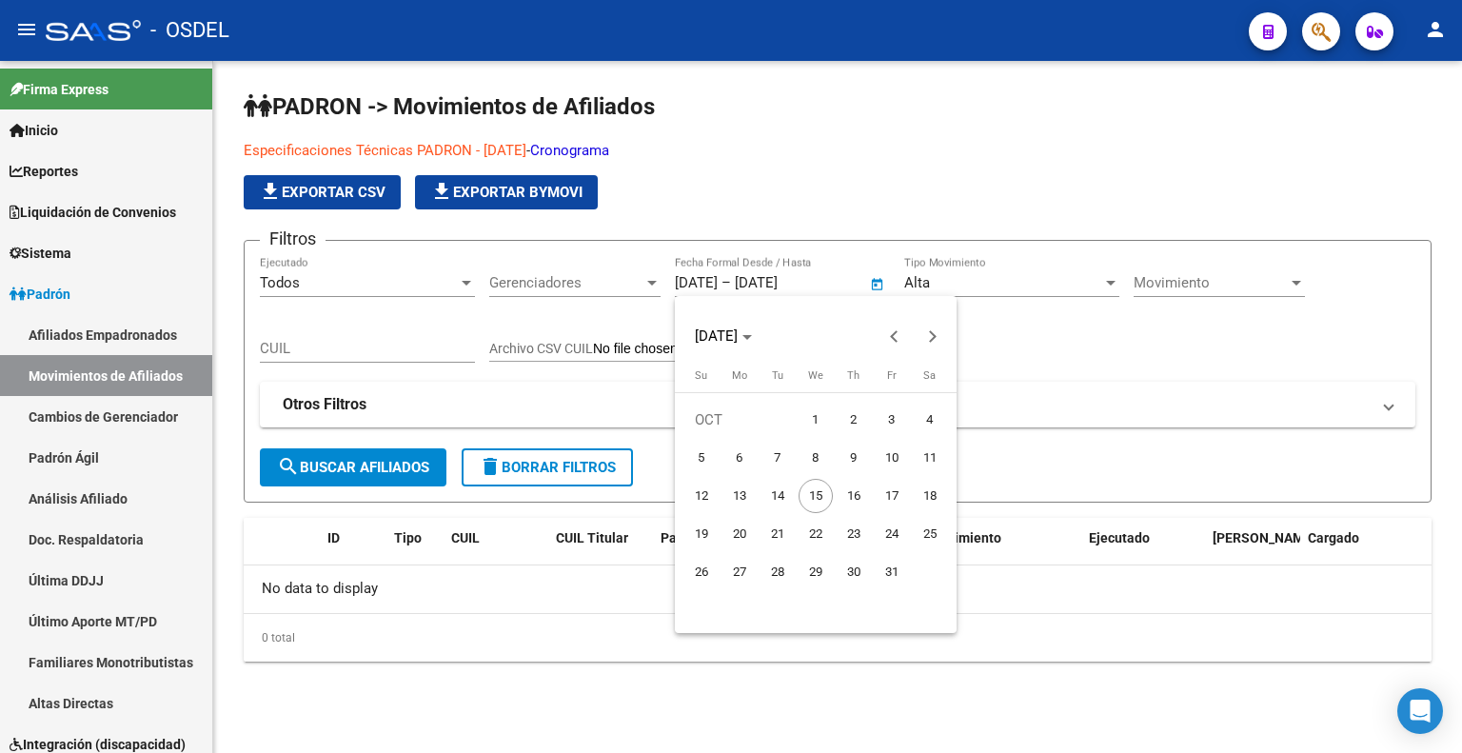
click at [806, 412] on span "1" at bounding box center [816, 420] width 34 height 34
type input "[DATE]"
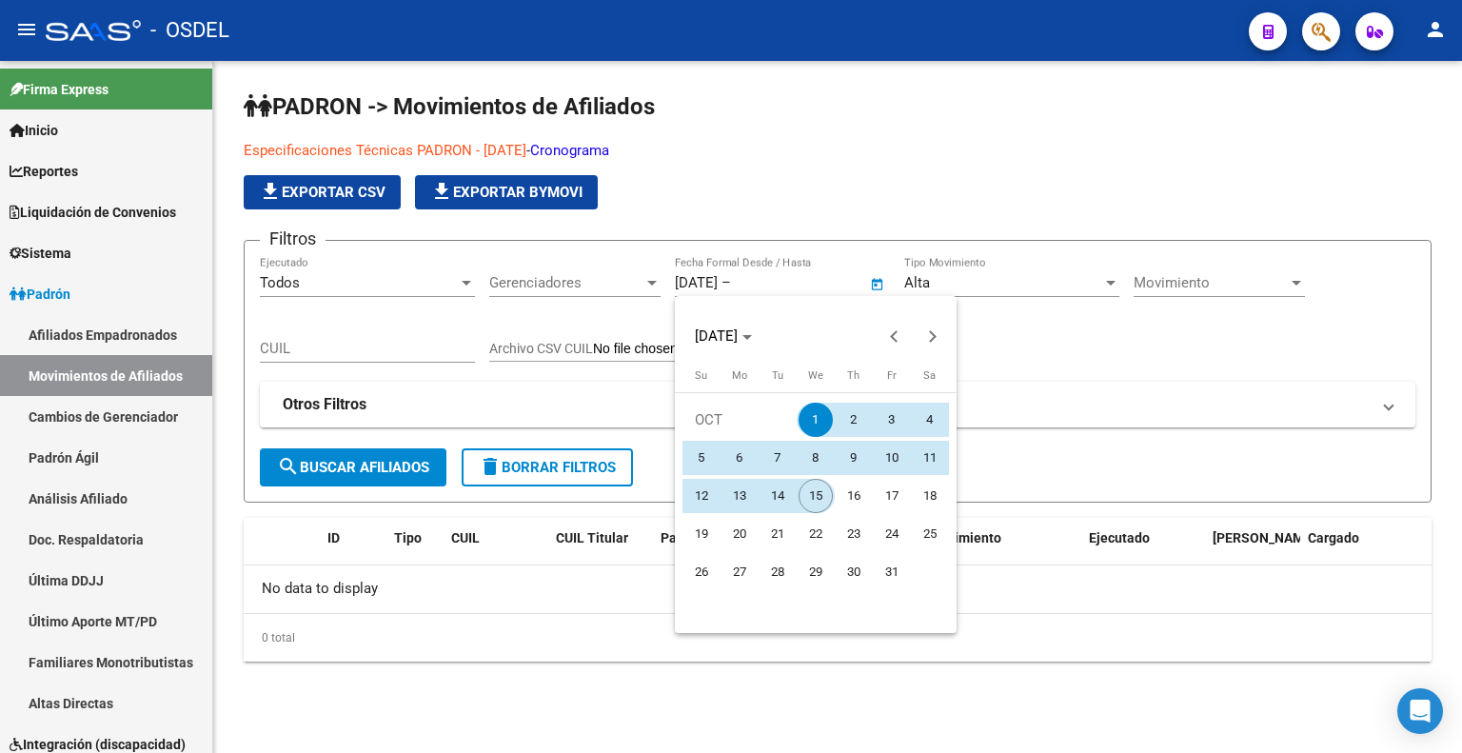
click at [814, 486] on span "15" at bounding box center [816, 496] width 34 height 34
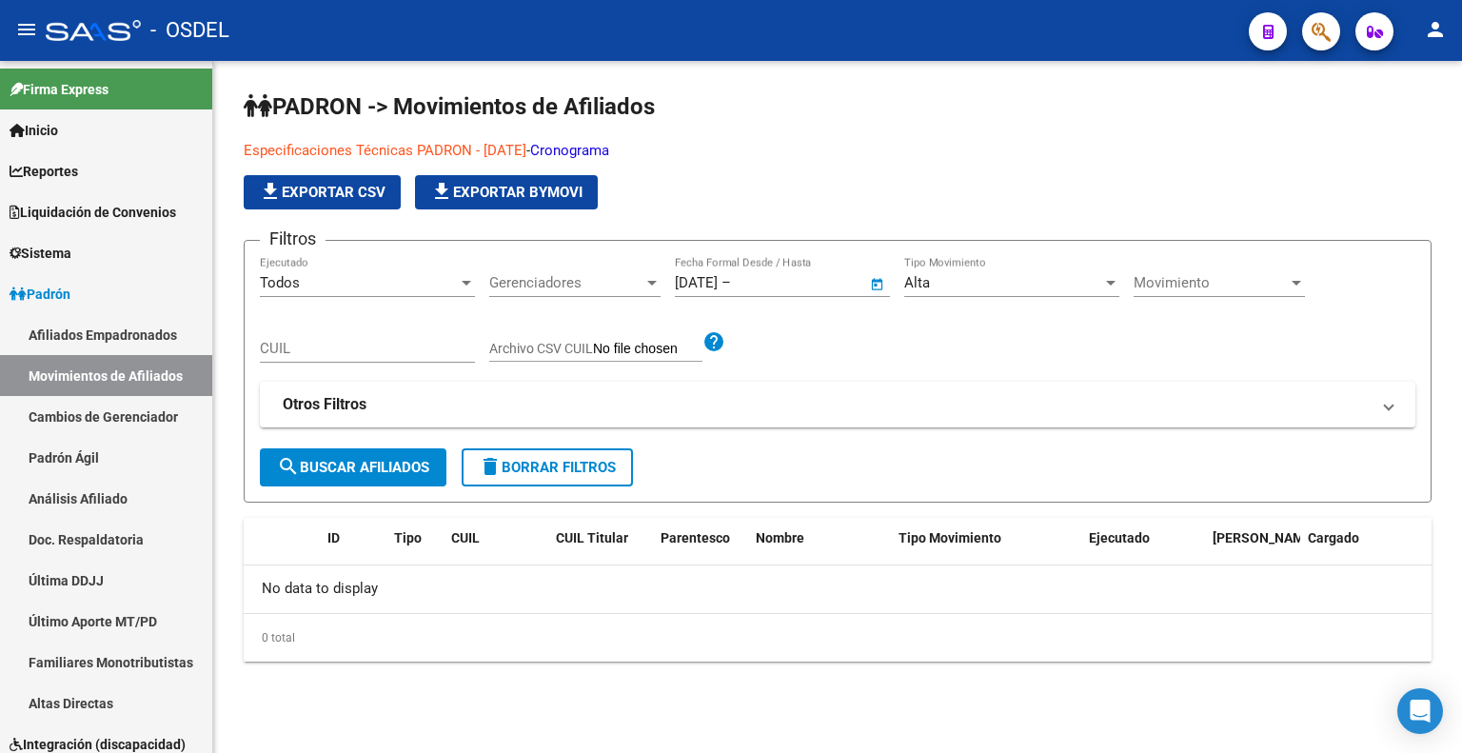
type input "[DATE]"
click at [391, 472] on span "search Buscar Afiliados" at bounding box center [353, 467] width 152 height 17
click at [982, 284] on div "Alta" at bounding box center [1003, 282] width 198 height 17
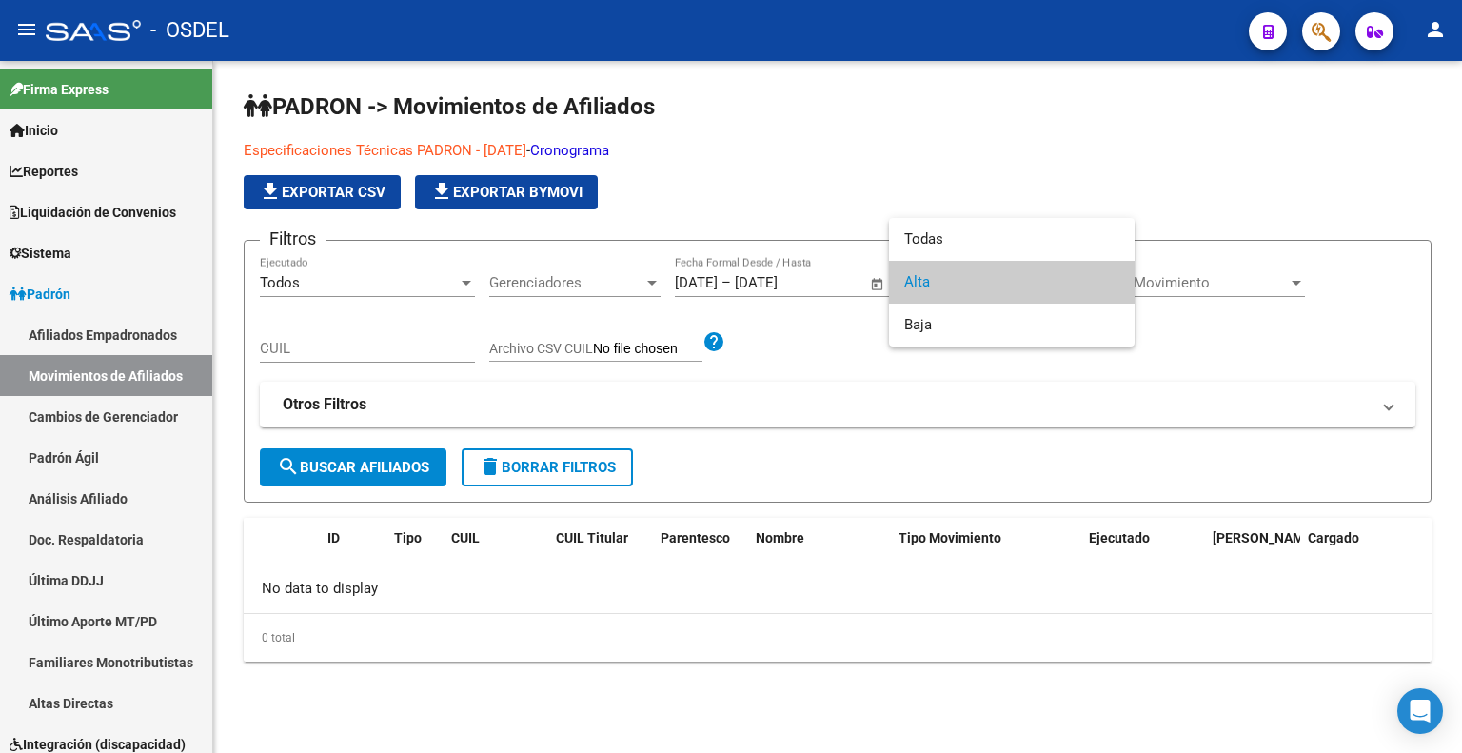
click at [984, 283] on span "Alta" at bounding box center [1011, 282] width 215 height 43
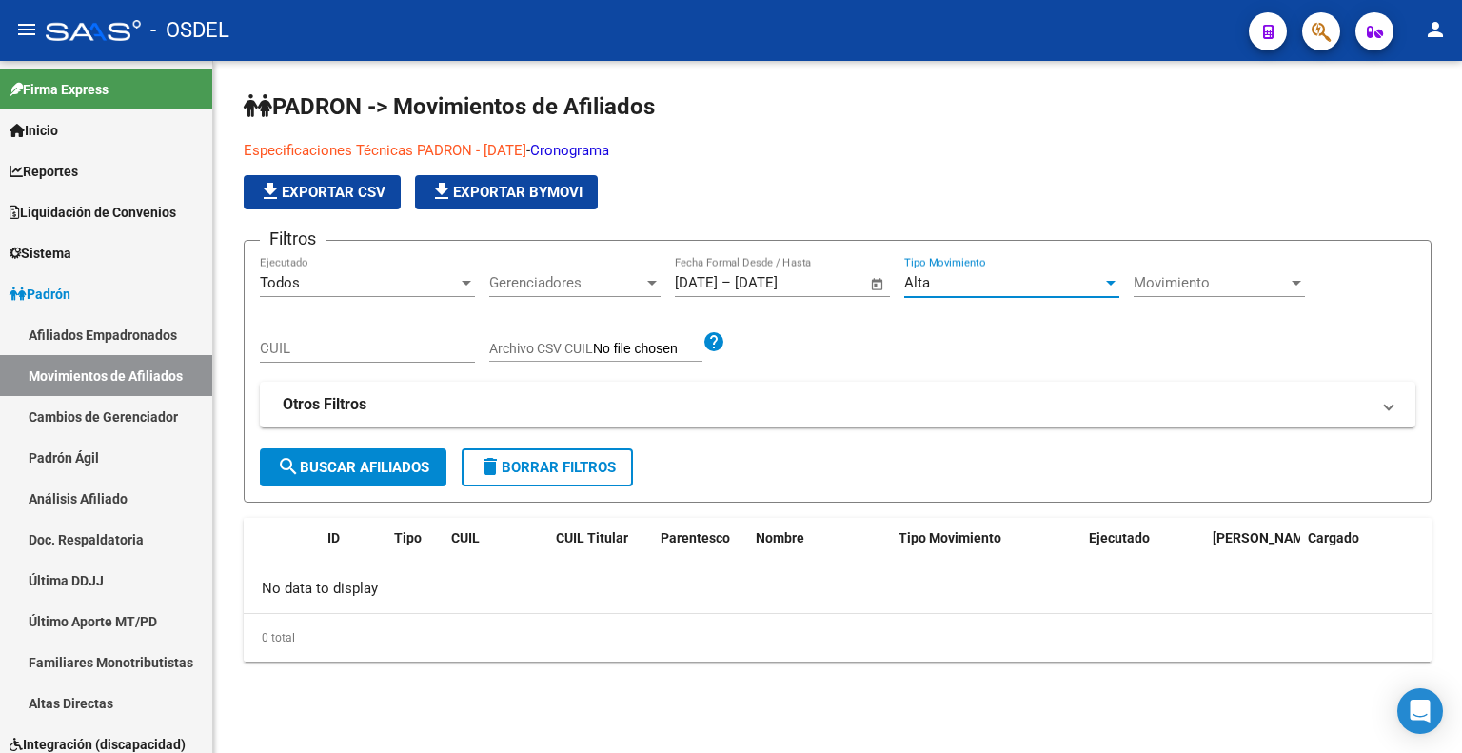
click at [541, 281] on span "Gerenciadores" at bounding box center [566, 282] width 154 height 17
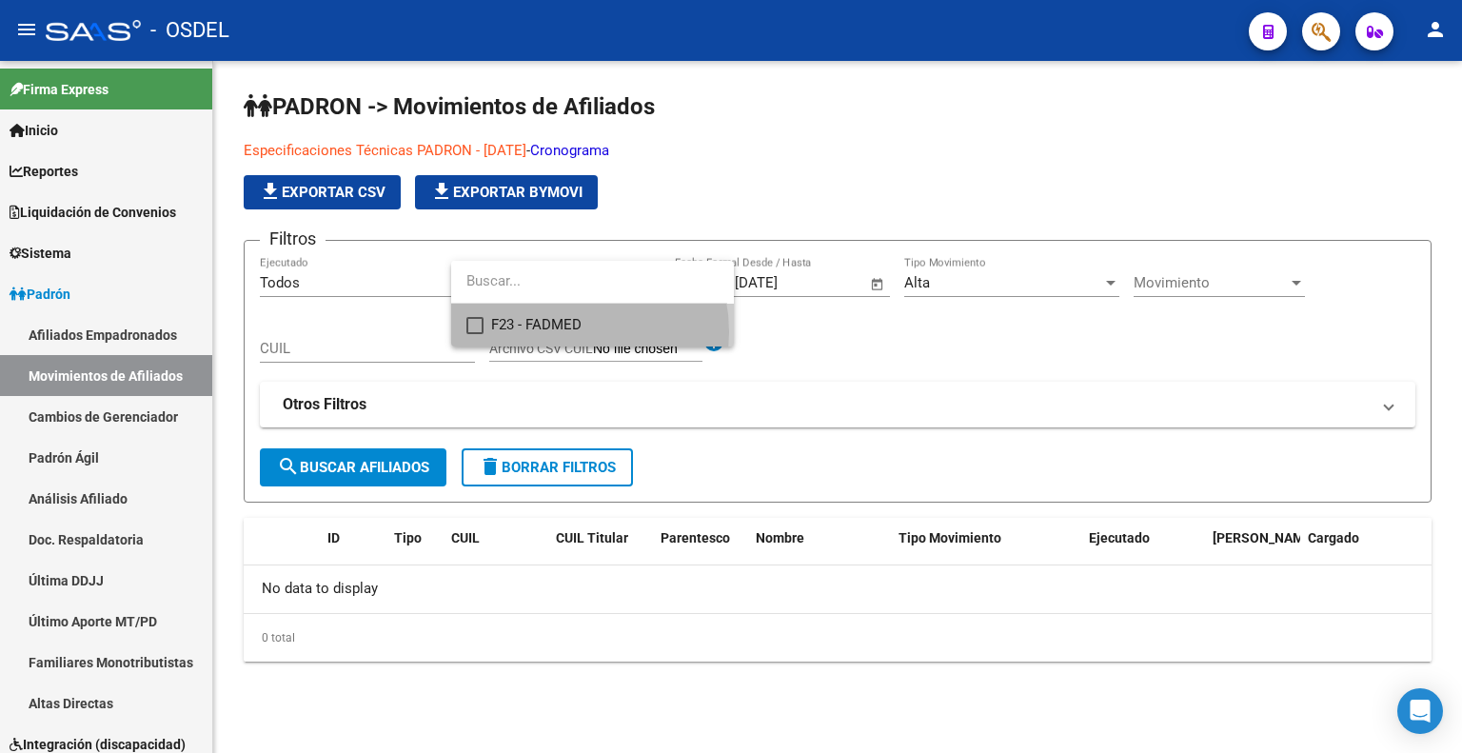
click at [554, 332] on span "F23 - FADMED" at bounding box center [604, 325] width 227 height 43
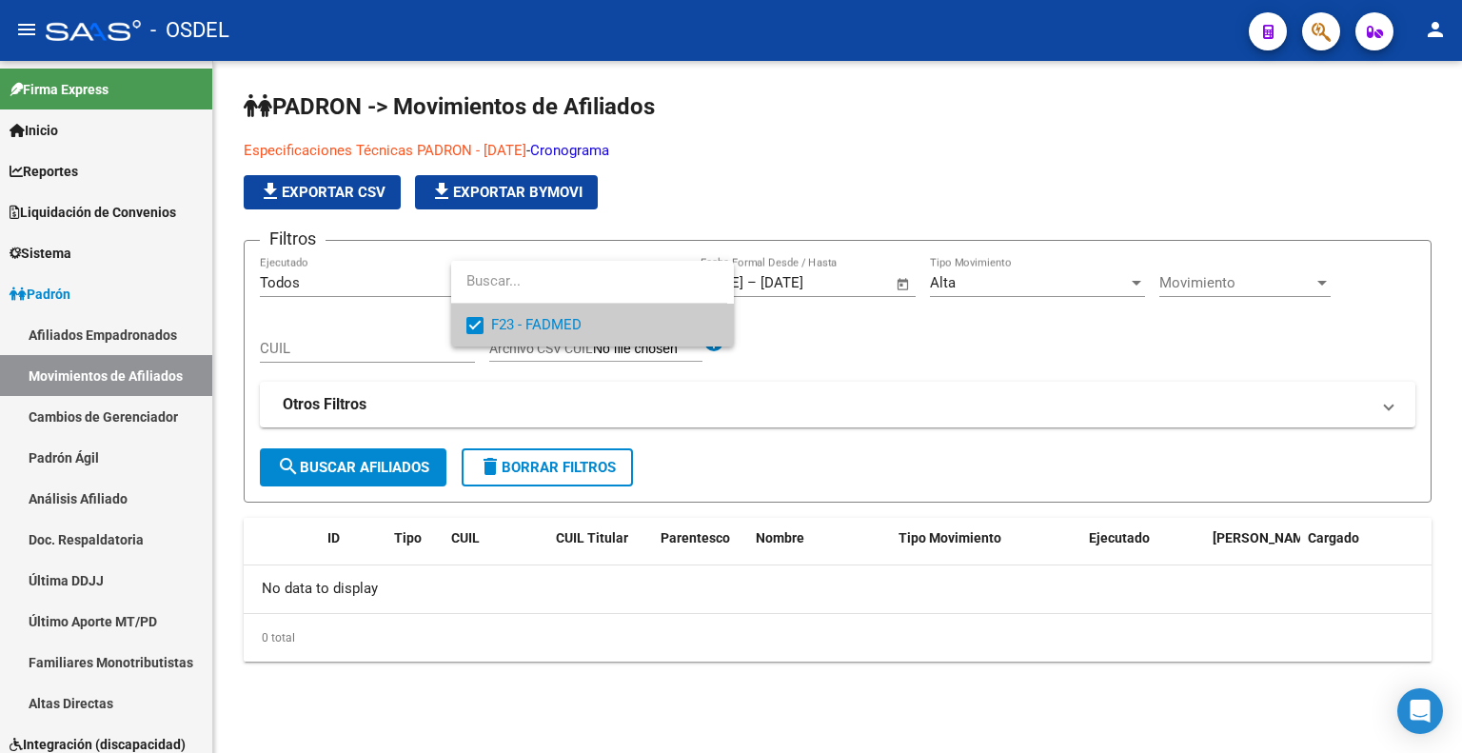
click at [386, 459] on div at bounding box center [731, 376] width 1462 height 753
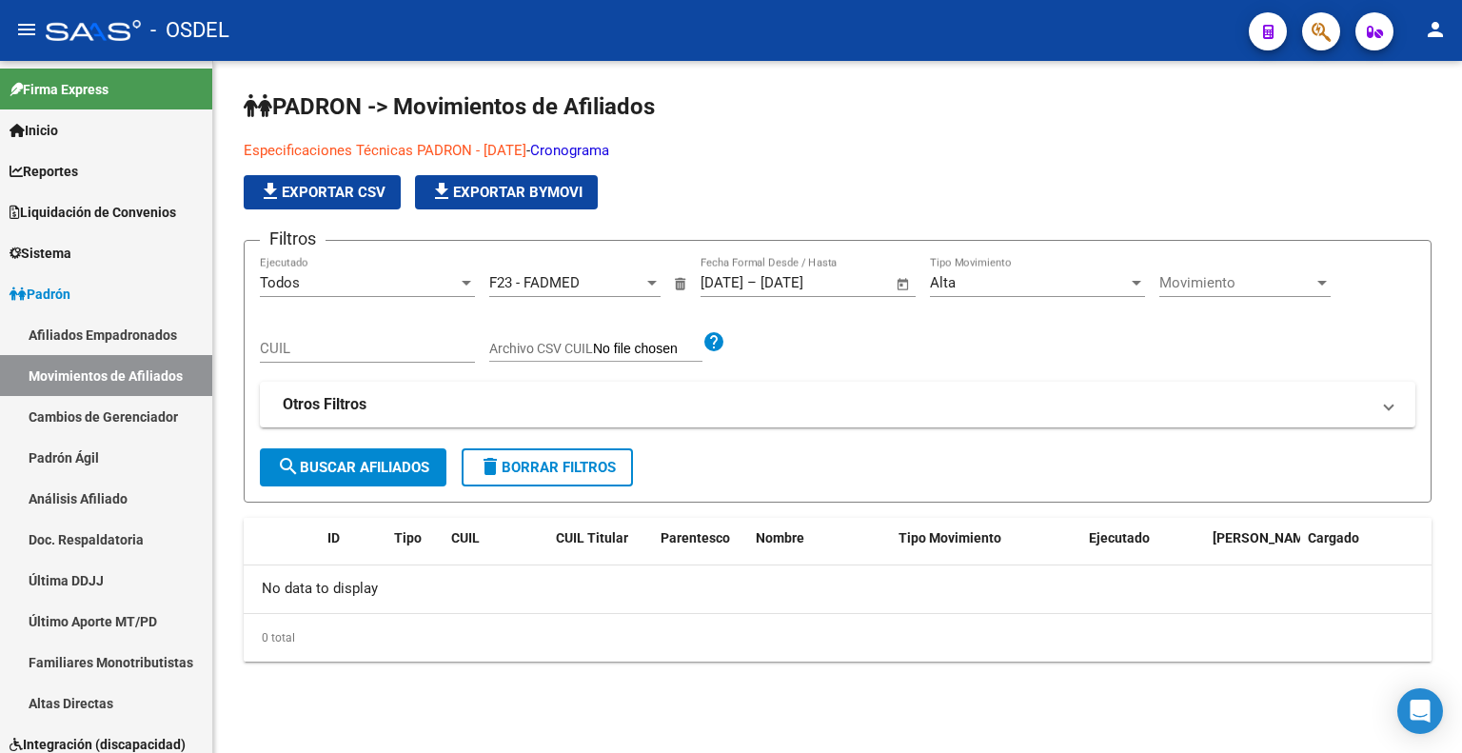
click at [386, 459] on span "search Buscar Afiliados" at bounding box center [353, 467] width 152 height 17
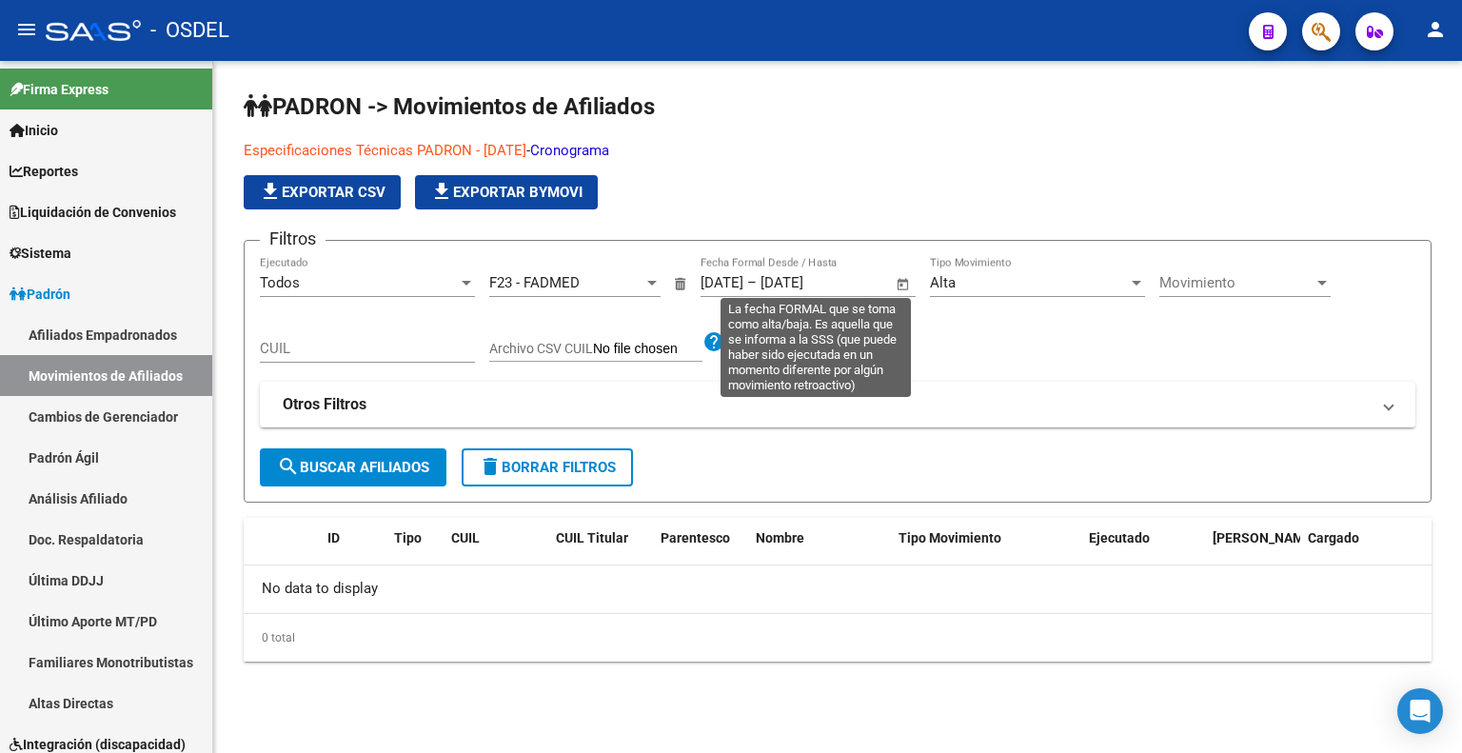
click at [826, 286] on input "[DATE]" at bounding box center [806, 282] width 92 height 17
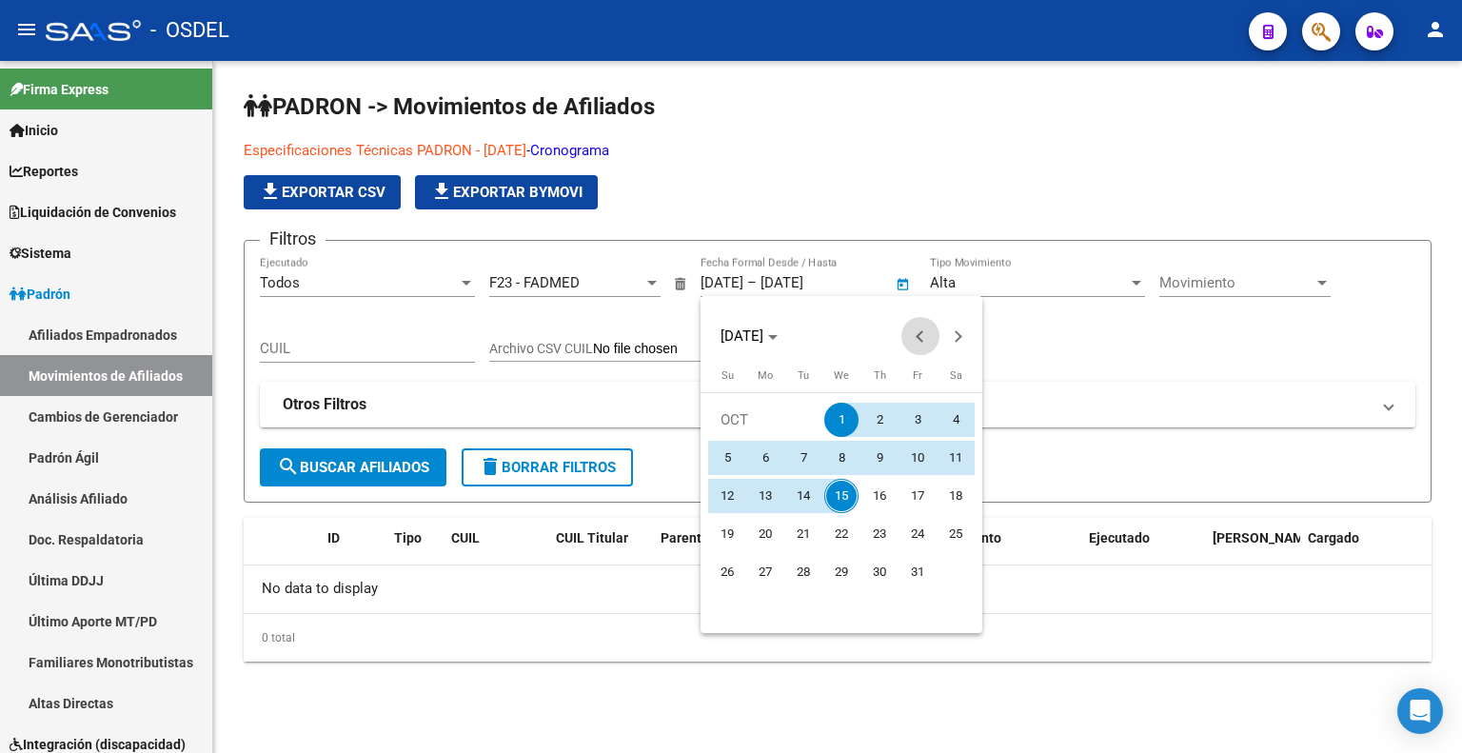
click at [912, 337] on span "Previous month" at bounding box center [920, 336] width 38 height 38
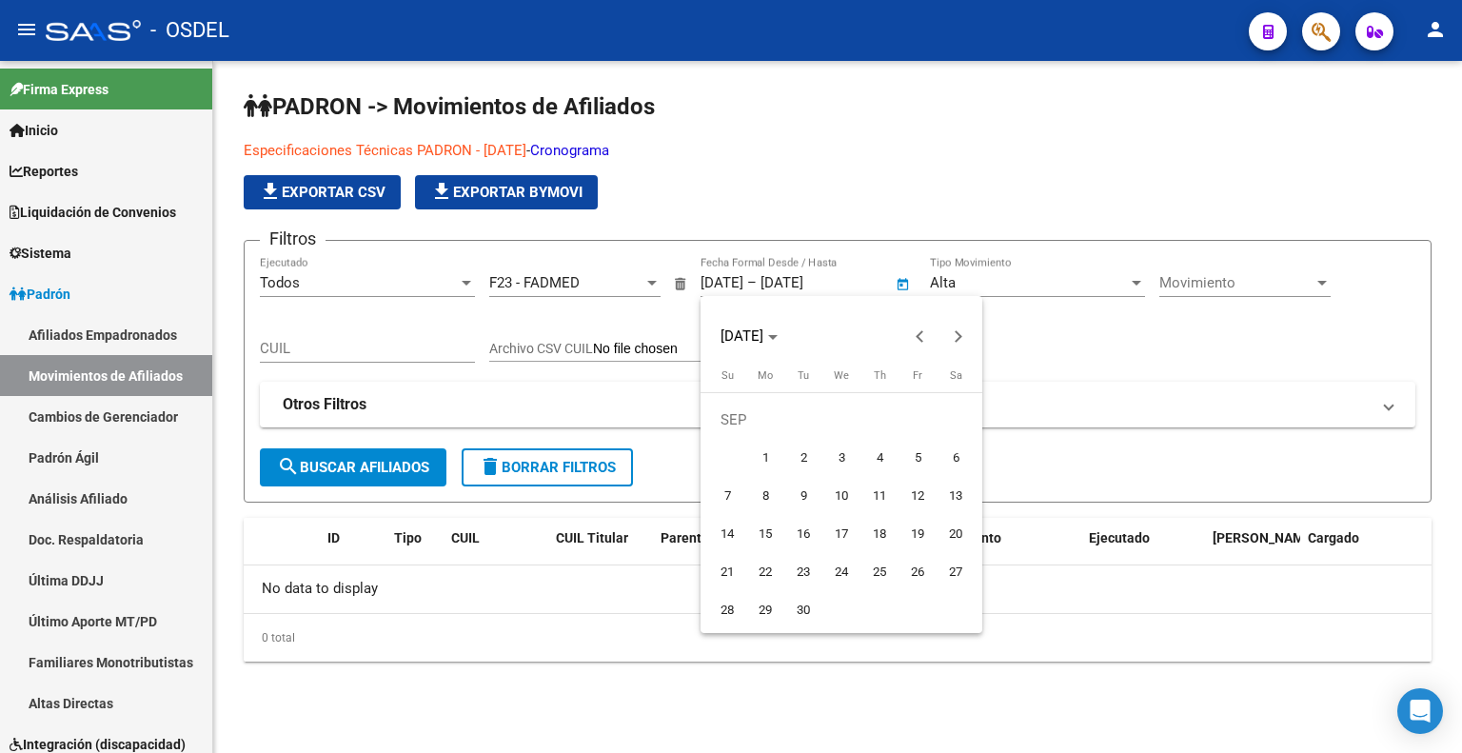
click at [771, 455] on span "1" at bounding box center [765, 458] width 34 height 34
type input "[DATE]"
click at [952, 341] on span "Next month" at bounding box center [958, 336] width 38 height 38
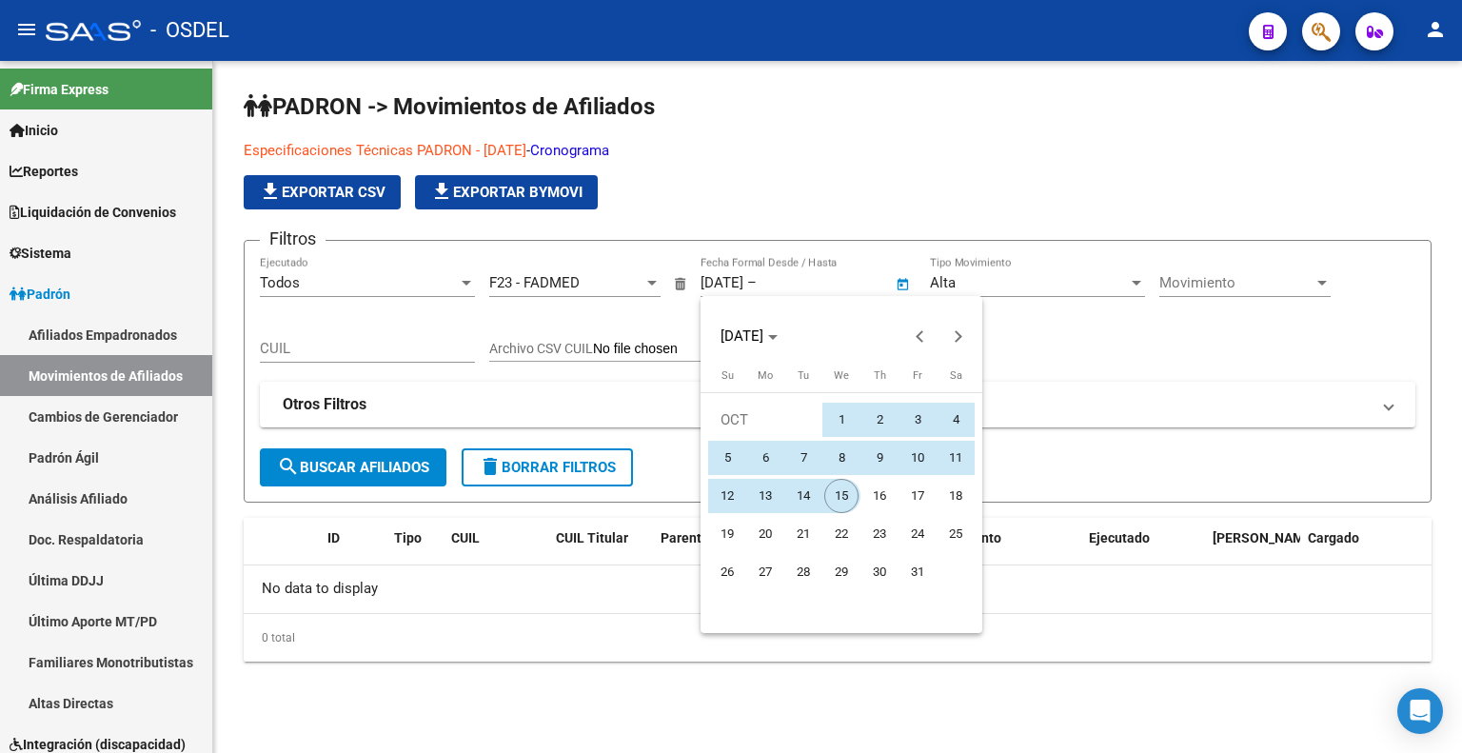
click at [841, 498] on span "15" at bounding box center [841, 496] width 34 height 34
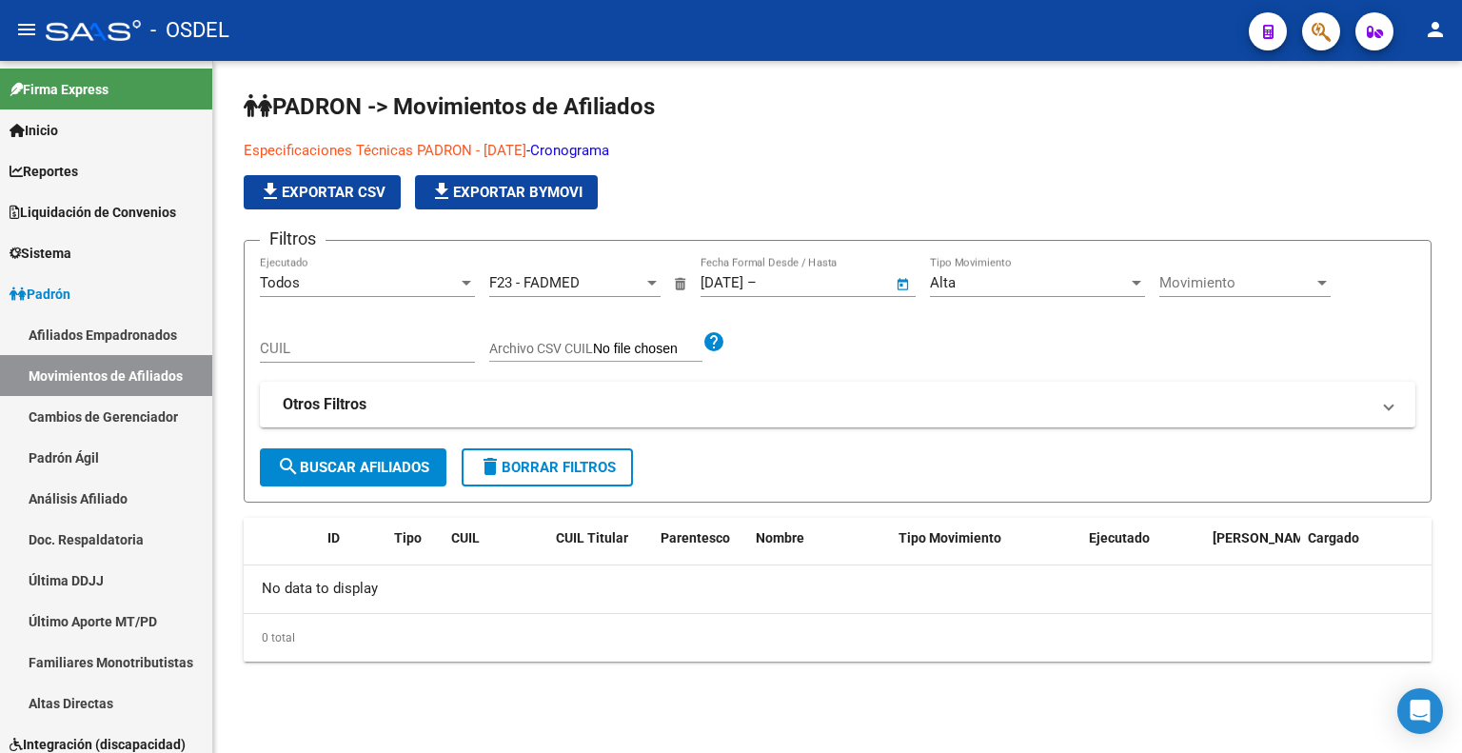
type input "[DATE]"
click at [1030, 286] on div "Alta" at bounding box center [1029, 282] width 198 height 17
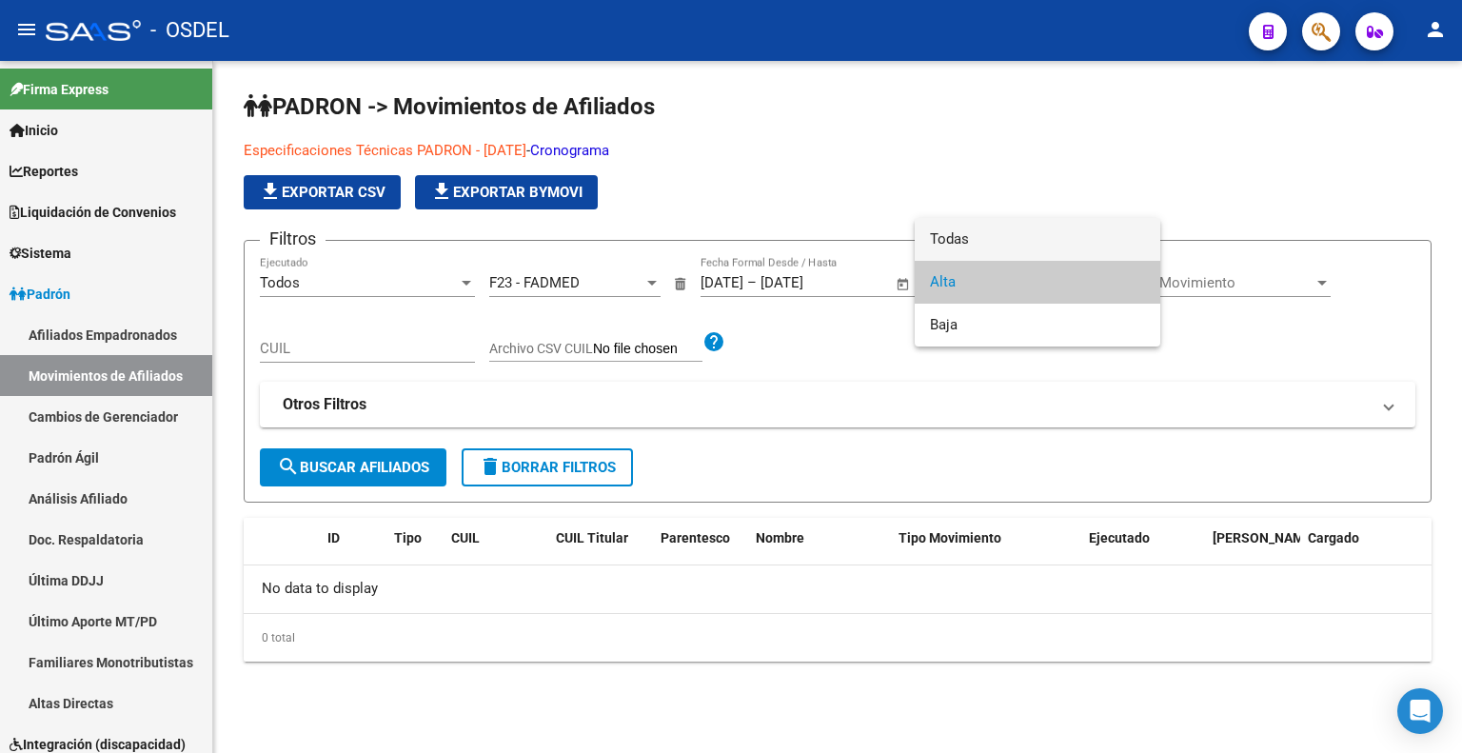
click at [1006, 247] on span "Todas" at bounding box center [1037, 239] width 215 height 43
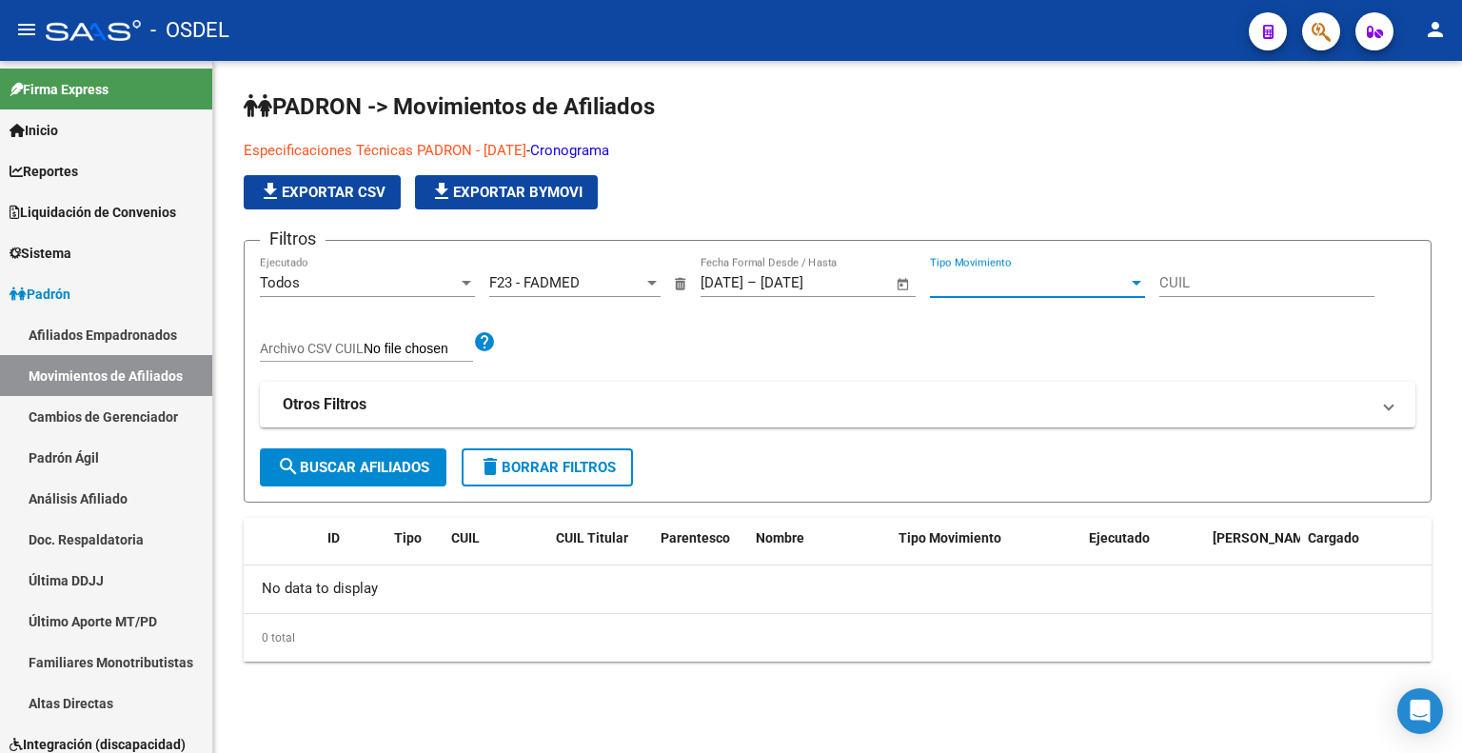
click at [372, 450] on button "search Buscar Afiliados" at bounding box center [353, 467] width 187 height 38
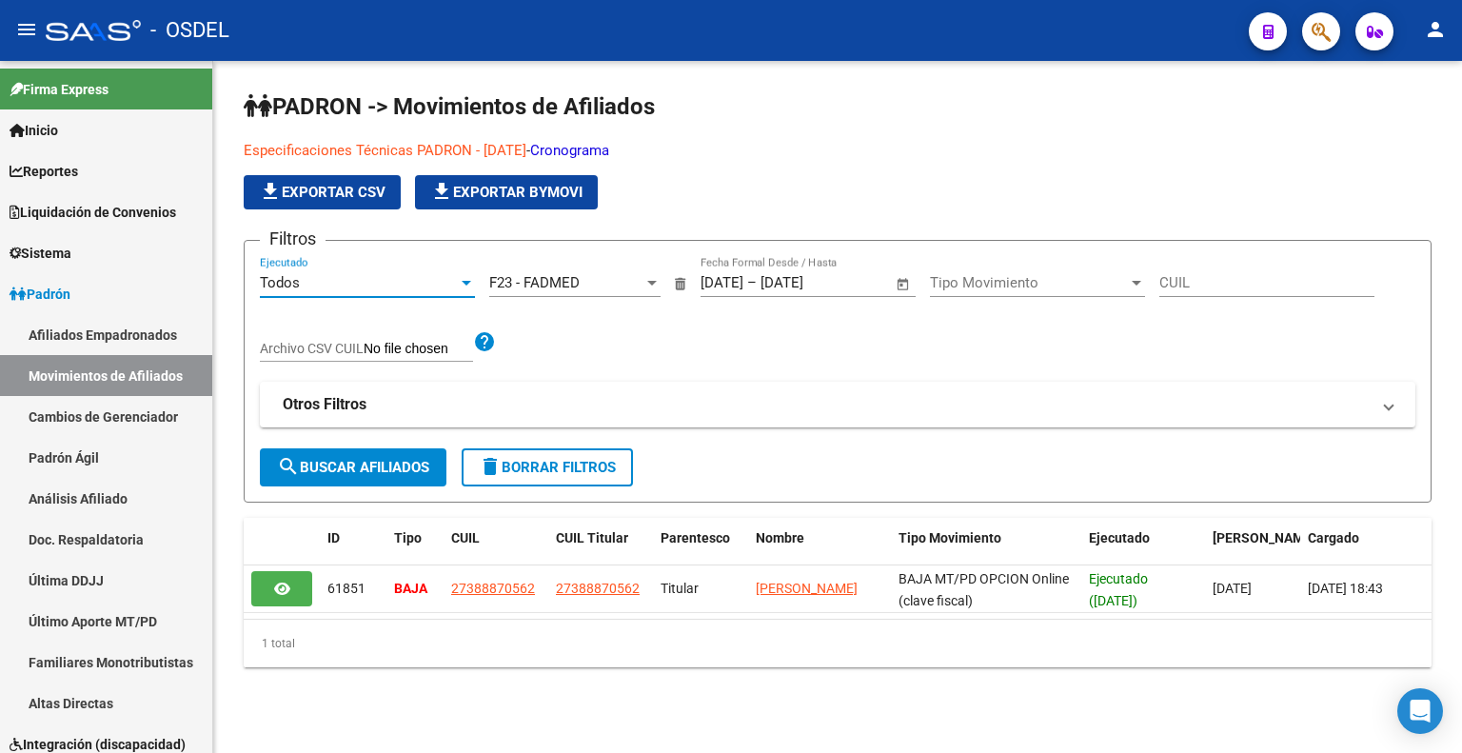
click at [358, 285] on div "Todos" at bounding box center [359, 282] width 198 height 17
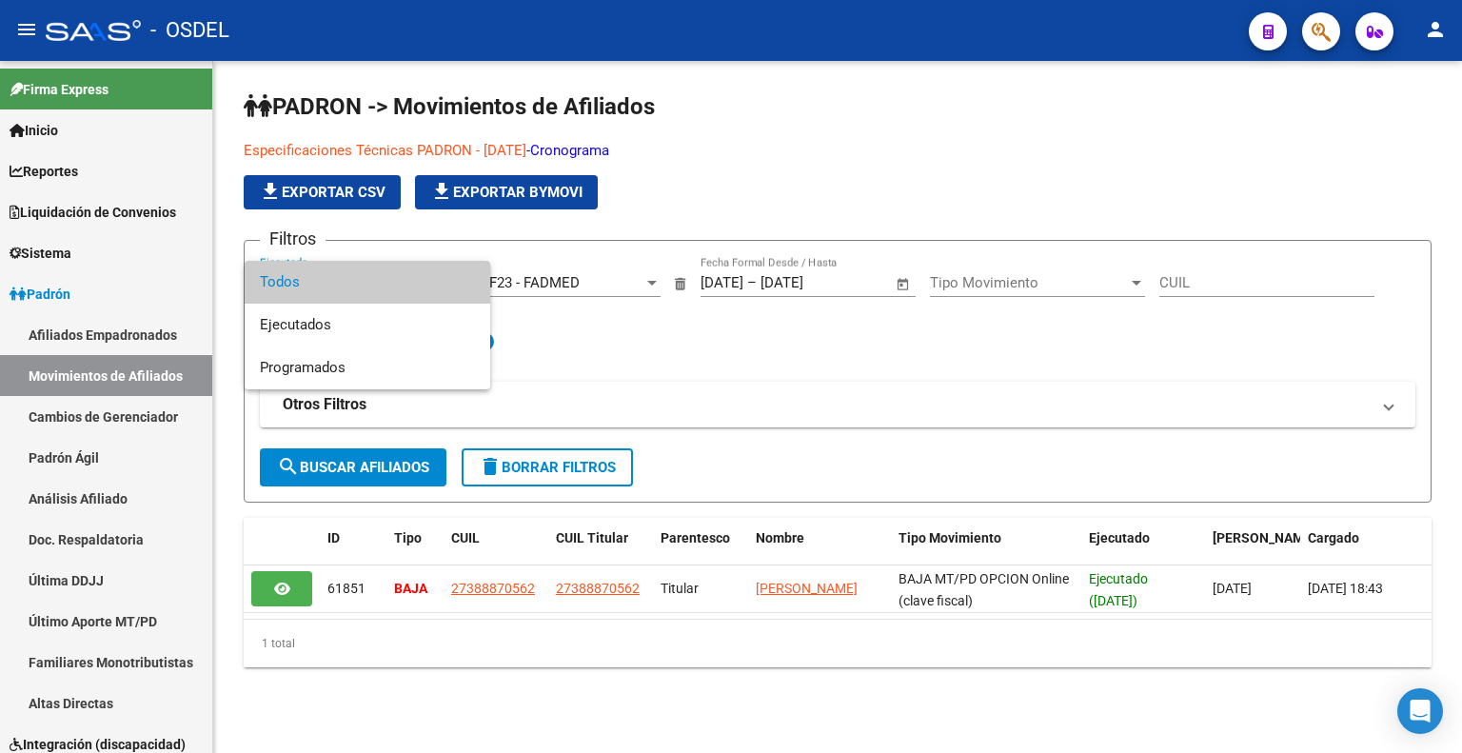
click at [1017, 338] on div at bounding box center [731, 376] width 1462 height 753
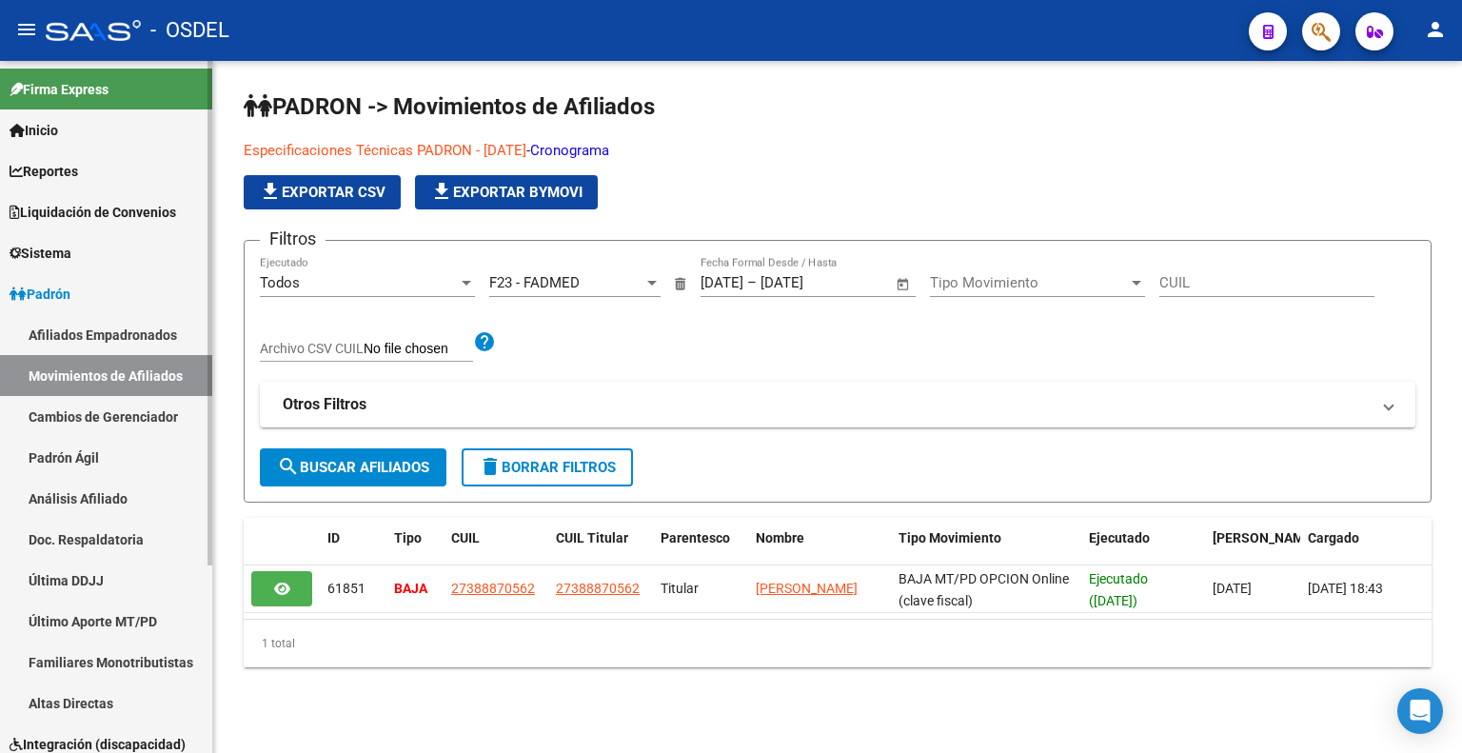
click at [109, 429] on link "Cambios de Gerenciador" at bounding box center [106, 416] width 212 height 41
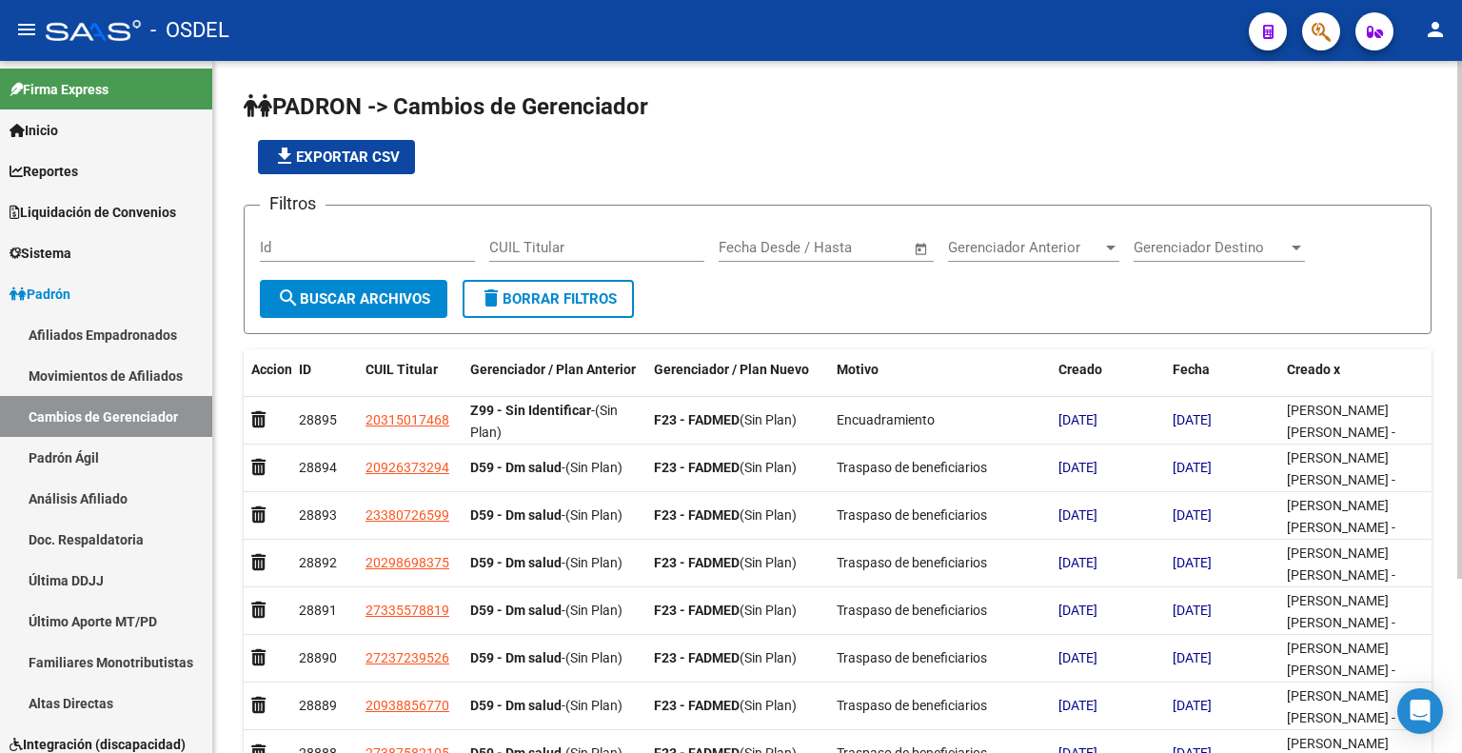
click at [794, 251] on input "text" at bounding box center [757, 247] width 77 height 17
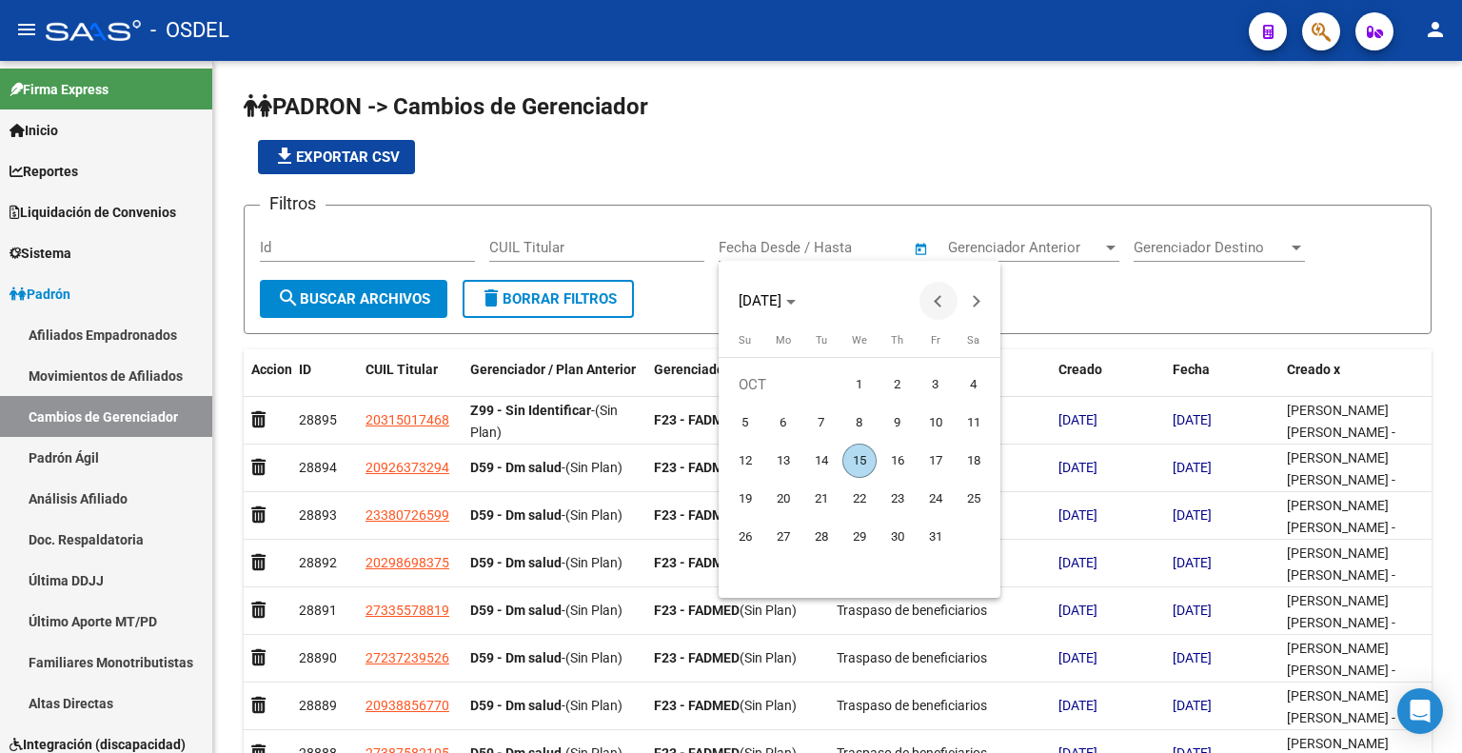
click at [948, 304] on span "Previous month" at bounding box center [938, 301] width 38 height 38
click at [800, 415] on button "1" at bounding box center [783, 423] width 38 height 38
type input "[DATE]"
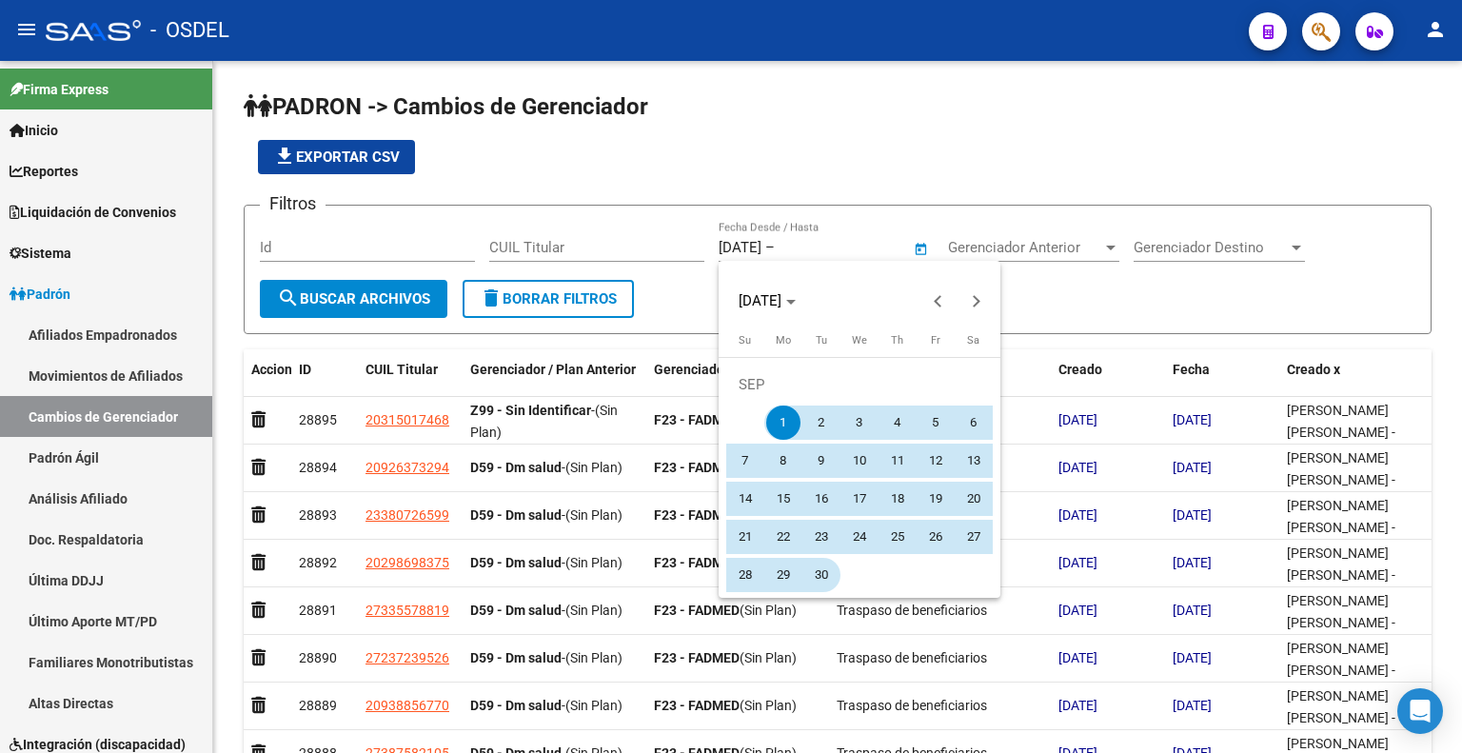
click at [828, 563] on span "30" at bounding box center [821, 575] width 34 height 34
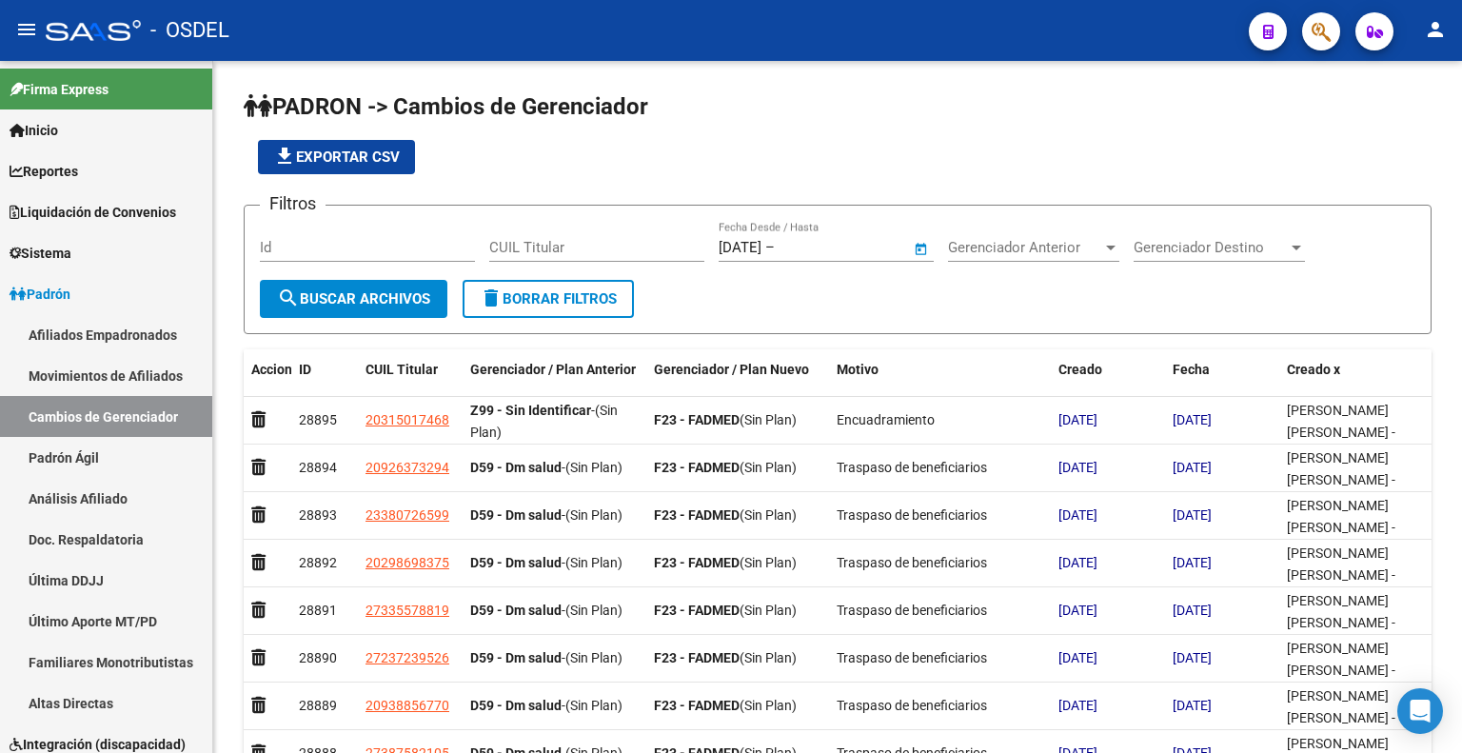
type input "[DATE]"
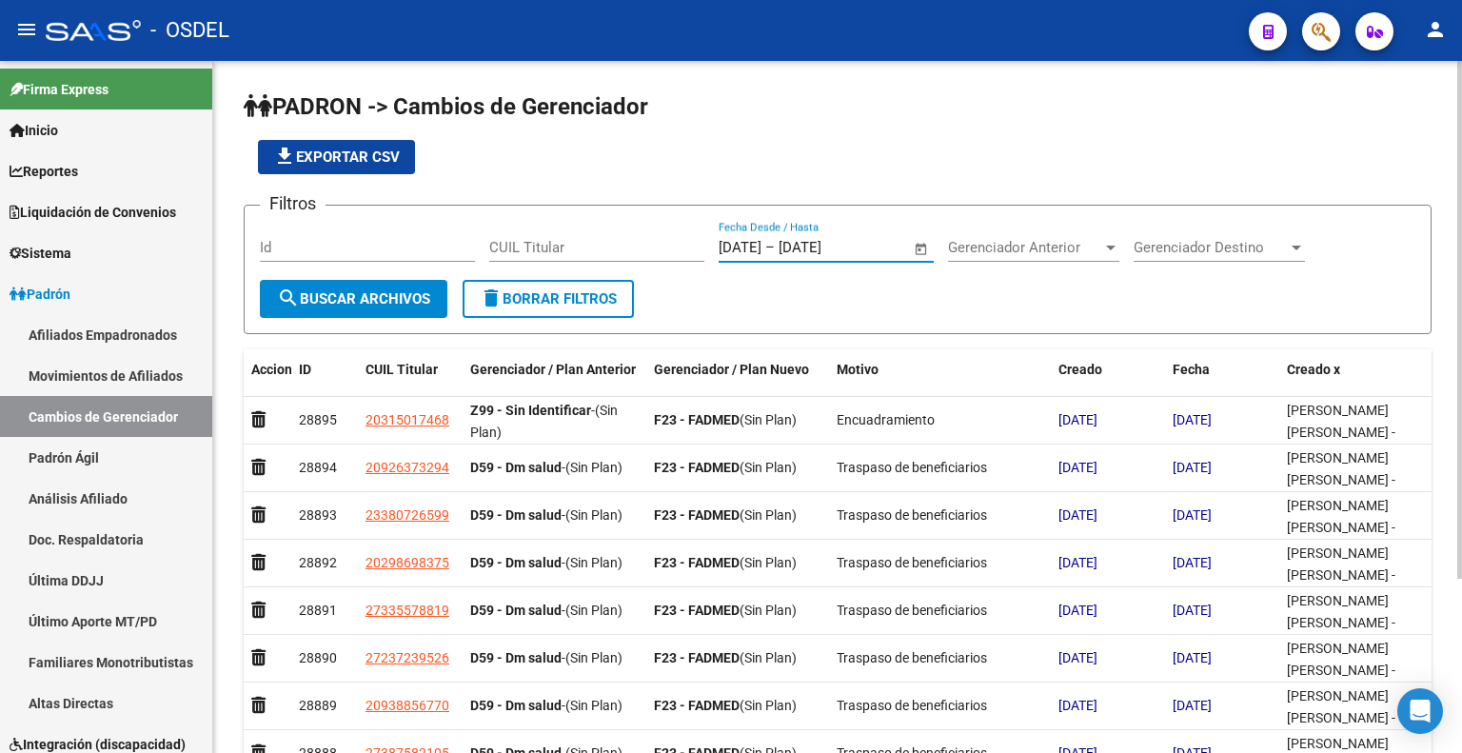
click at [1023, 254] on span "Gerenciador Anterior" at bounding box center [1025, 247] width 154 height 17
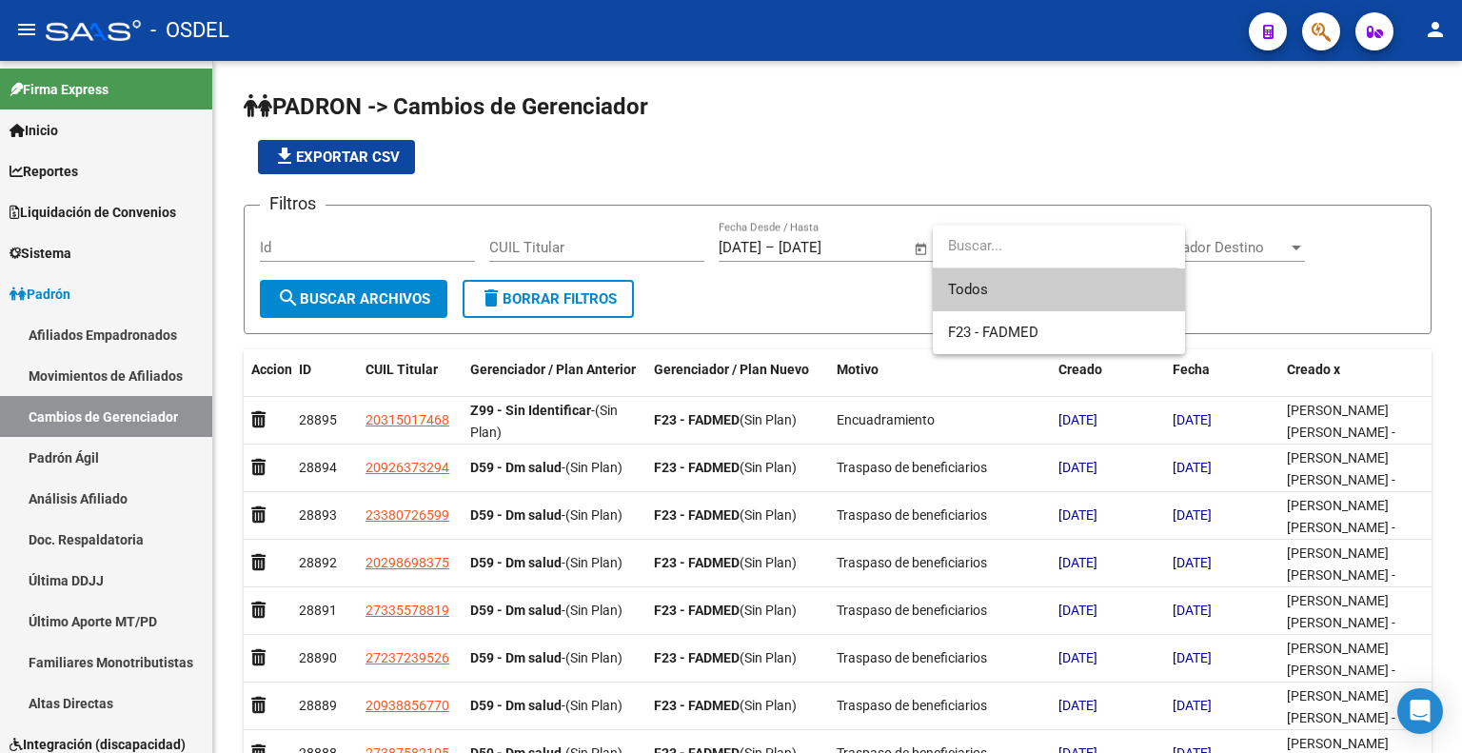
click at [807, 279] on div at bounding box center [731, 376] width 1462 height 753
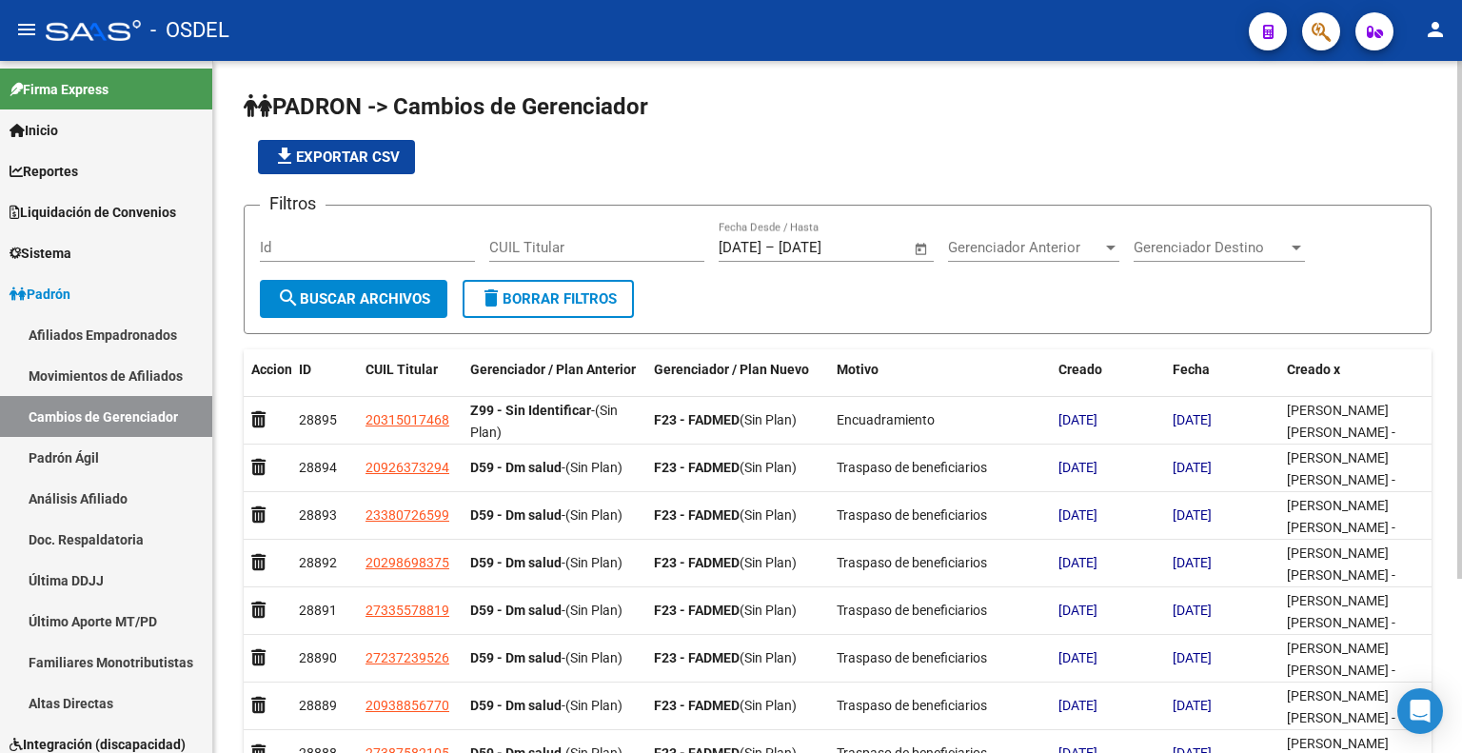
click at [382, 294] on span "search Buscar Archivos" at bounding box center [353, 298] width 153 height 17
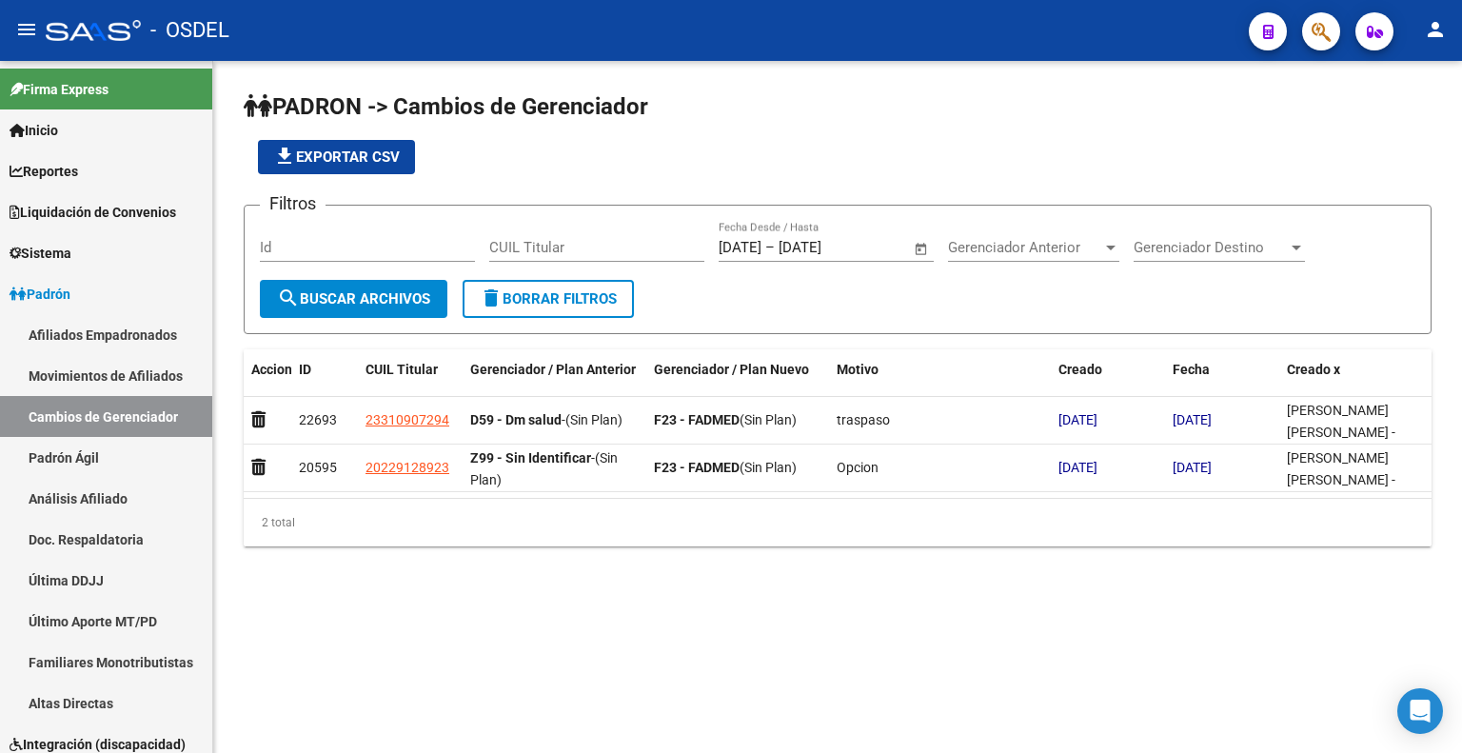
click at [858, 249] on input "[DATE]" at bounding box center [825, 247] width 92 height 17
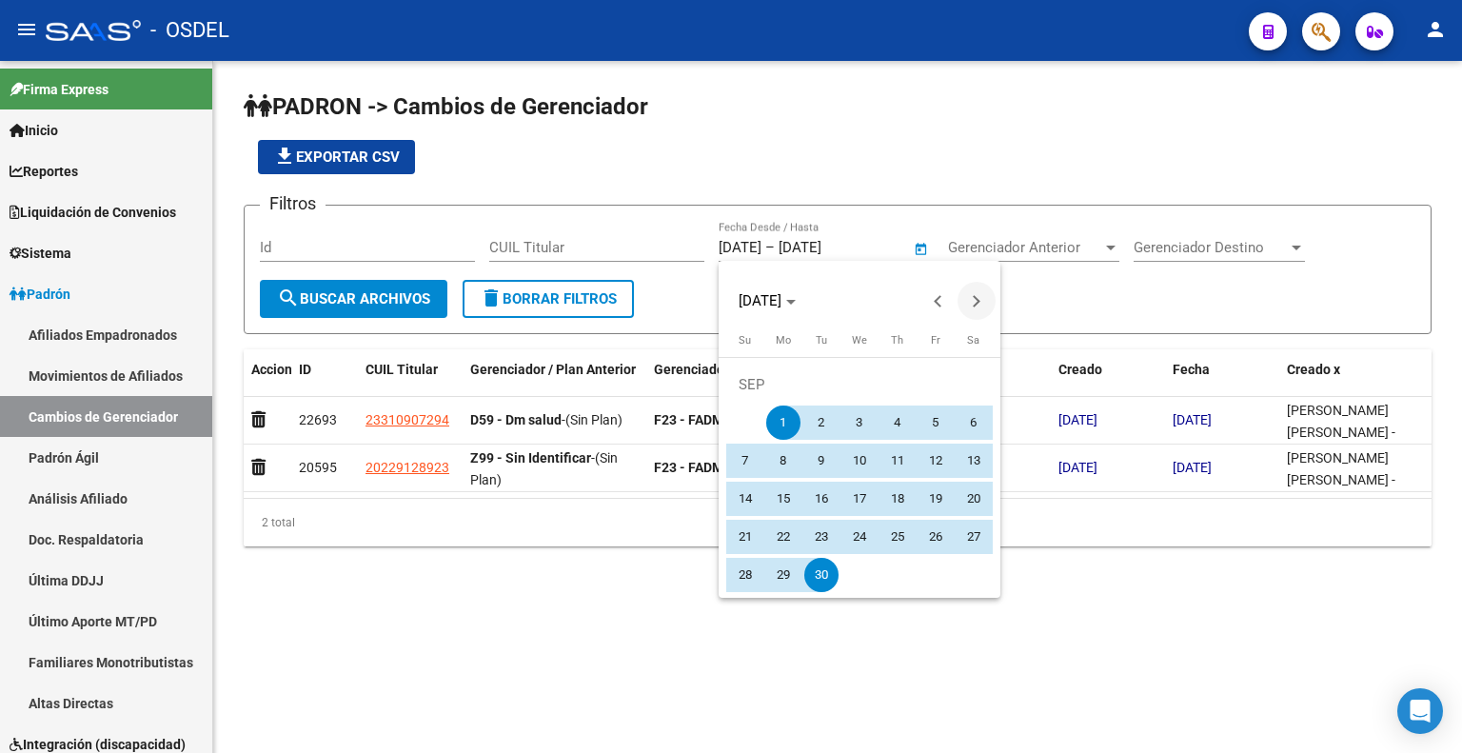
click at [970, 298] on button "Next month" at bounding box center [976, 301] width 38 height 38
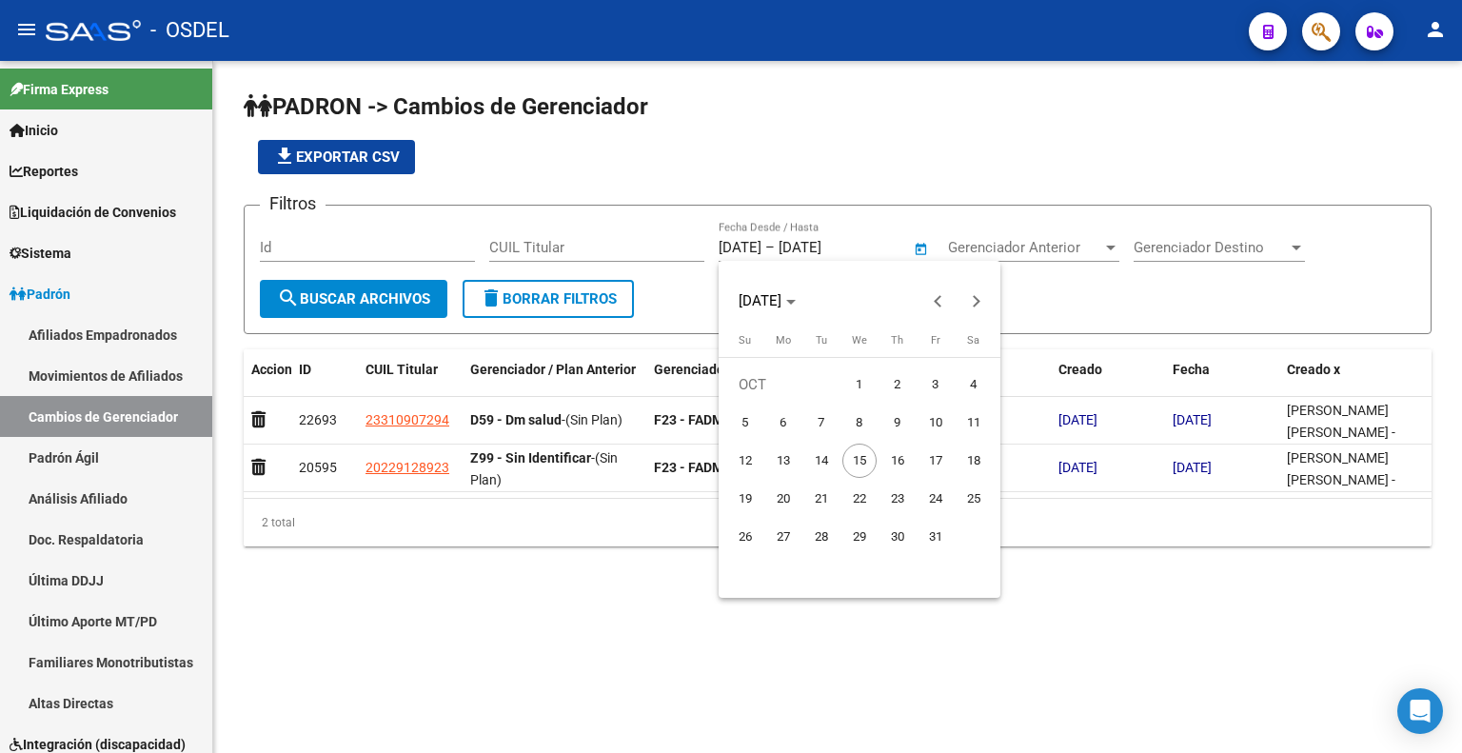
click at [850, 384] on span "1" at bounding box center [859, 384] width 34 height 34
type input "[DATE]"
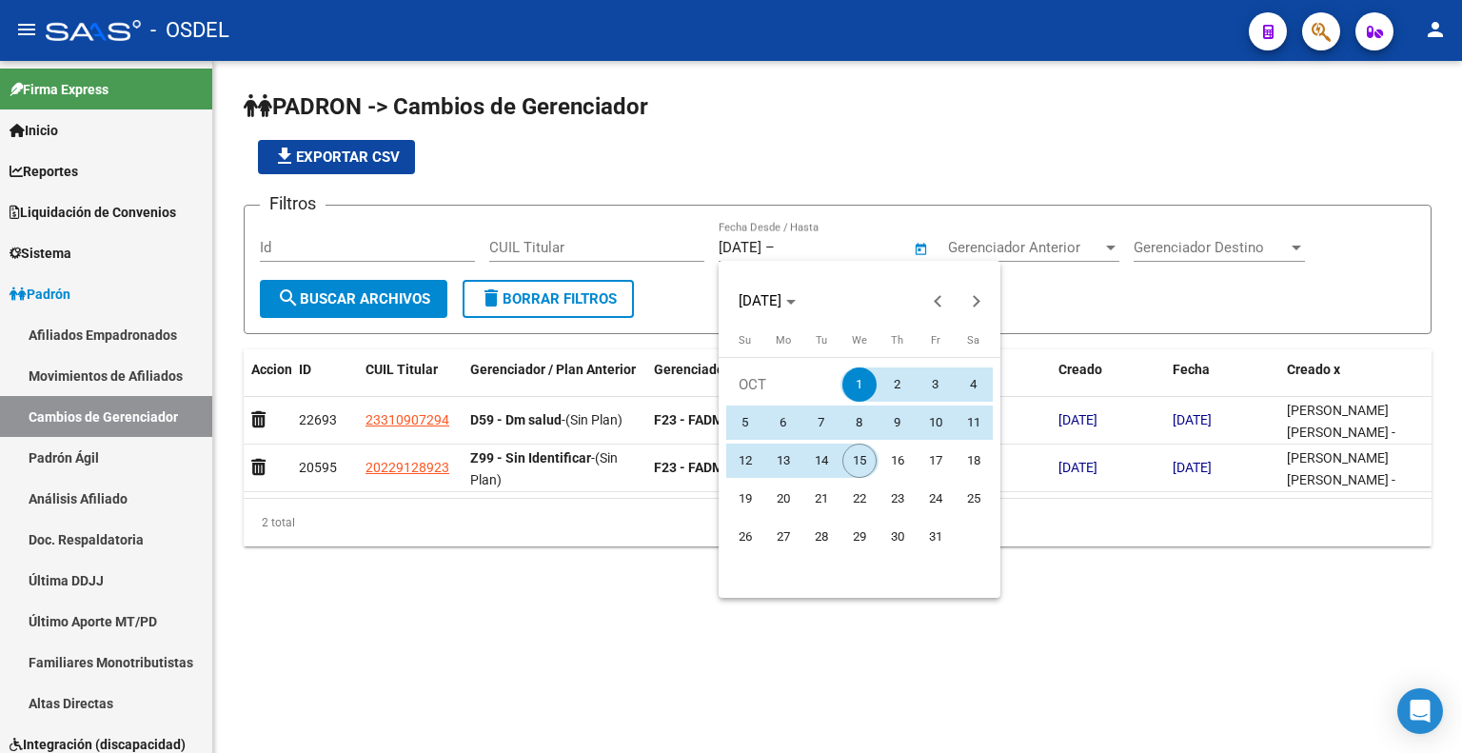
click at [858, 452] on span "15" at bounding box center [859, 461] width 34 height 34
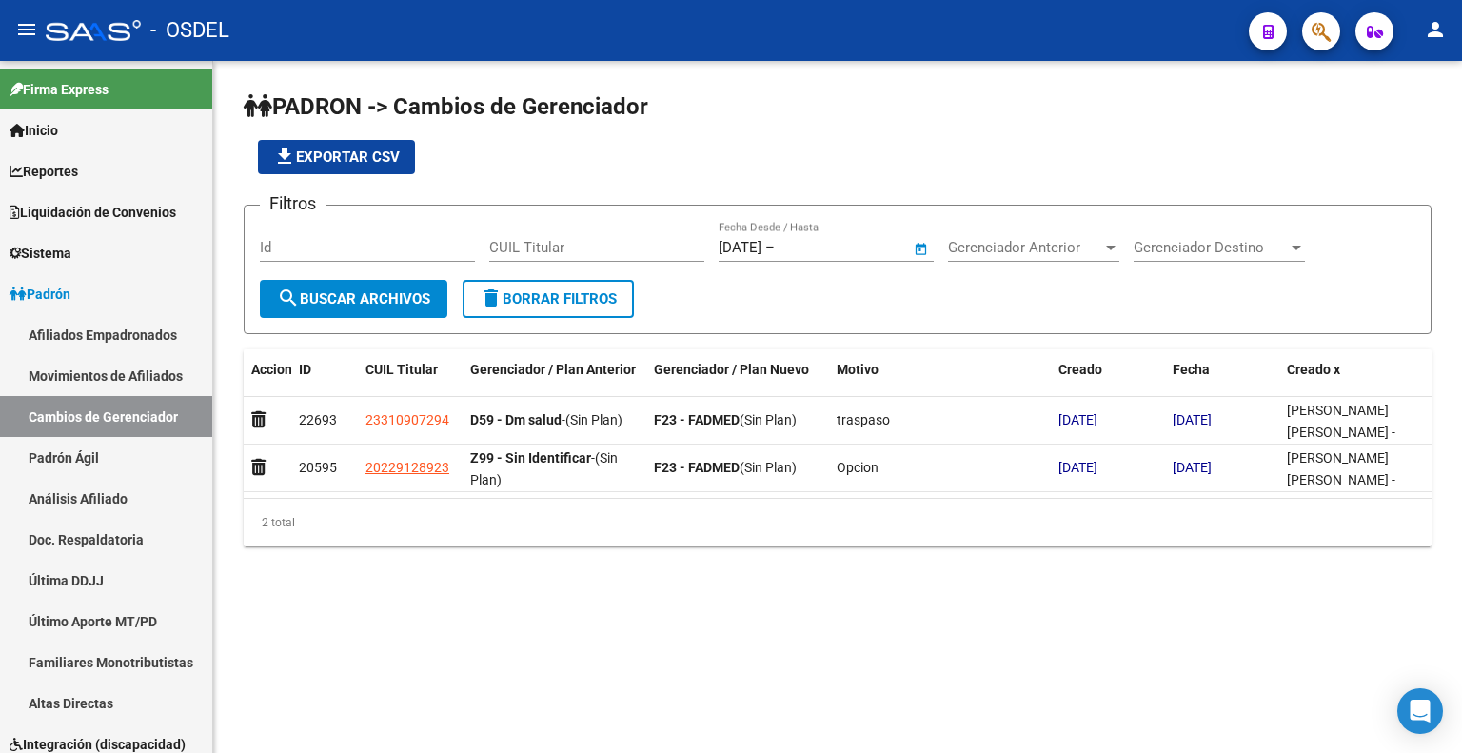
type input "[DATE]"
click at [397, 296] on span "search Buscar Archivos" at bounding box center [353, 298] width 153 height 17
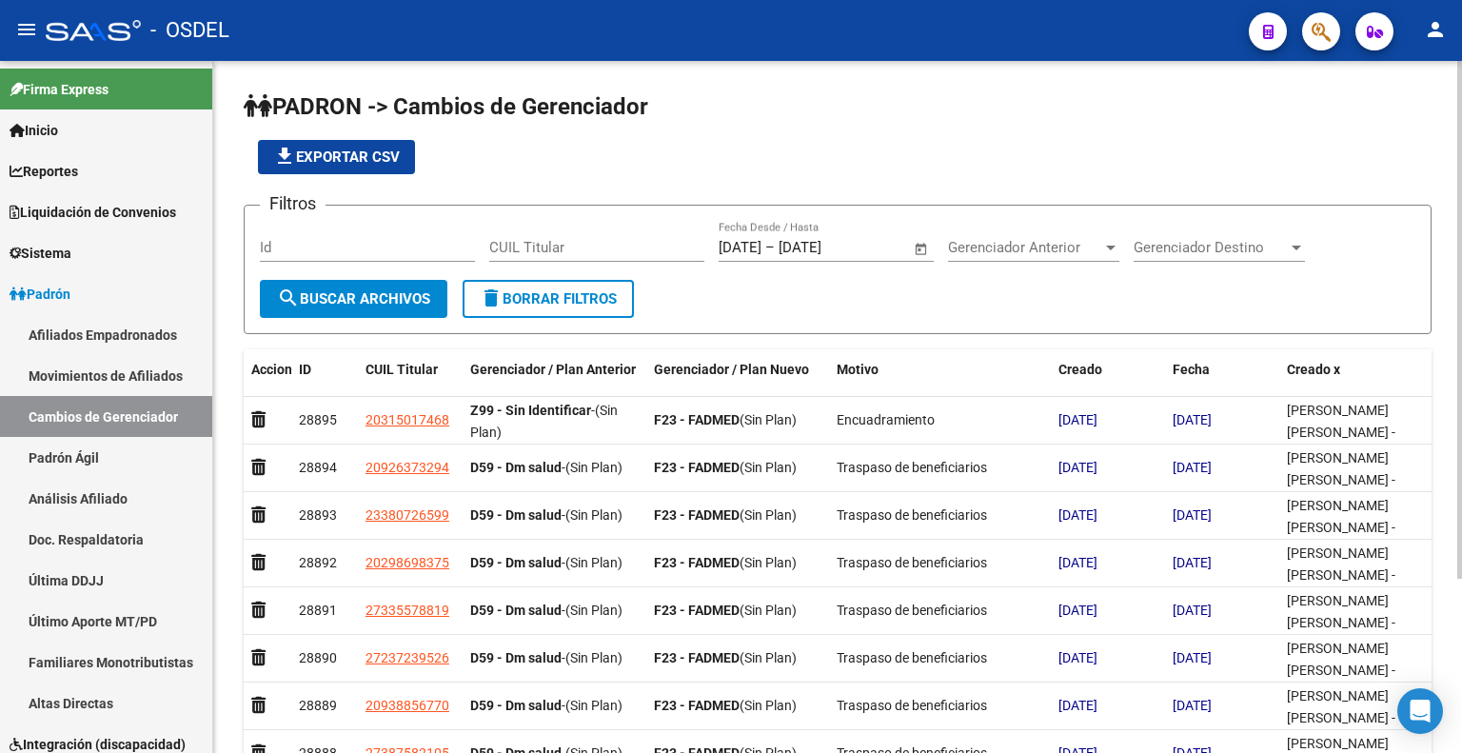
click at [906, 244] on span "Open calendar" at bounding box center [921, 249] width 46 height 46
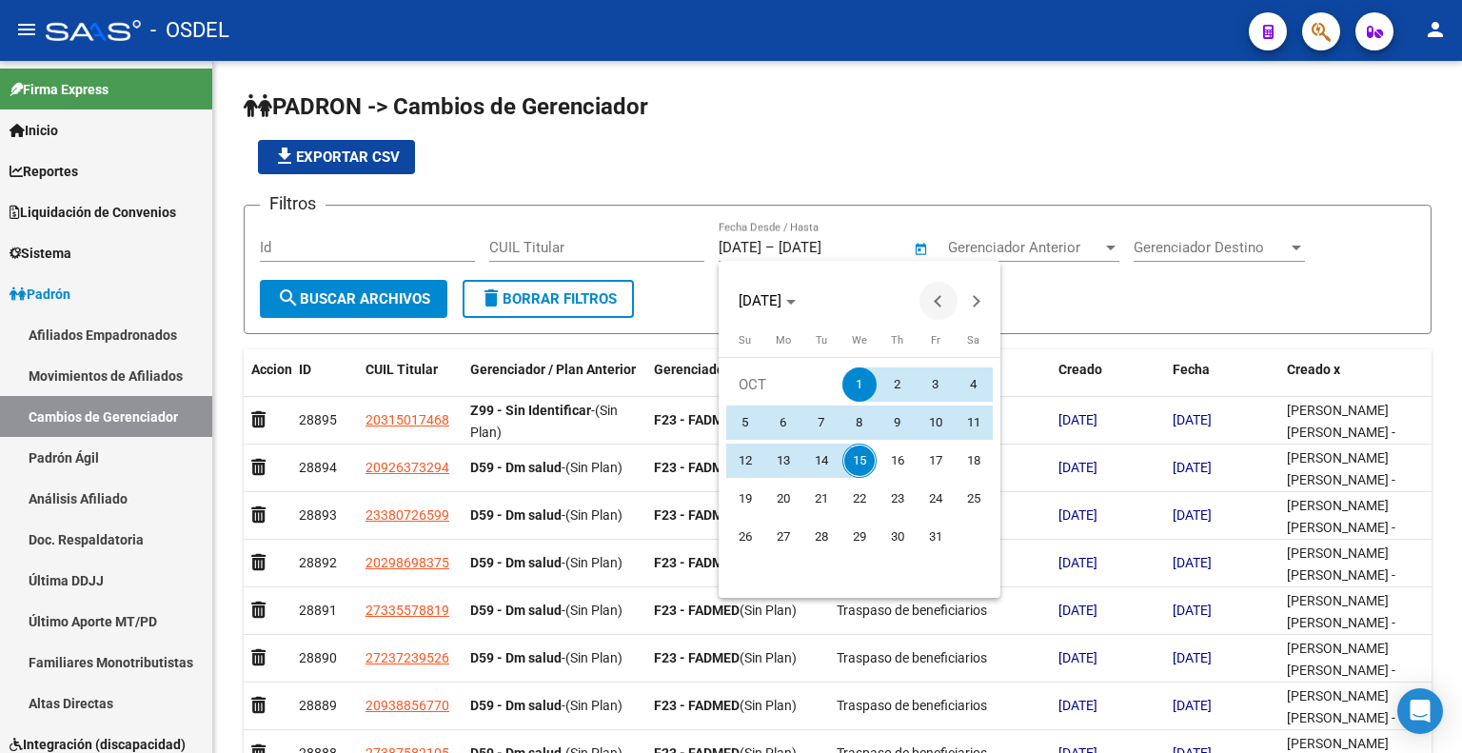
click at [929, 304] on span "Previous month" at bounding box center [938, 301] width 38 height 38
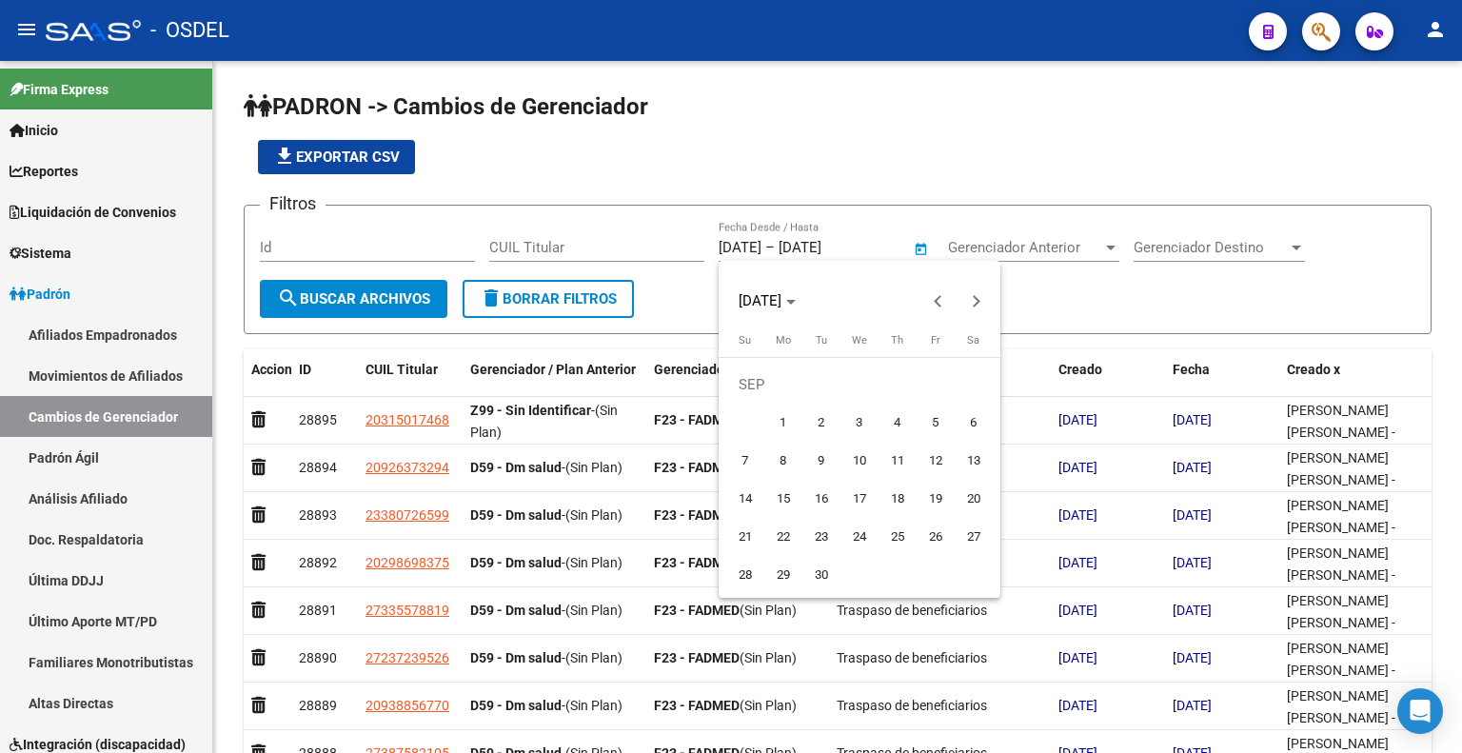
click at [1075, 294] on div at bounding box center [731, 376] width 1462 height 753
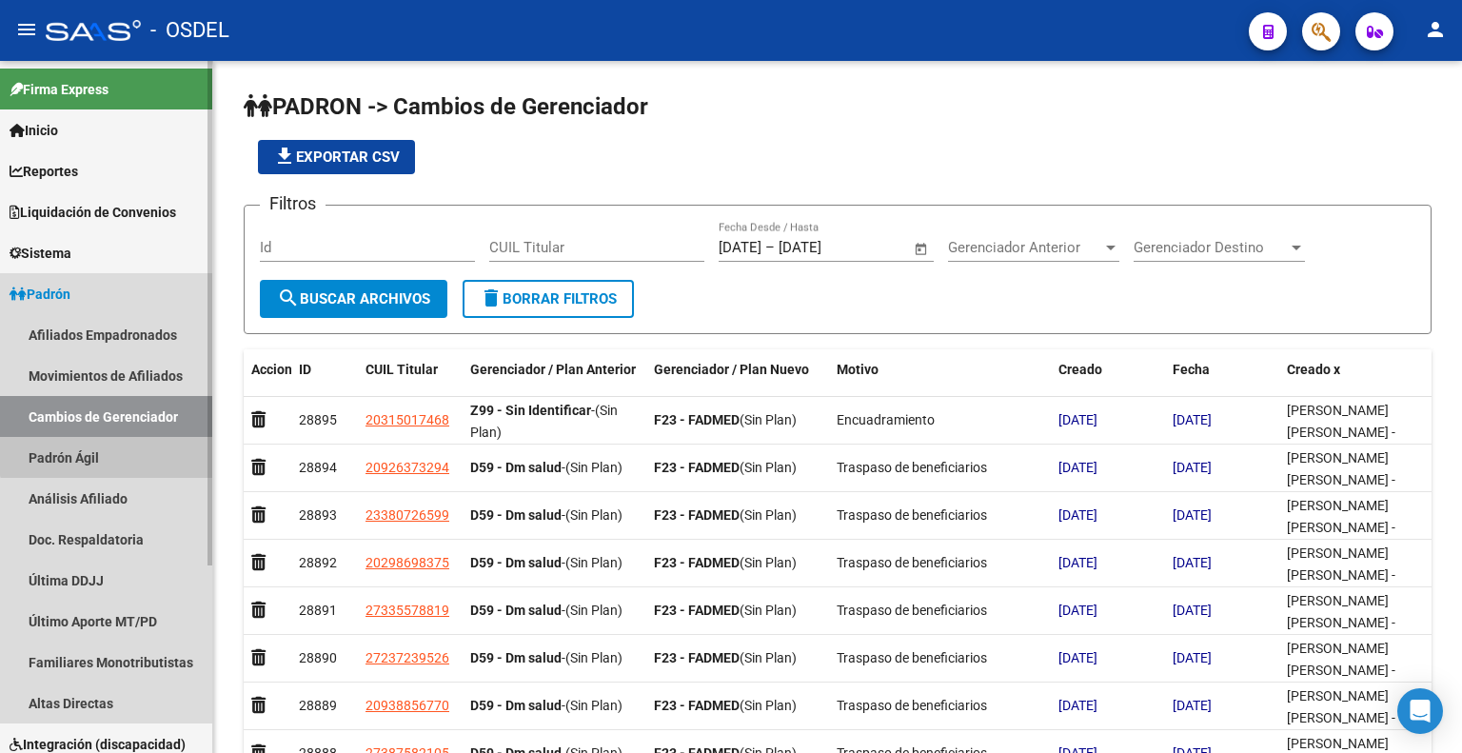
click at [108, 451] on link "Padrón Ágil" at bounding box center [106, 457] width 212 height 41
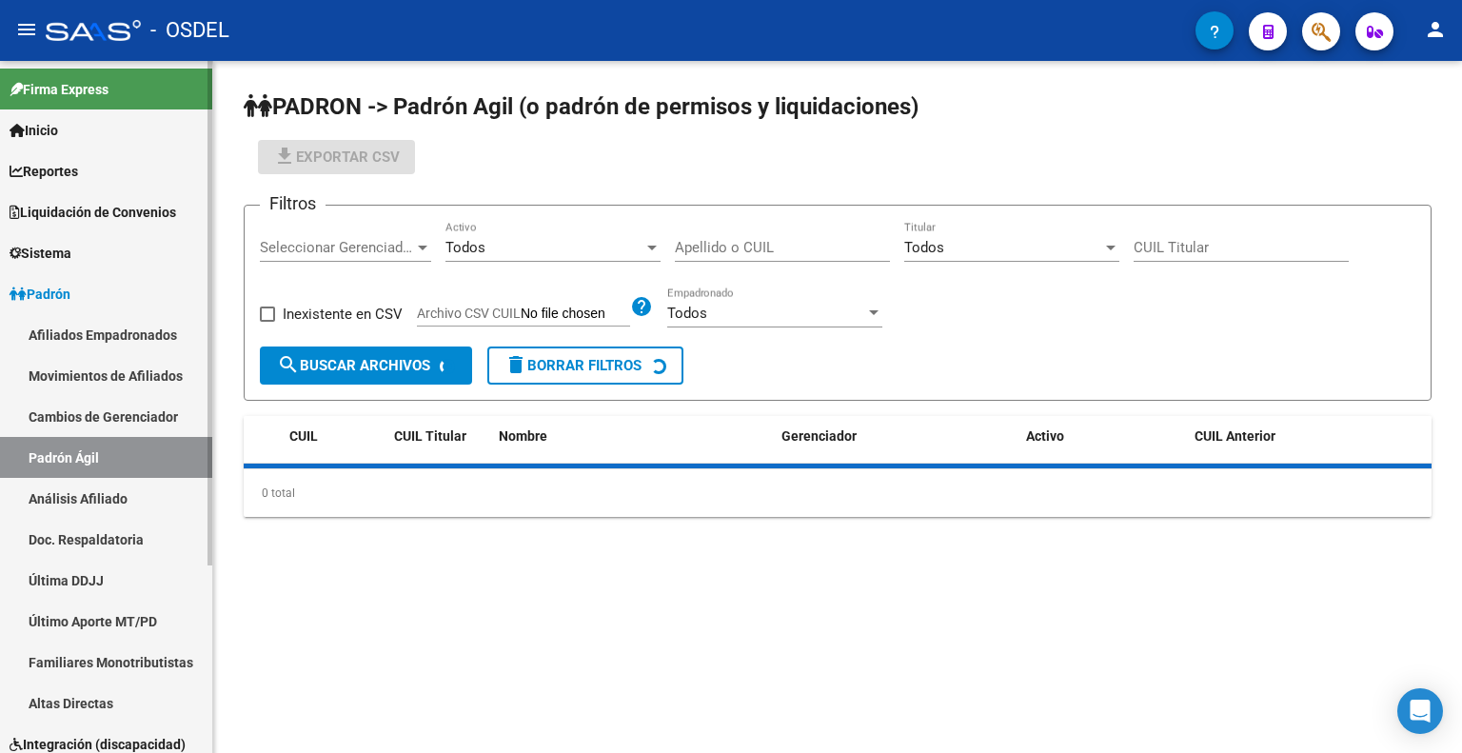
click at [129, 331] on link "Afiliados Empadronados" at bounding box center [106, 334] width 212 height 41
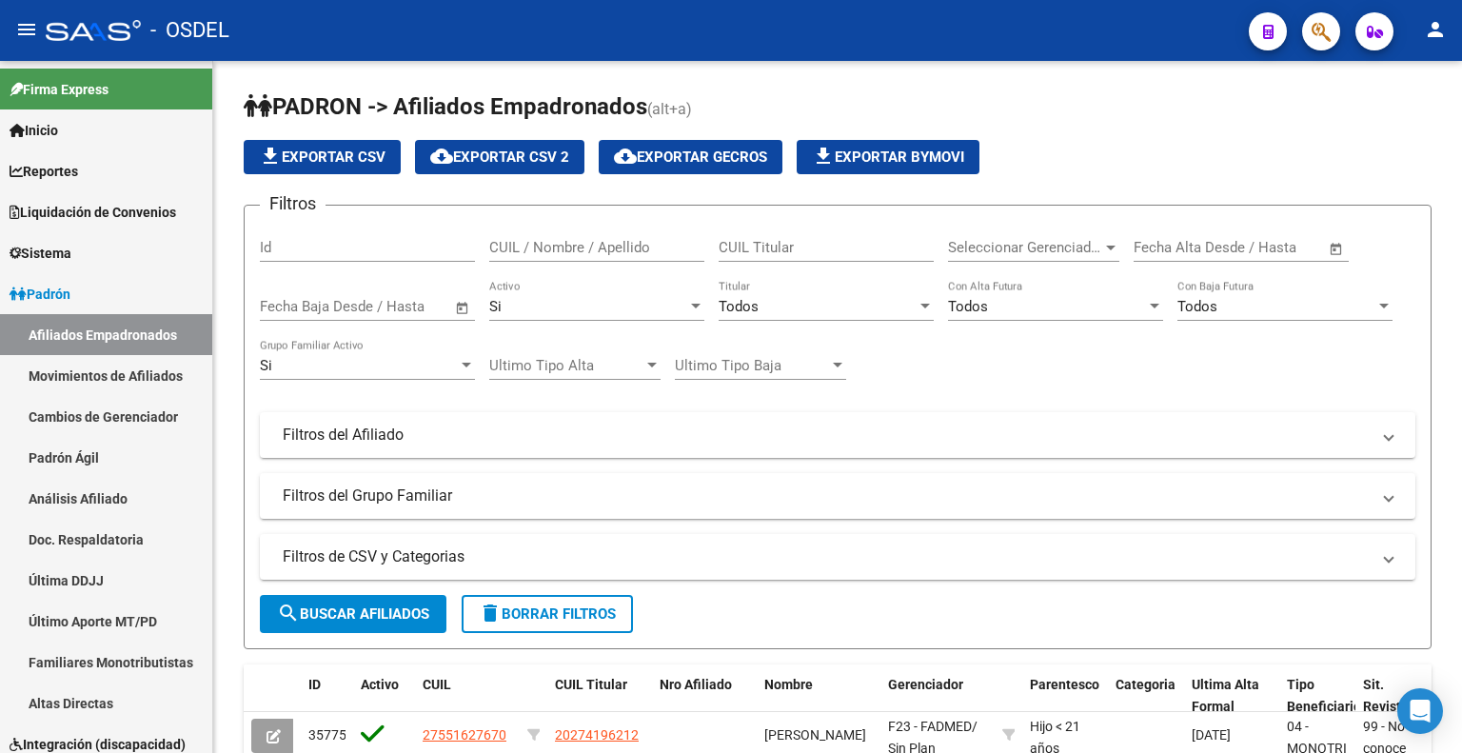
click at [1323, 40] on icon "button" at bounding box center [1321, 32] width 19 height 22
click at [176, 221] on span "Liquidación de Convenios" at bounding box center [93, 212] width 167 height 21
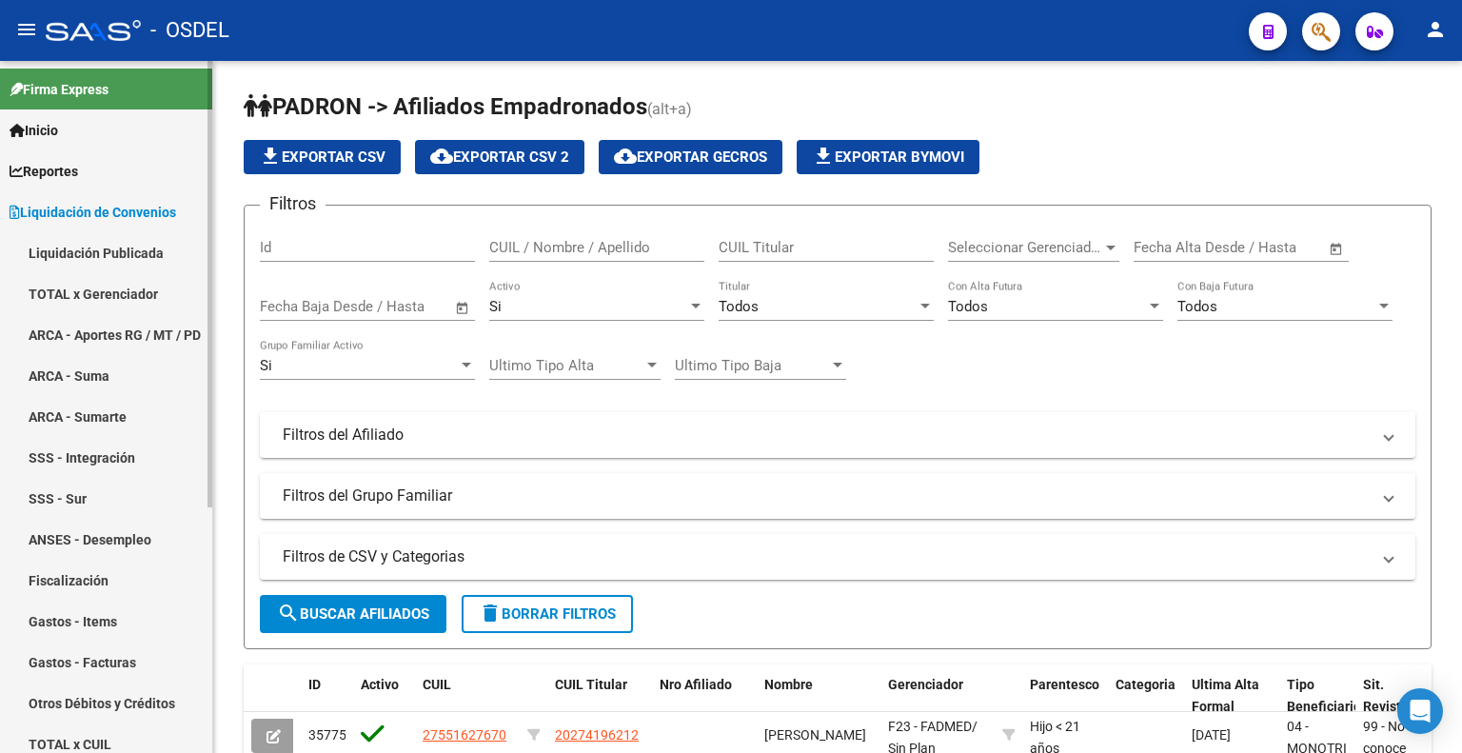
click at [132, 258] on link "Liquidación Publicada" at bounding box center [106, 252] width 212 height 41
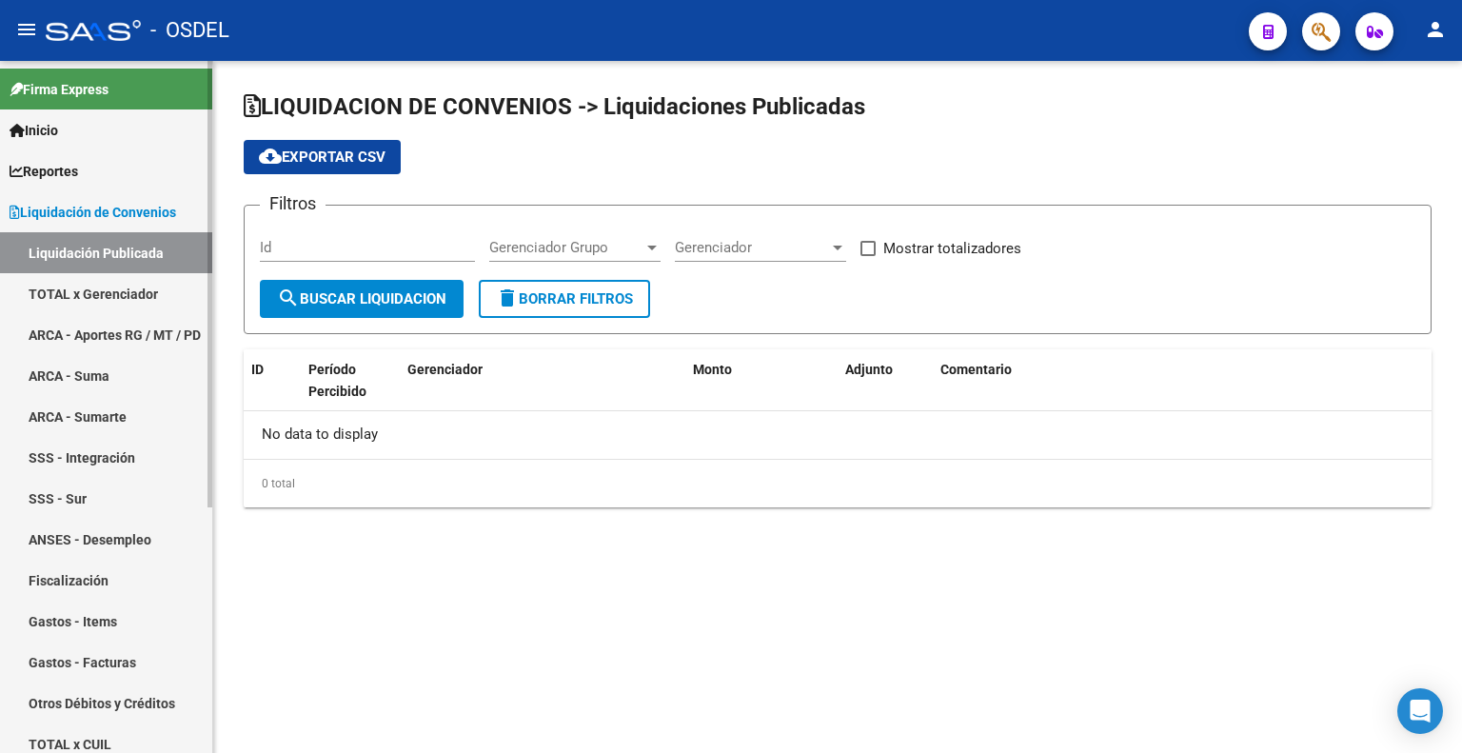
click at [143, 287] on link "TOTAL x Gerenciador" at bounding box center [106, 293] width 212 height 41
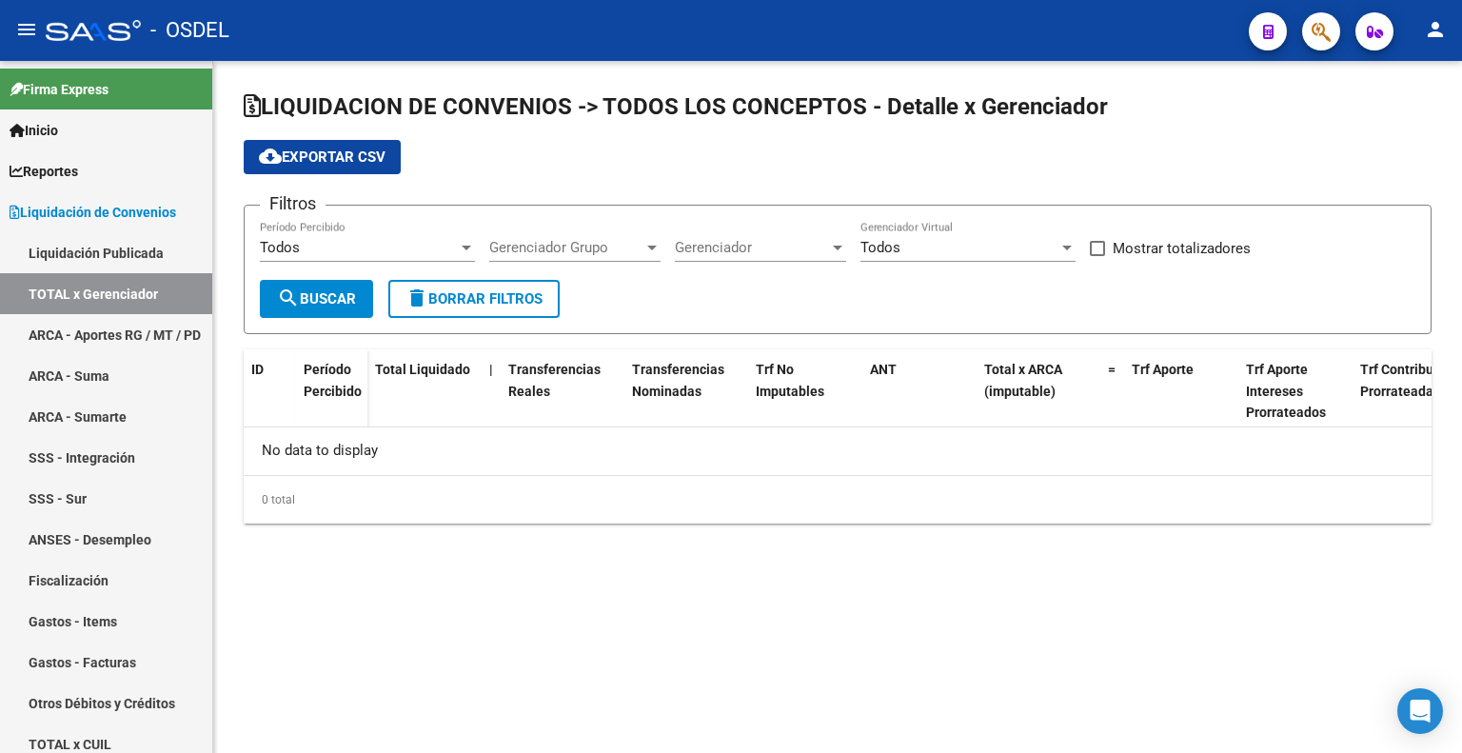
checkbox input "true"
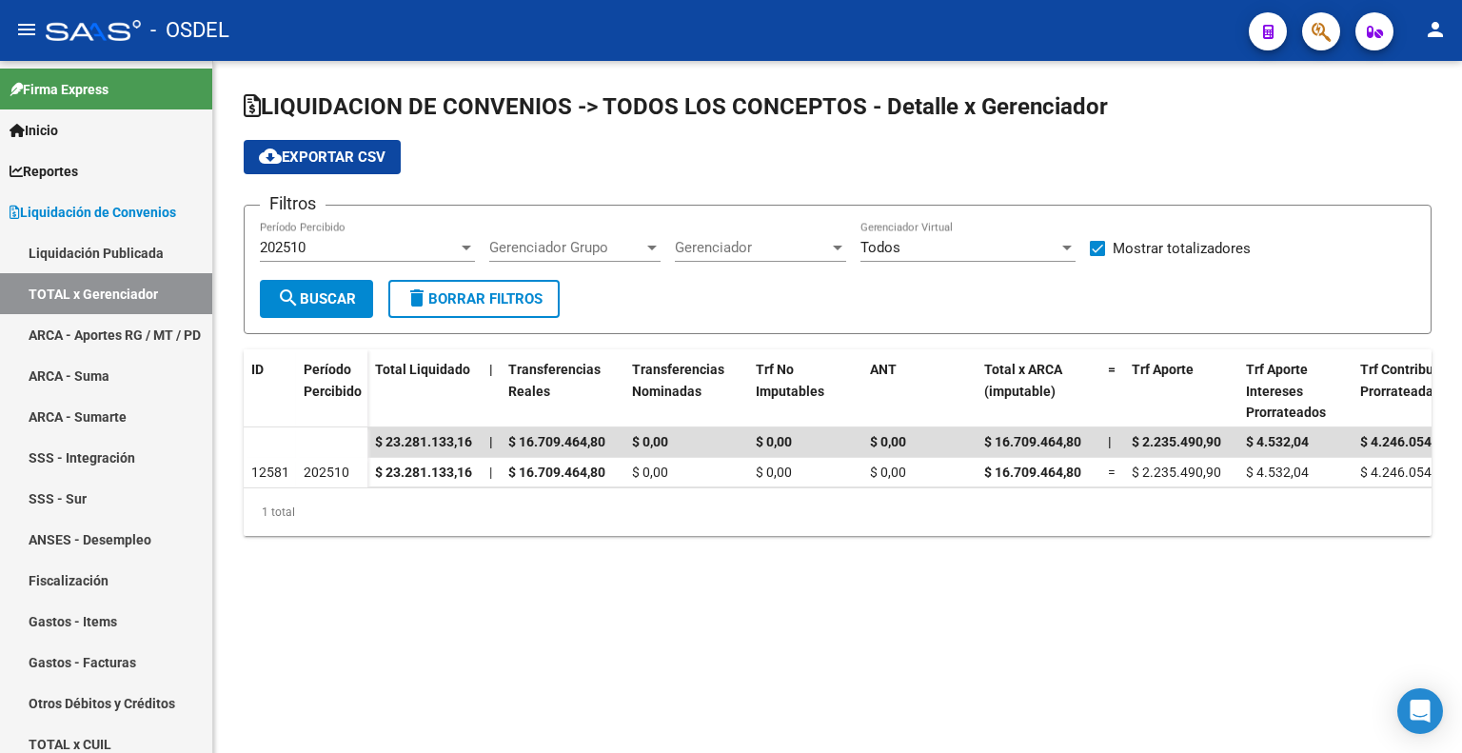
click at [1380, 28] on icon "button" at bounding box center [1375, 32] width 16 height 14
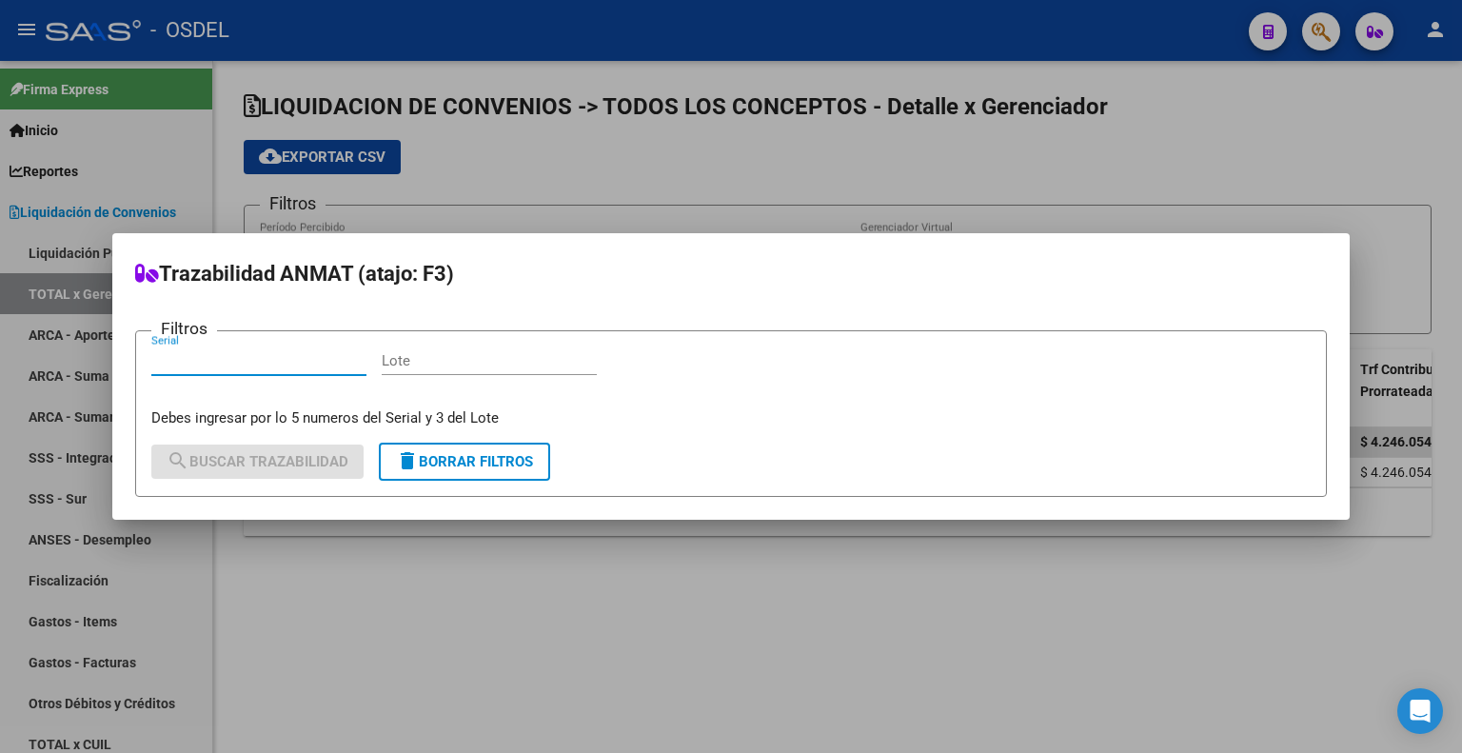
click at [1322, 140] on div at bounding box center [731, 376] width 1462 height 753
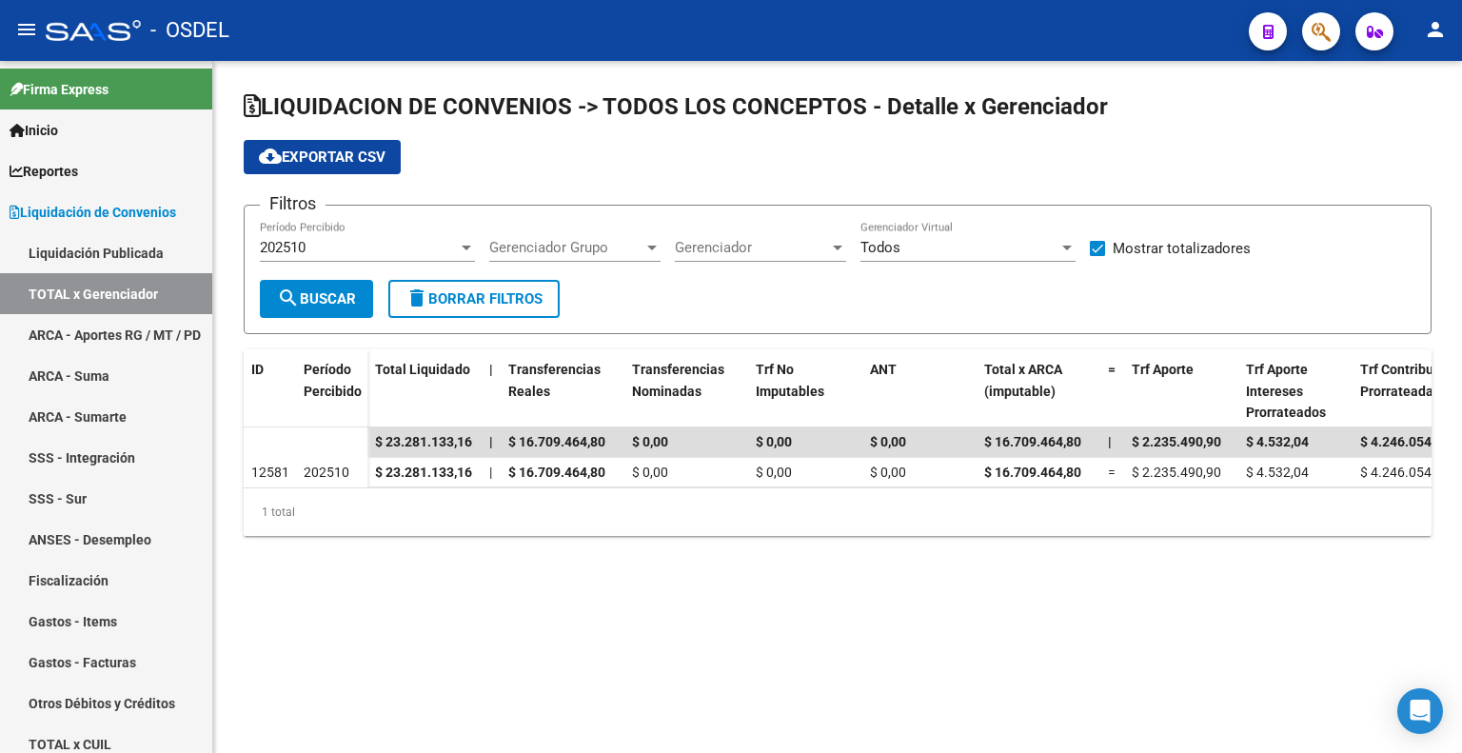
click at [1386, 38] on button "button" at bounding box center [1374, 31] width 38 height 38
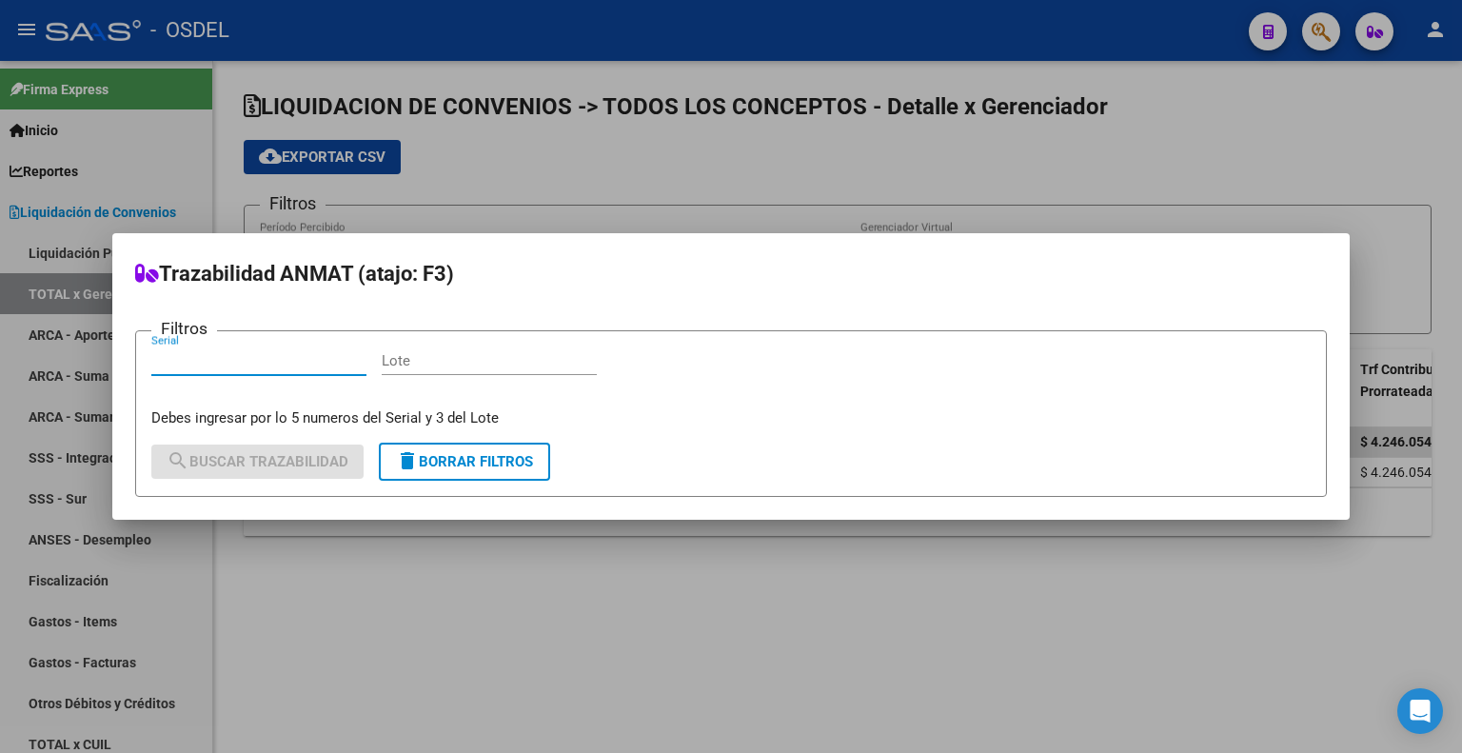
click at [240, 364] on input "Serial" at bounding box center [258, 360] width 215 height 17
click at [568, 174] on div at bounding box center [731, 376] width 1462 height 753
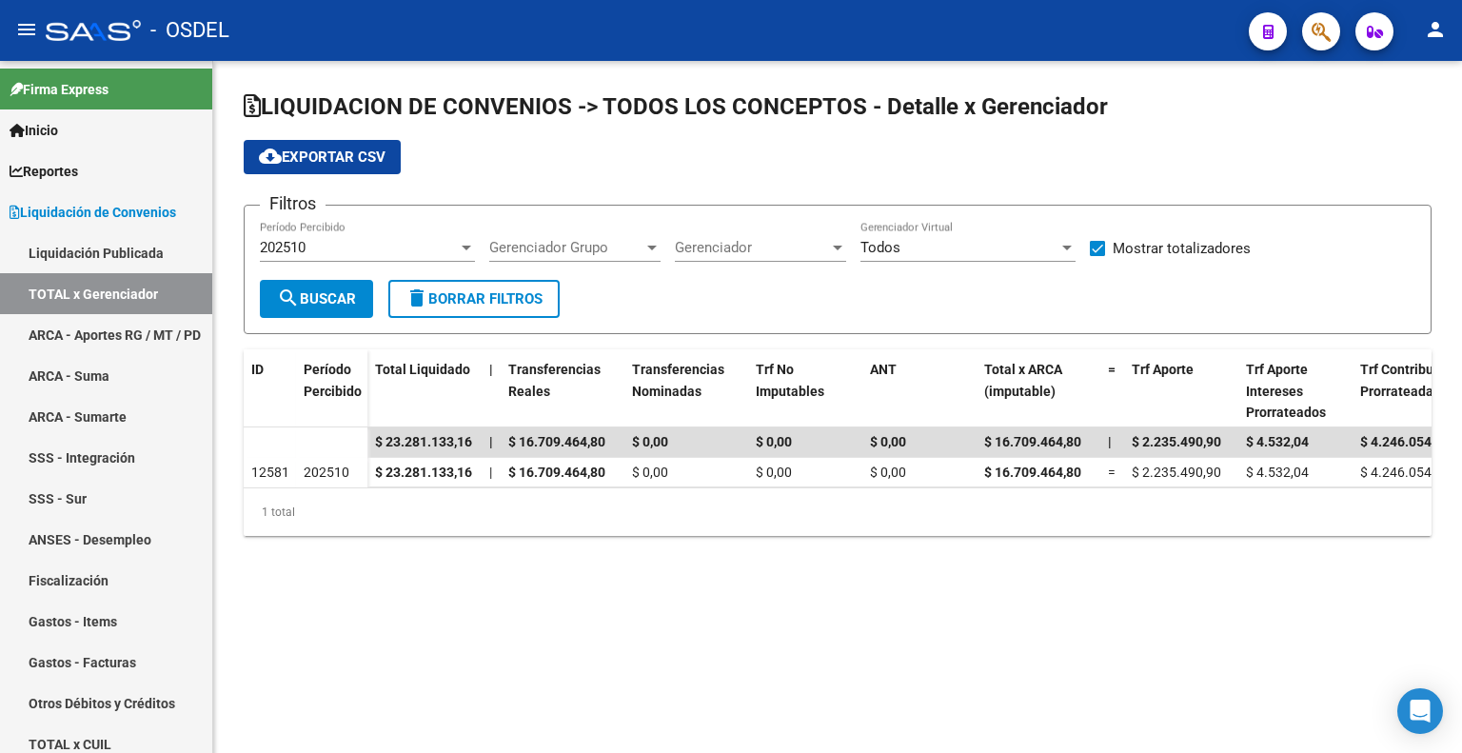
click at [1259, 31] on button "button" at bounding box center [1268, 31] width 38 height 38
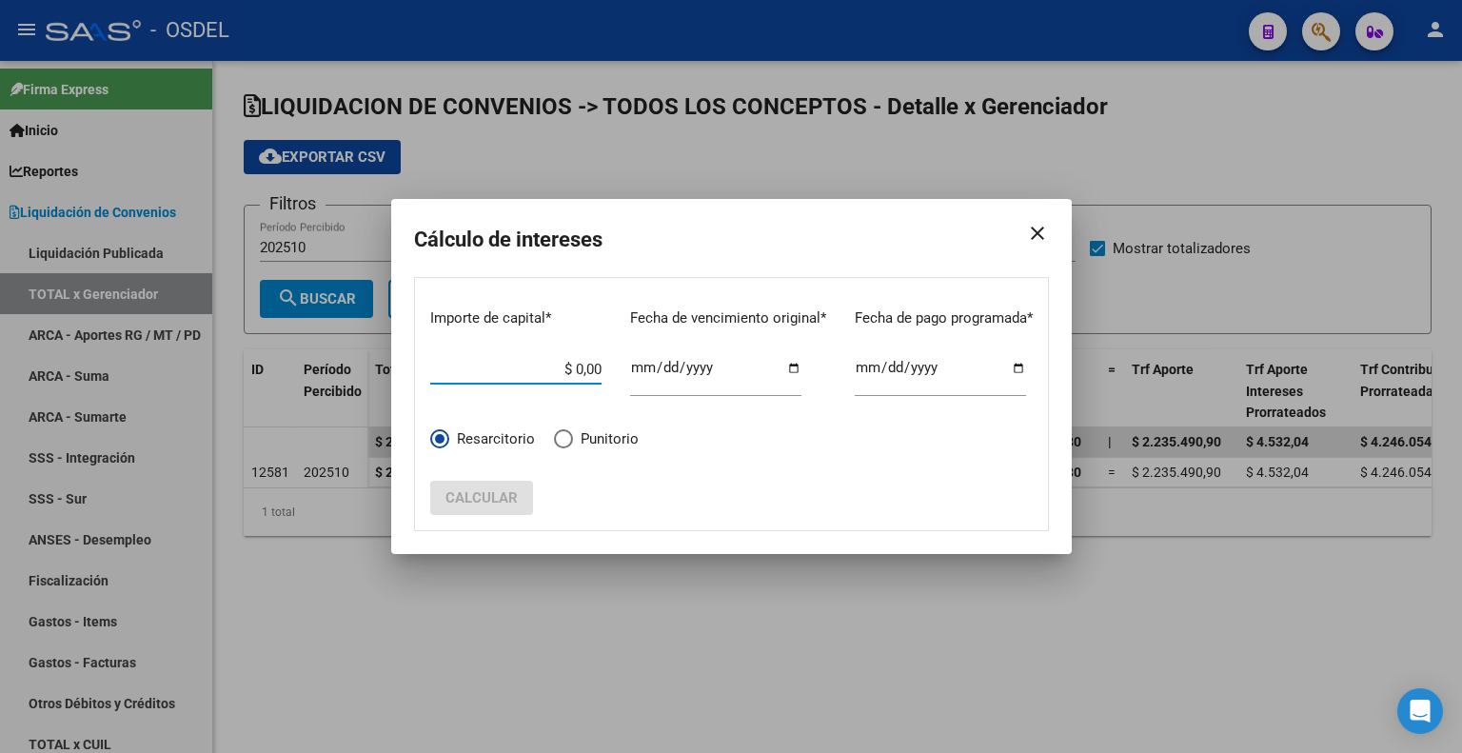
click at [1030, 231] on mat-icon "close" at bounding box center [1030, 233] width 38 height 53
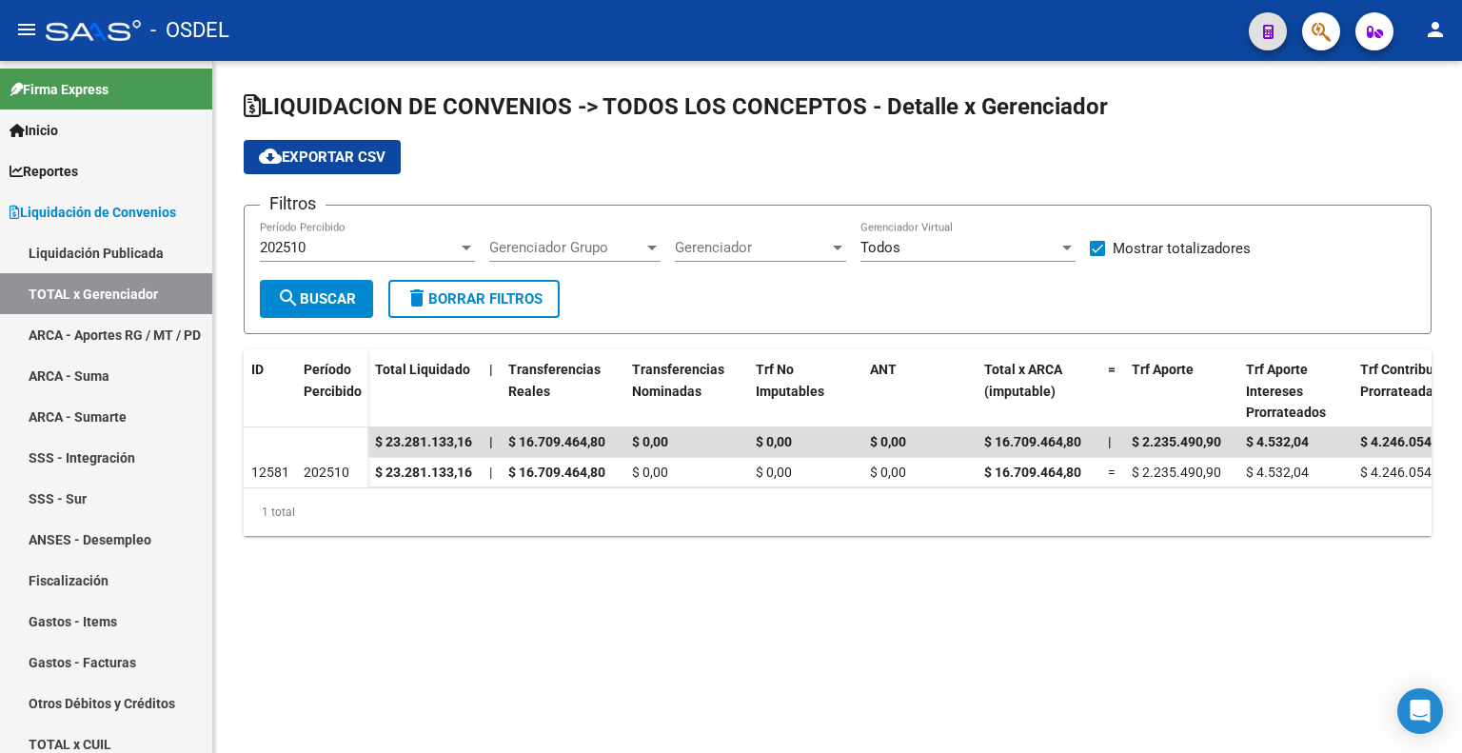
click at [1434, 15] on button "person" at bounding box center [1435, 30] width 38 height 38
click at [1412, 706] on icon "Open Intercom Messenger" at bounding box center [1420, 711] width 22 height 25
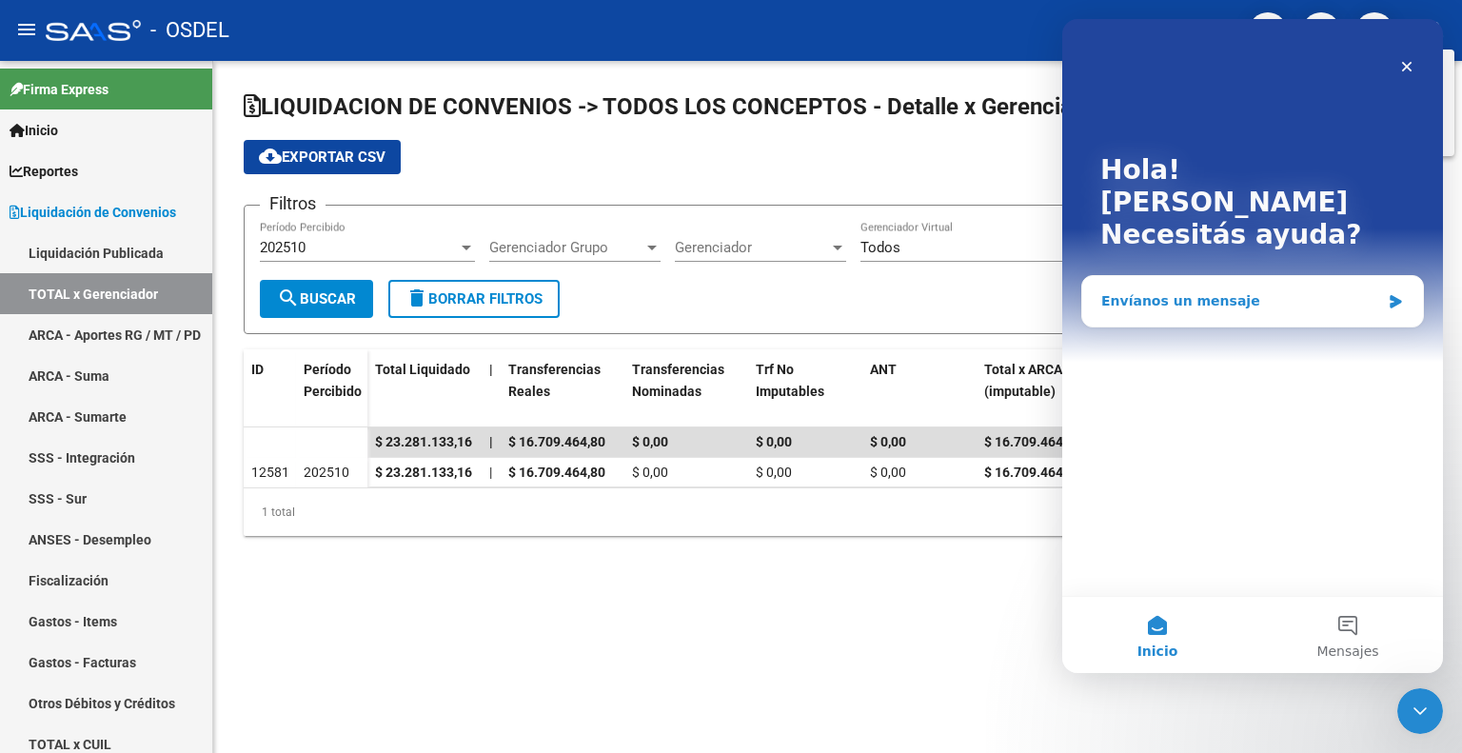
click at [1257, 291] on div "Envíanos un mensaje" at bounding box center [1240, 301] width 279 height 20
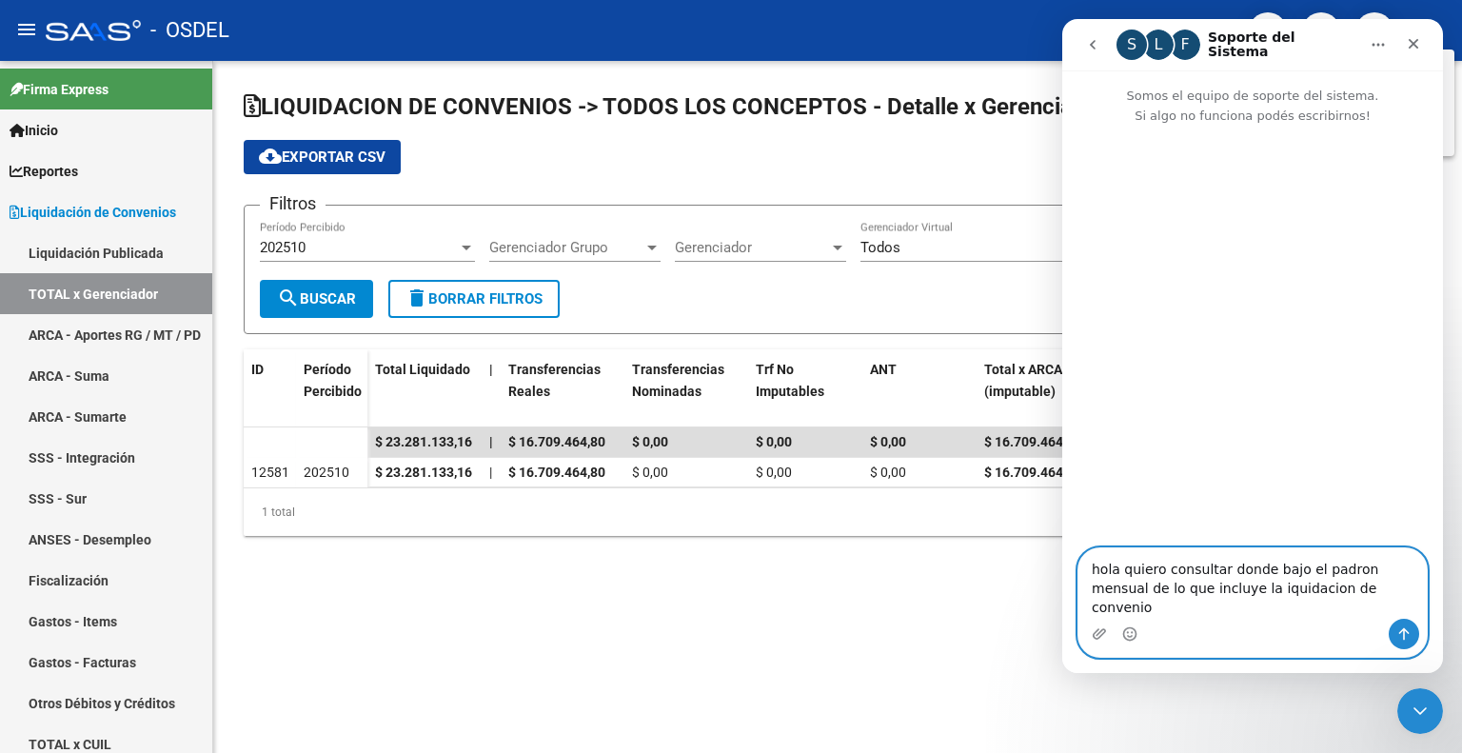
type textarea "hola quiero consultar donde bajo el padron mensual de lo que incluye la iquidac…"
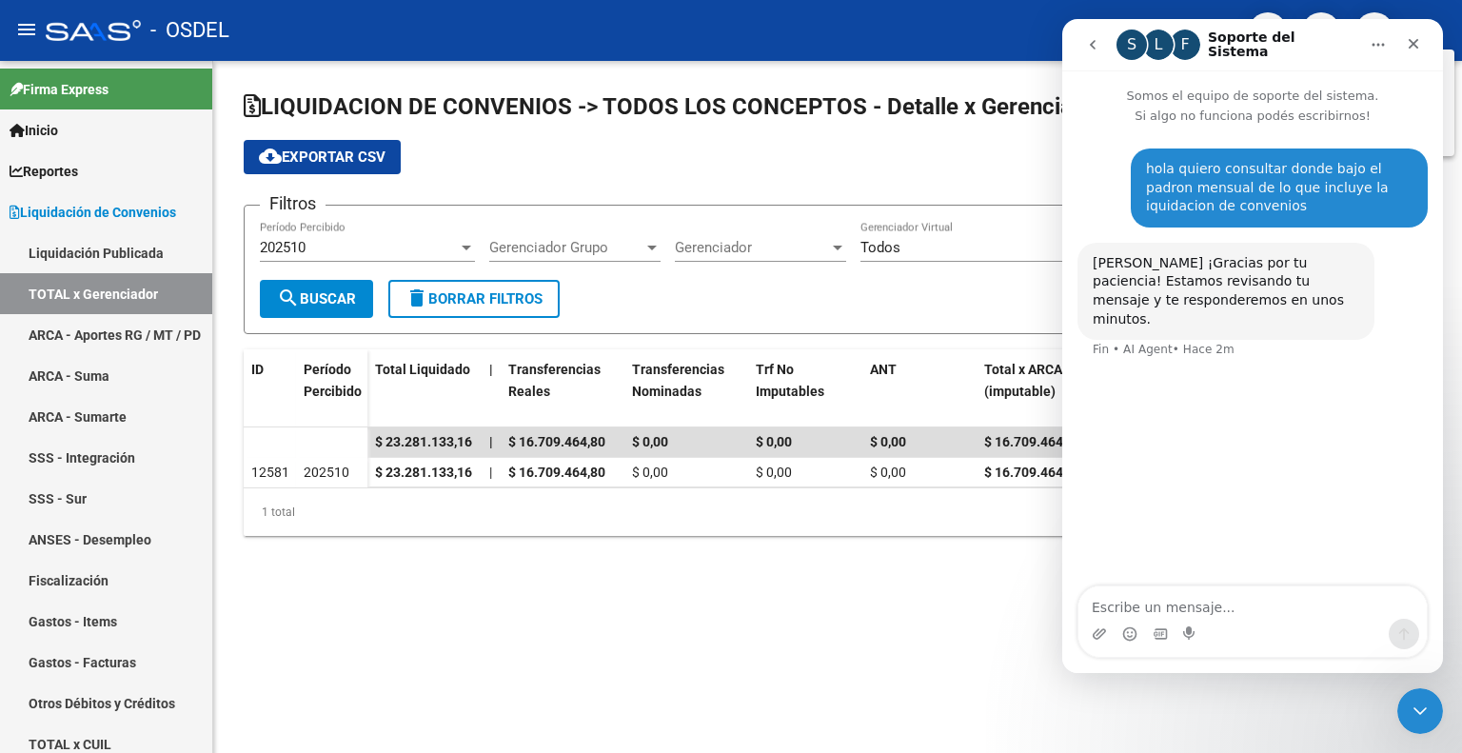
drag, startPoint x: 700, startPoint y: 581, endPoint x: 643, endPoint y: 586, distance: 57.4
click at [699, 582] on div at bounding box center [731, 376] width 1462 height 753
click at [114, 216] on span "Liquidación de Convenios" at bounding box center [93, 212] width 167 height 21
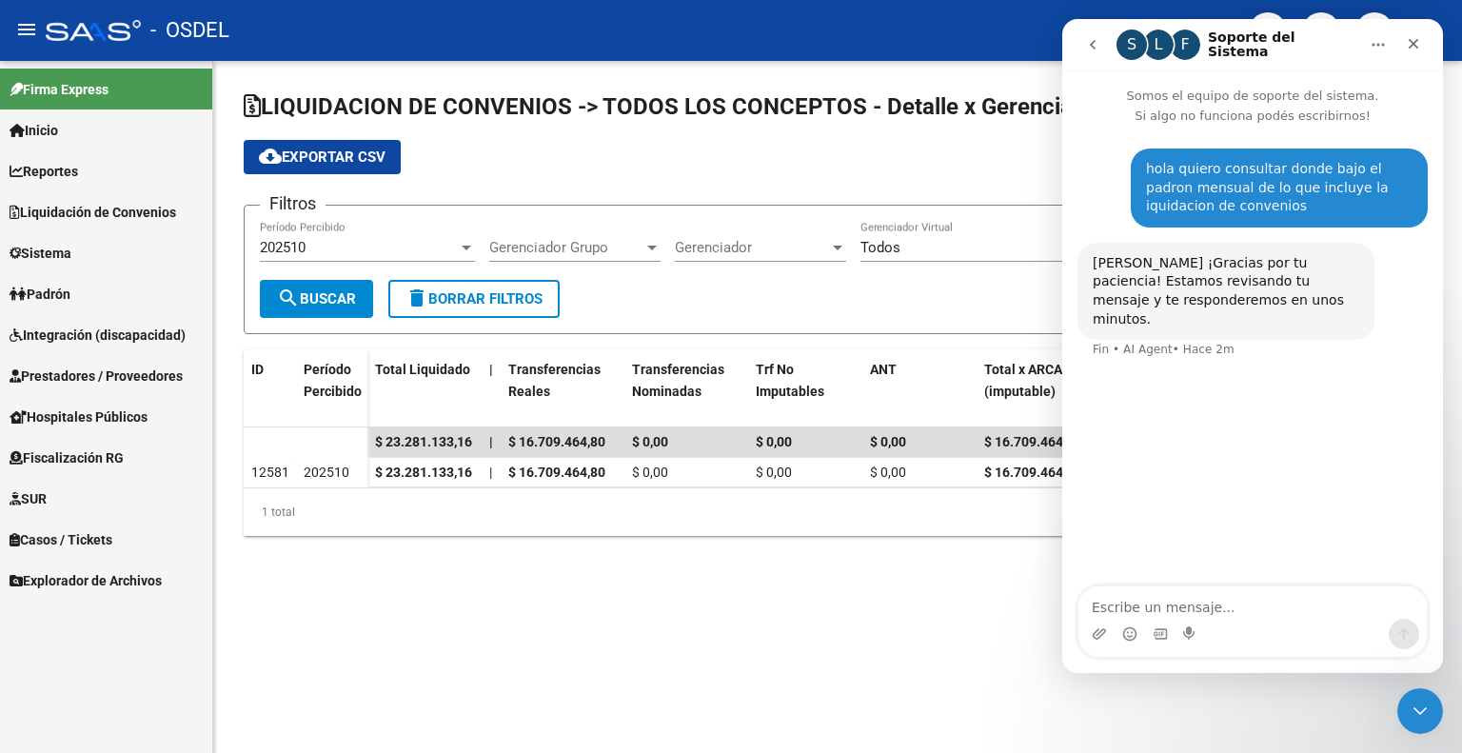
click at [115, 208] on span "Liquidación de Convenios" at bounding box center [93, 212] width 167 height 21
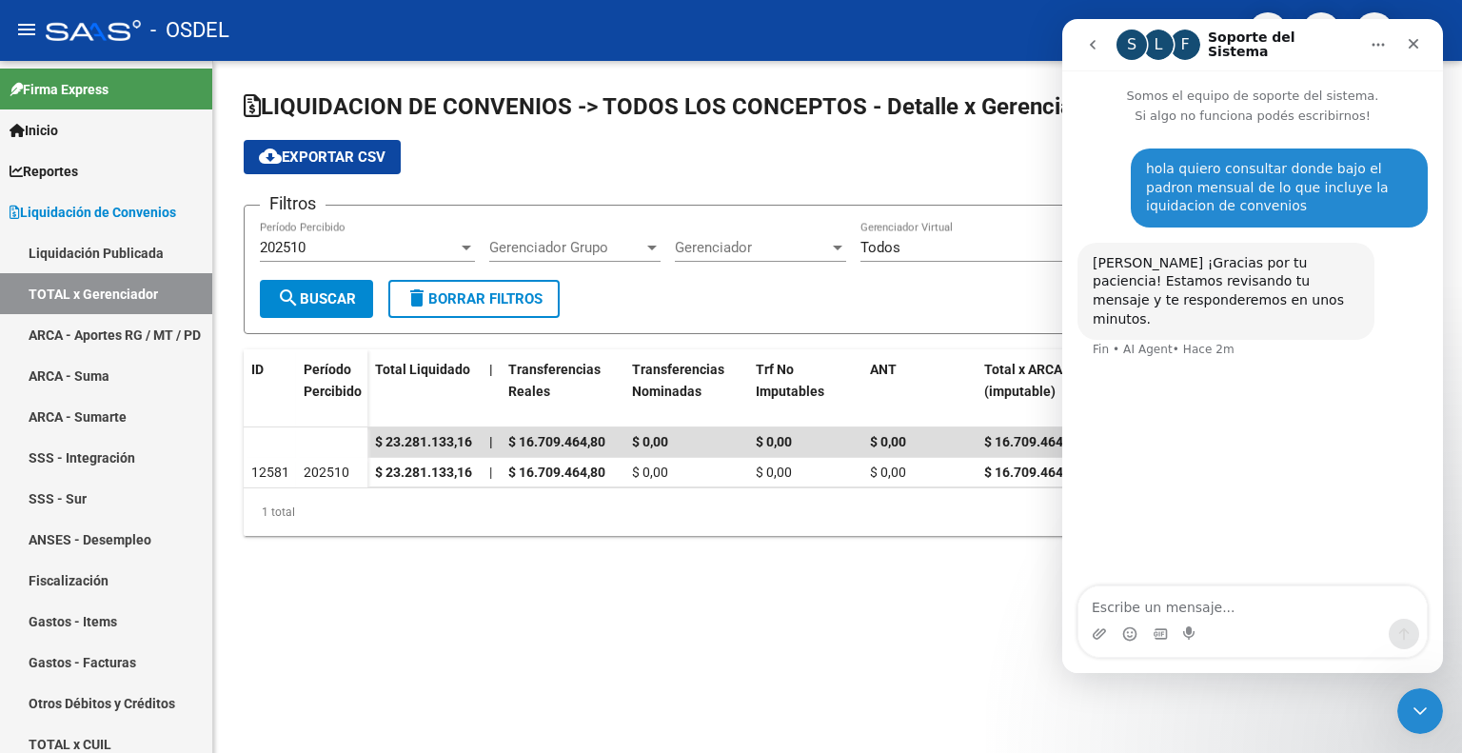
click at [625, 616] on mat-sidenav-content "LIQUIDACION DE CONVENIOS -> TODOS LOS CONCEPTOS - Detalle x Gerenciador cloud_d…" at bounding box center [837, 407] width 1249 height 692
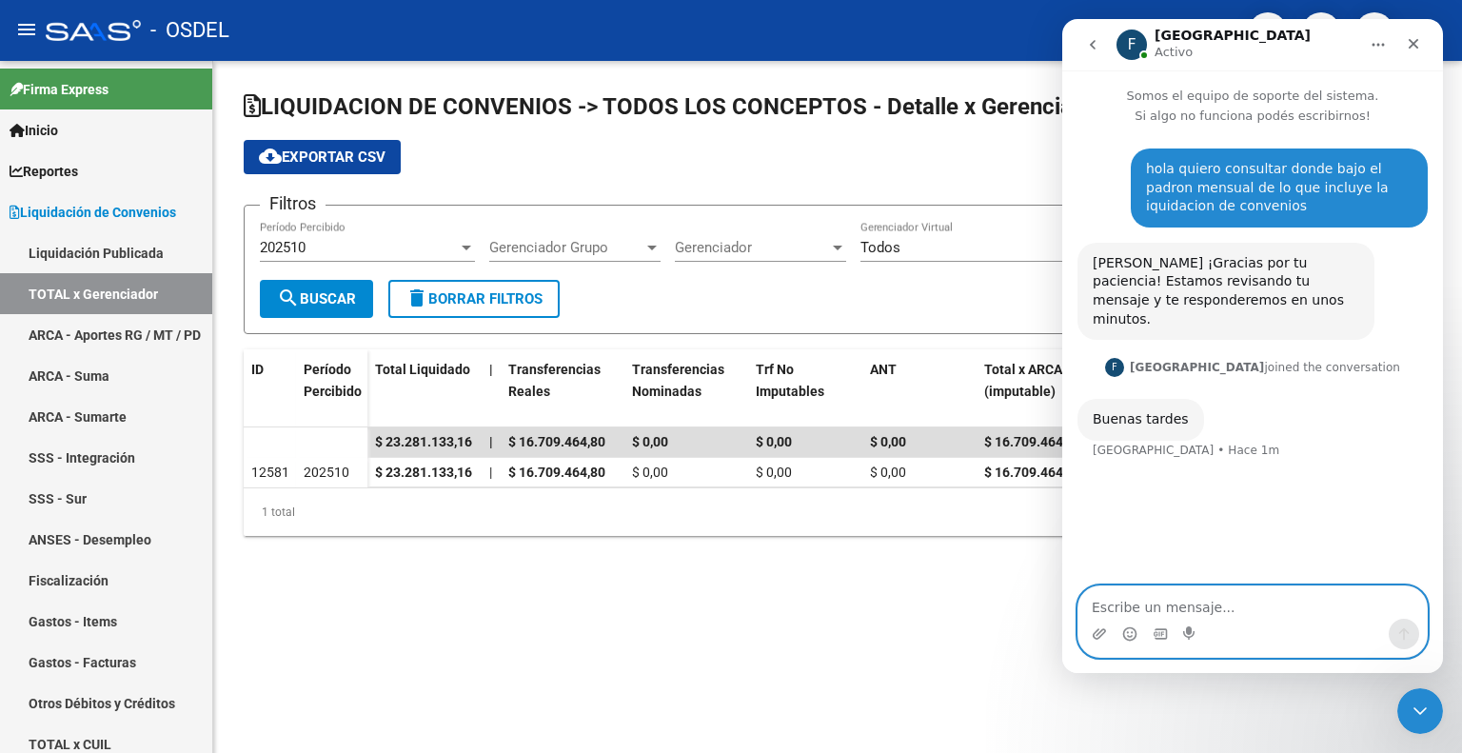
click at [1245, 600] on textarea "Escribe un mensaje..." at bounding box center [1252, 602] width 348 height 32
type textarea "[PERSON_NAME] como estas"
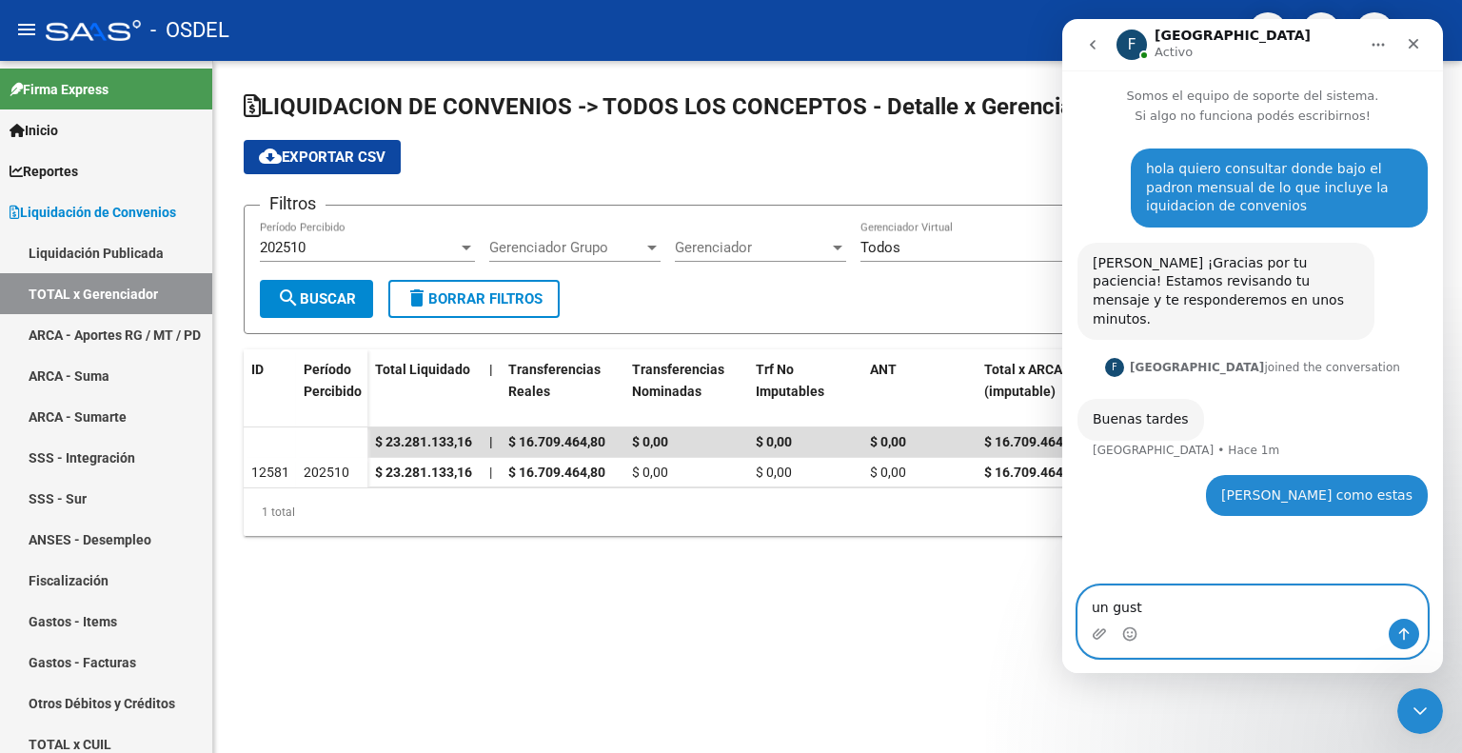
type textarea "un gusto"
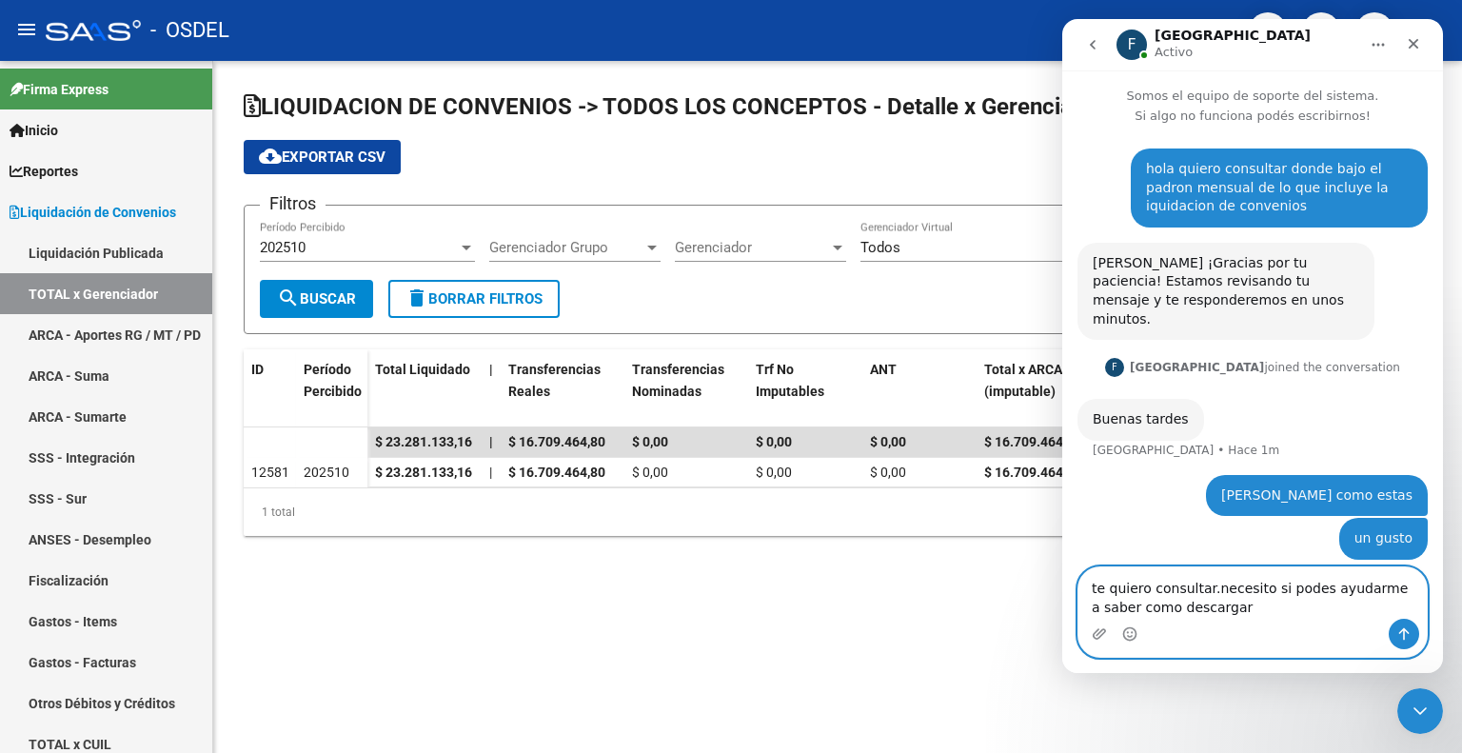
click at [1204, 594] on textarea "te quiero consultar.necesito si podes ayudarme a saber como descargar" at bounding box center [1252, 592] width 348 height 51
click at [1202, 602] on textarea "te quiero consultar, necesito si podes ayudarme a saber como descargar" at bounding box center [1252, 592] width 348 height 51
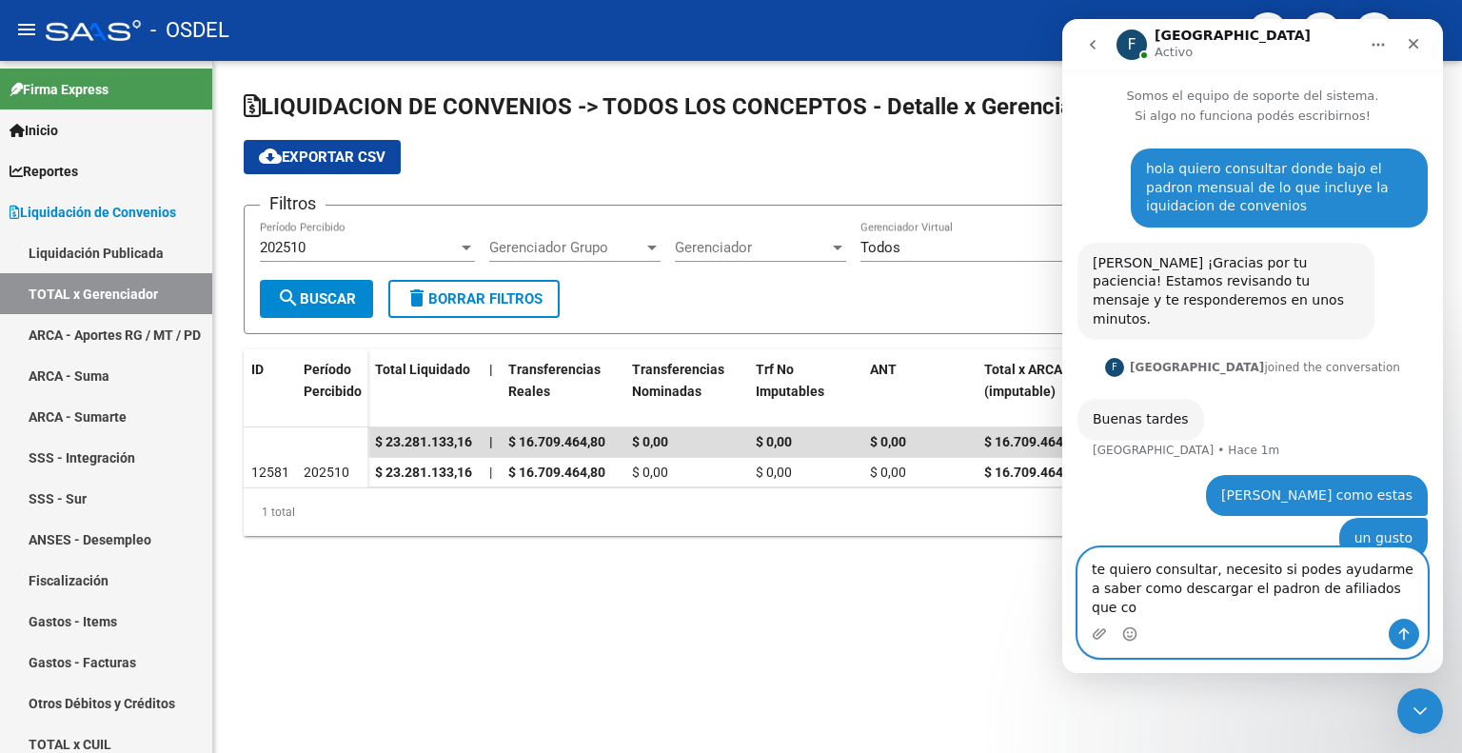
click at [1371, 611] on textarea "te quiero consultar, necesito si podes ayudarme a saber como descargar el padro…" at bounding box center [1252, 583] width 348 height 70
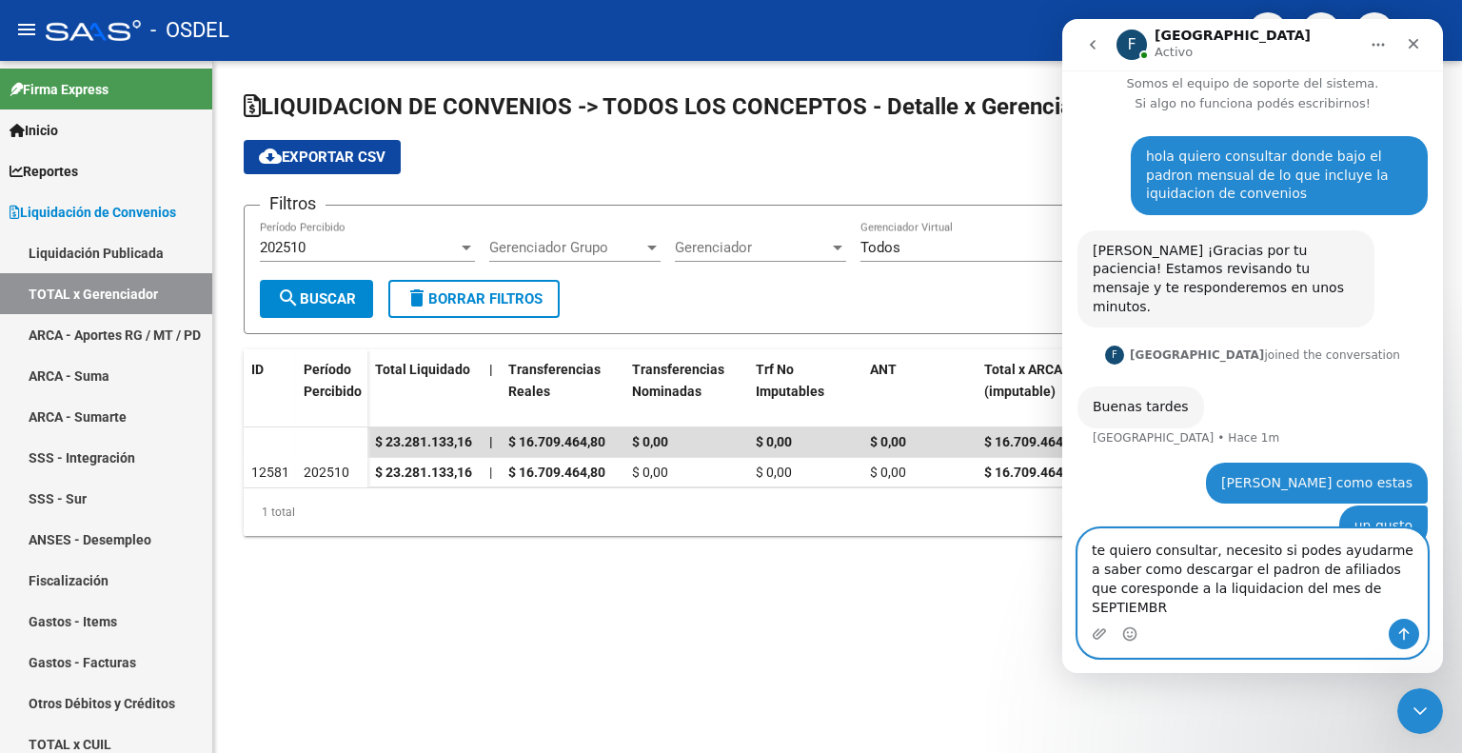
type textarea "te quiero consultar, necesito si podes ayudarme a saber como descargar el padro…"
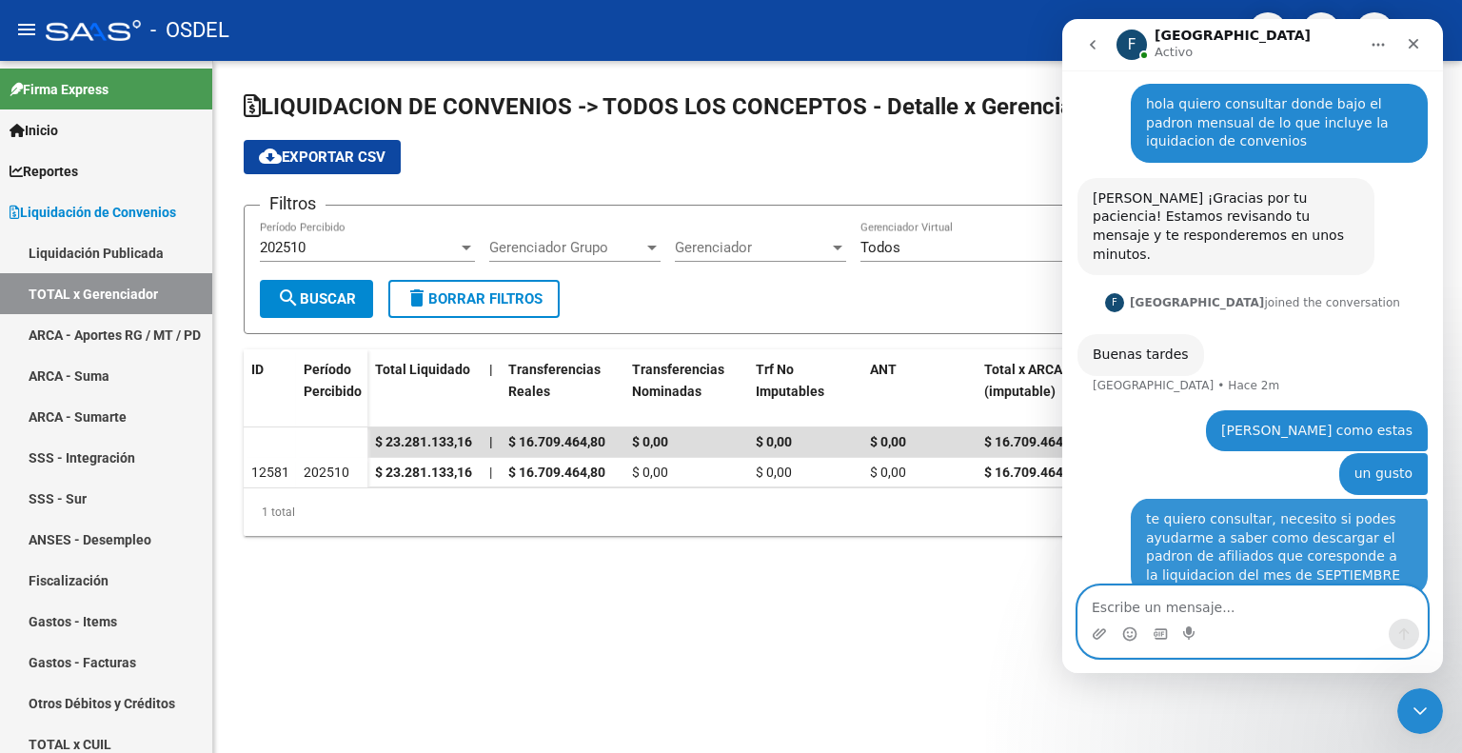
scroll to position [74, 0]
